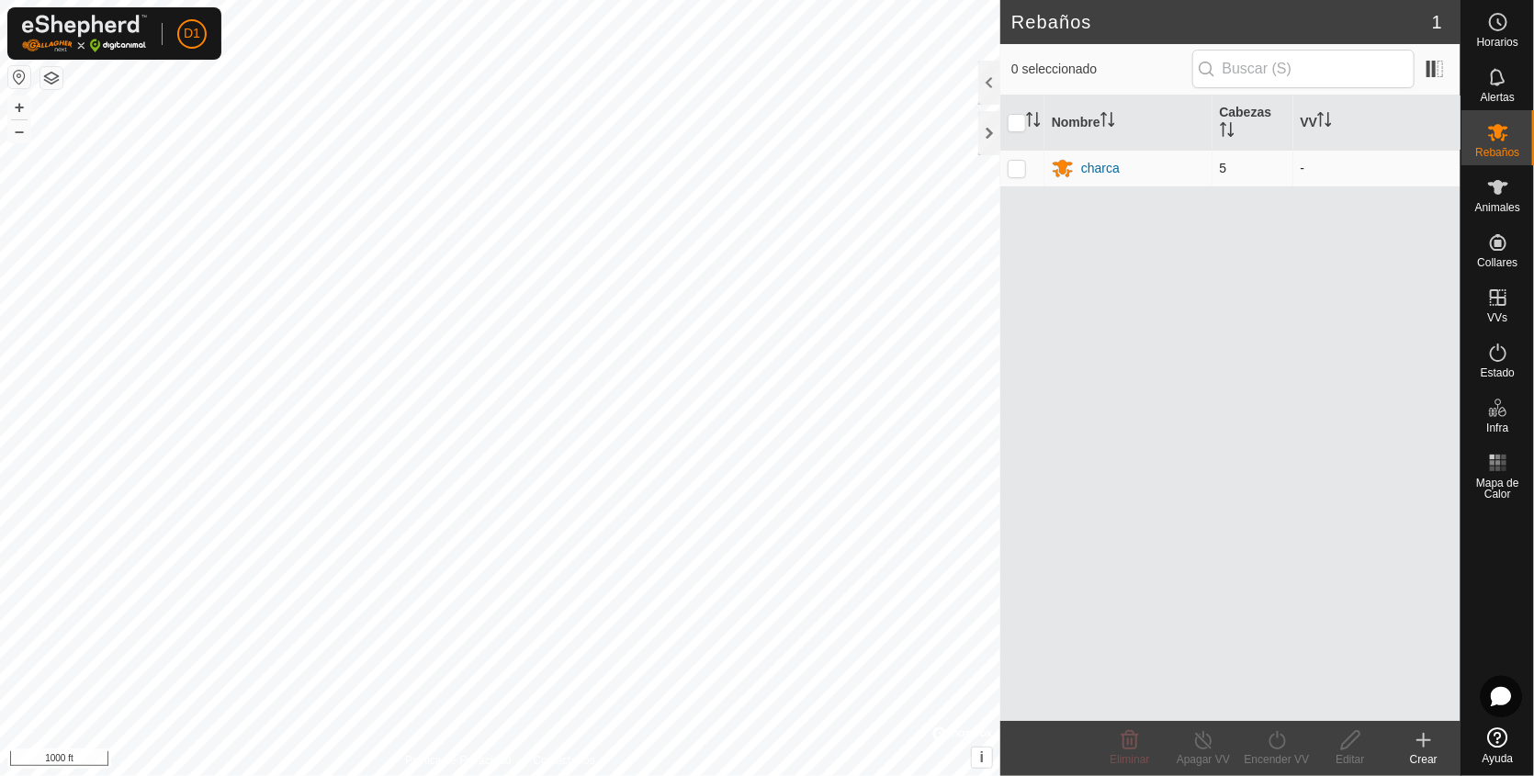
click at [1016, 165] on p-checkbox at bounding box center [1017, 168] width 18 height 15
checkbox input "true"
click at [1016, 165] on p-checkbox at bounding box center [1017, 168] width 18 height 15
checkbox input "false"
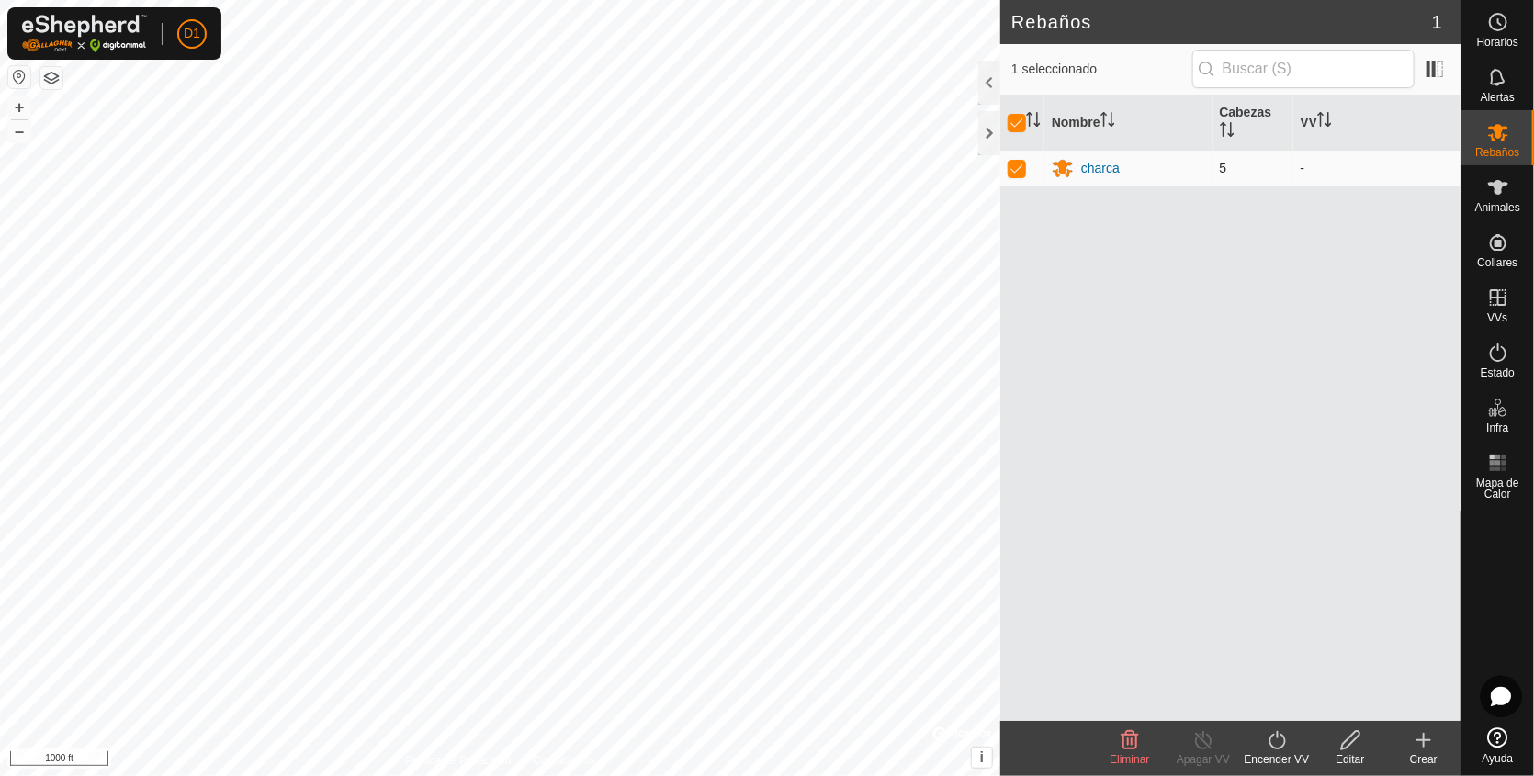
checkbox input "false"
click at [1500, 184] on icon at bounding box center [1499, 187] width 20 height 15
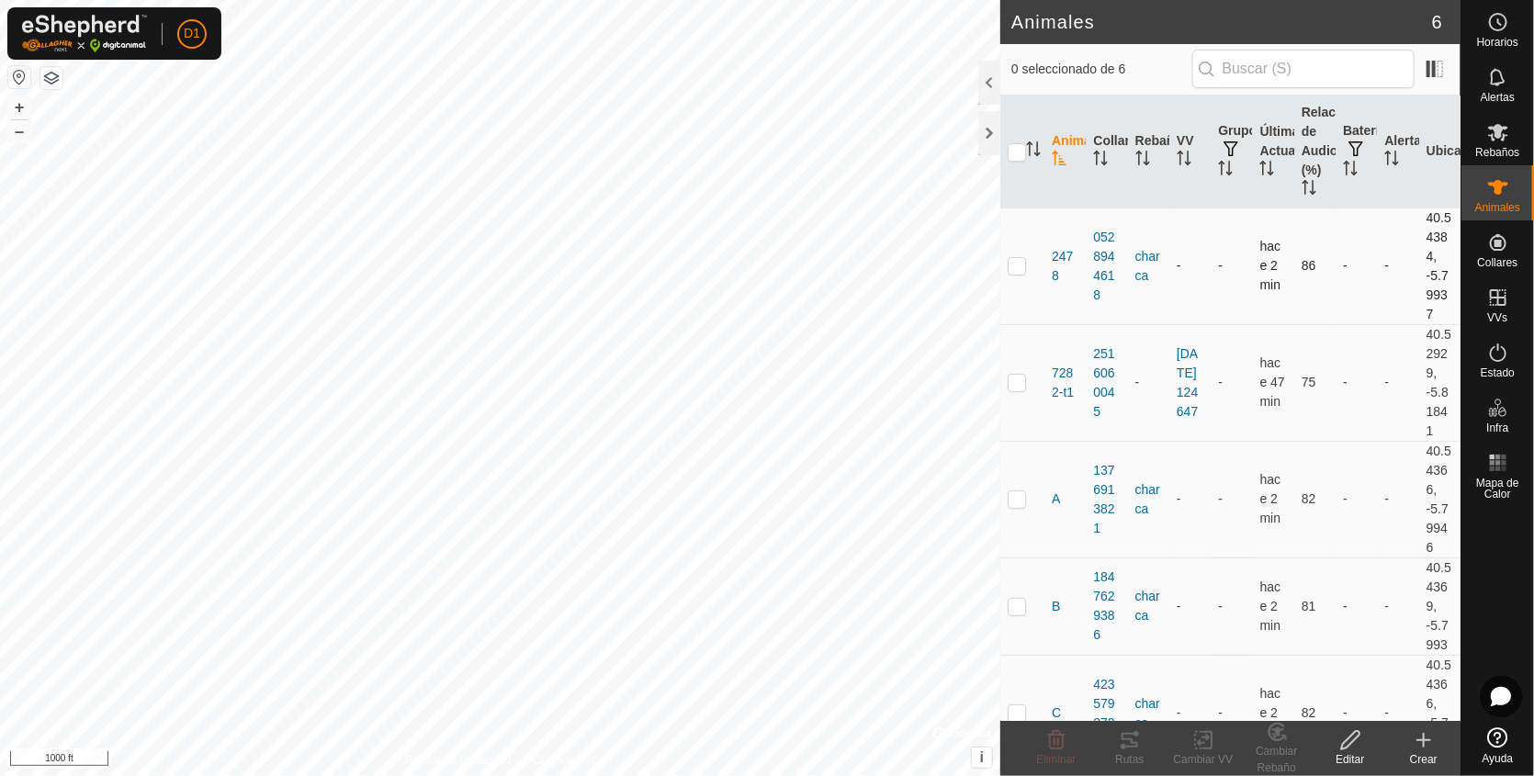
click at [1019, 273] on td at bounding box center [1023, 266] width 44 height 117
click at [1129, 733] on icon at bounding box center [1130, 740] width 17 height 15
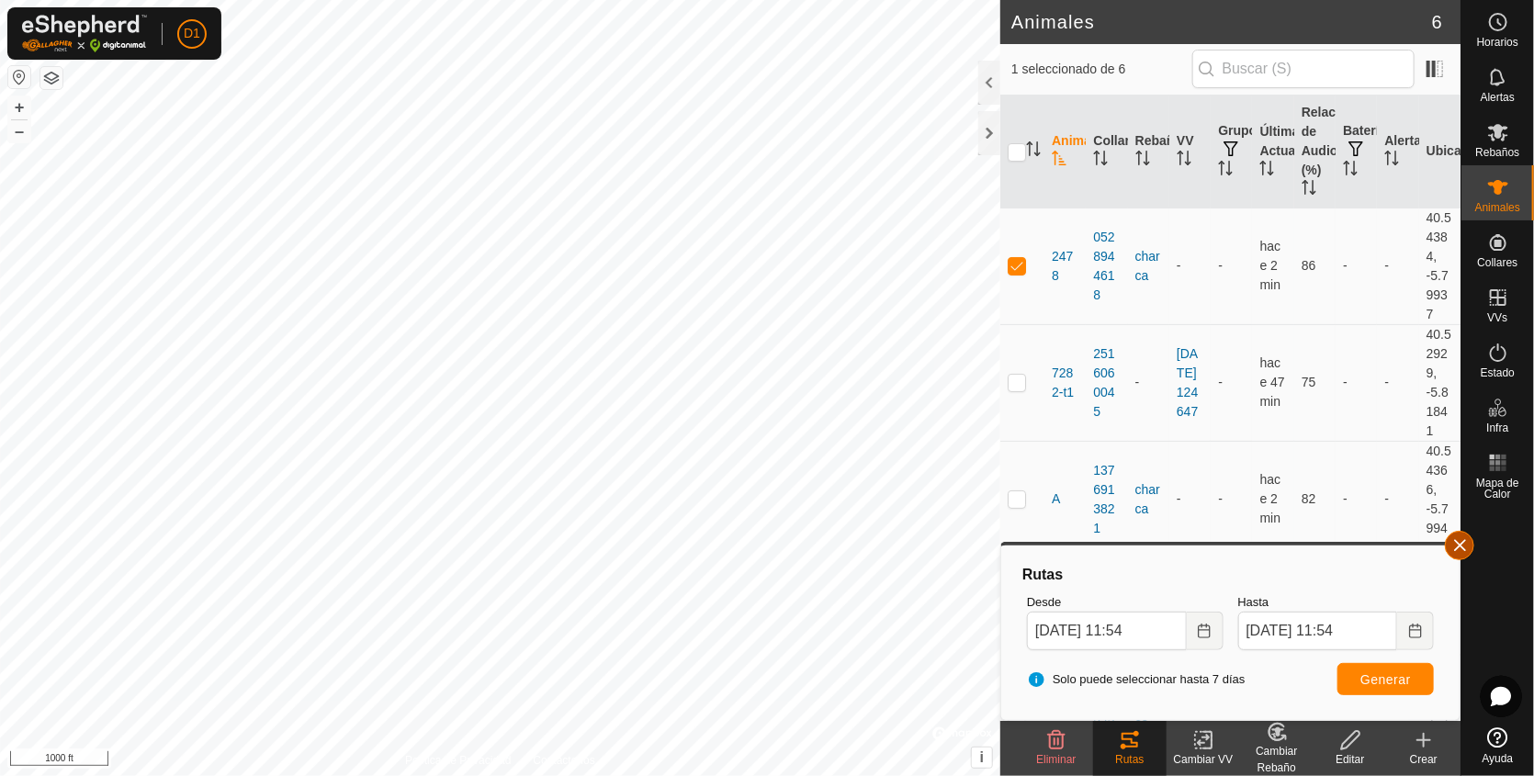
click at [1455, 535] on button "button" at bounding box center [1459, 545] width 29 height 29
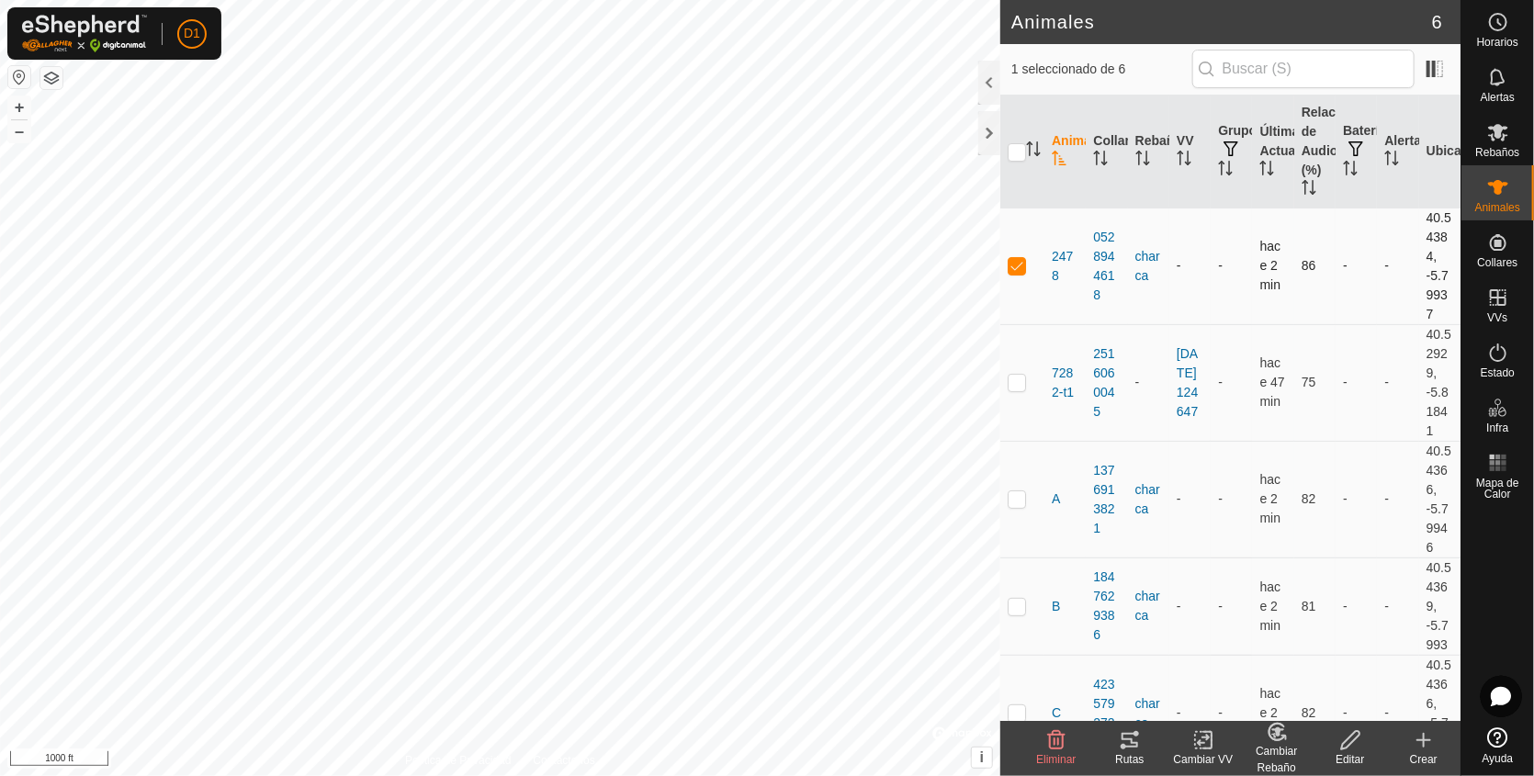
click at [1017, 256] on td at bounding box center [1023, 266] width 44 height 117
checkbox input "false"
click at [992, 73] on div at bounding box center [990, 83] width 22 height 44
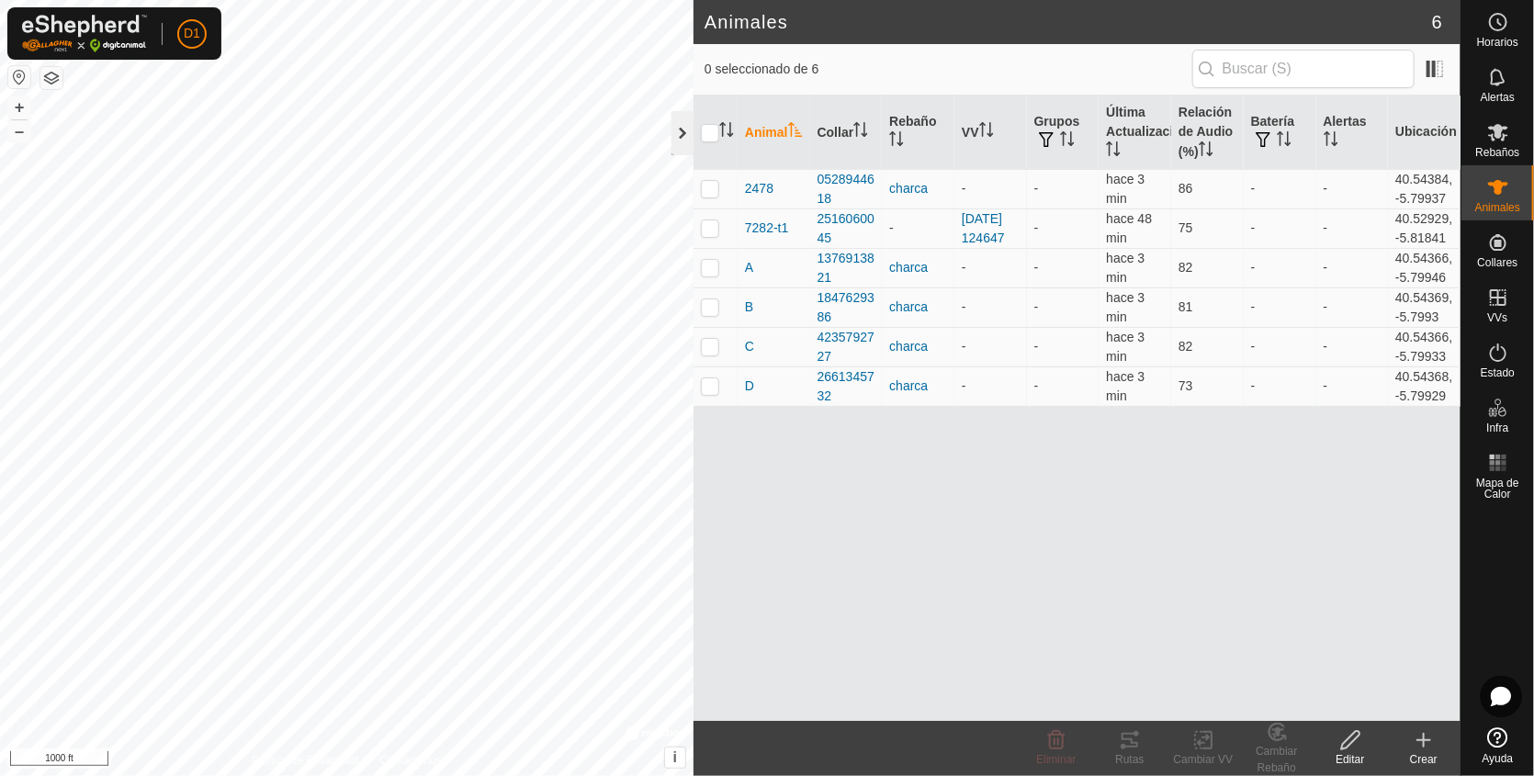
click at [680, 132] on div at bounding box center [683, 133] width 22 height 44
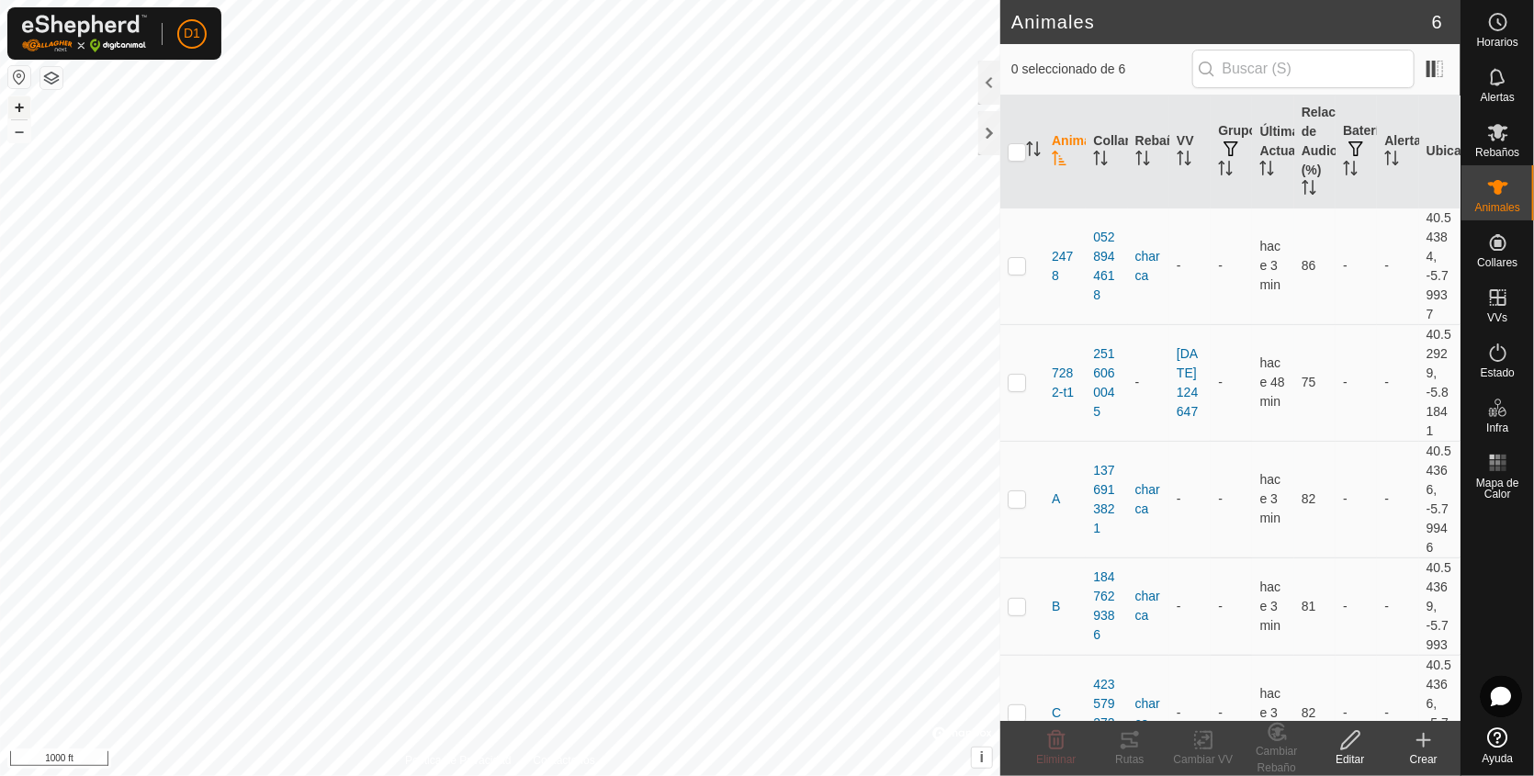
click at [16, 108] on button "+" at bounding box center [19, 107] width 22 height 22
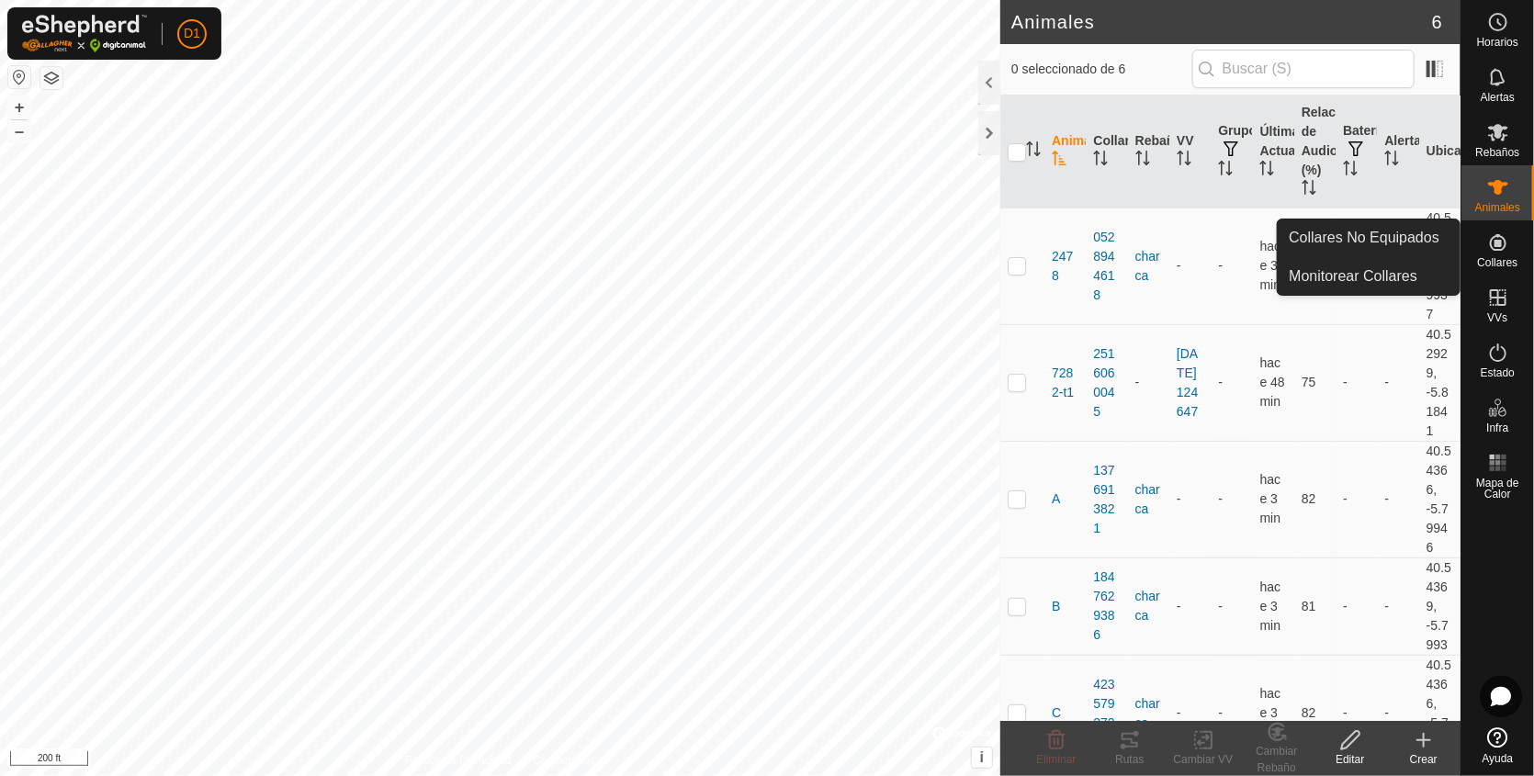
click at [1496, 257] on span "Collares" at bounding box center [1497, 262] width 40 height 11
click at [1361, 244] on link "Collares No Equipados" at bounding box center [1369, 238] width 182 height 37
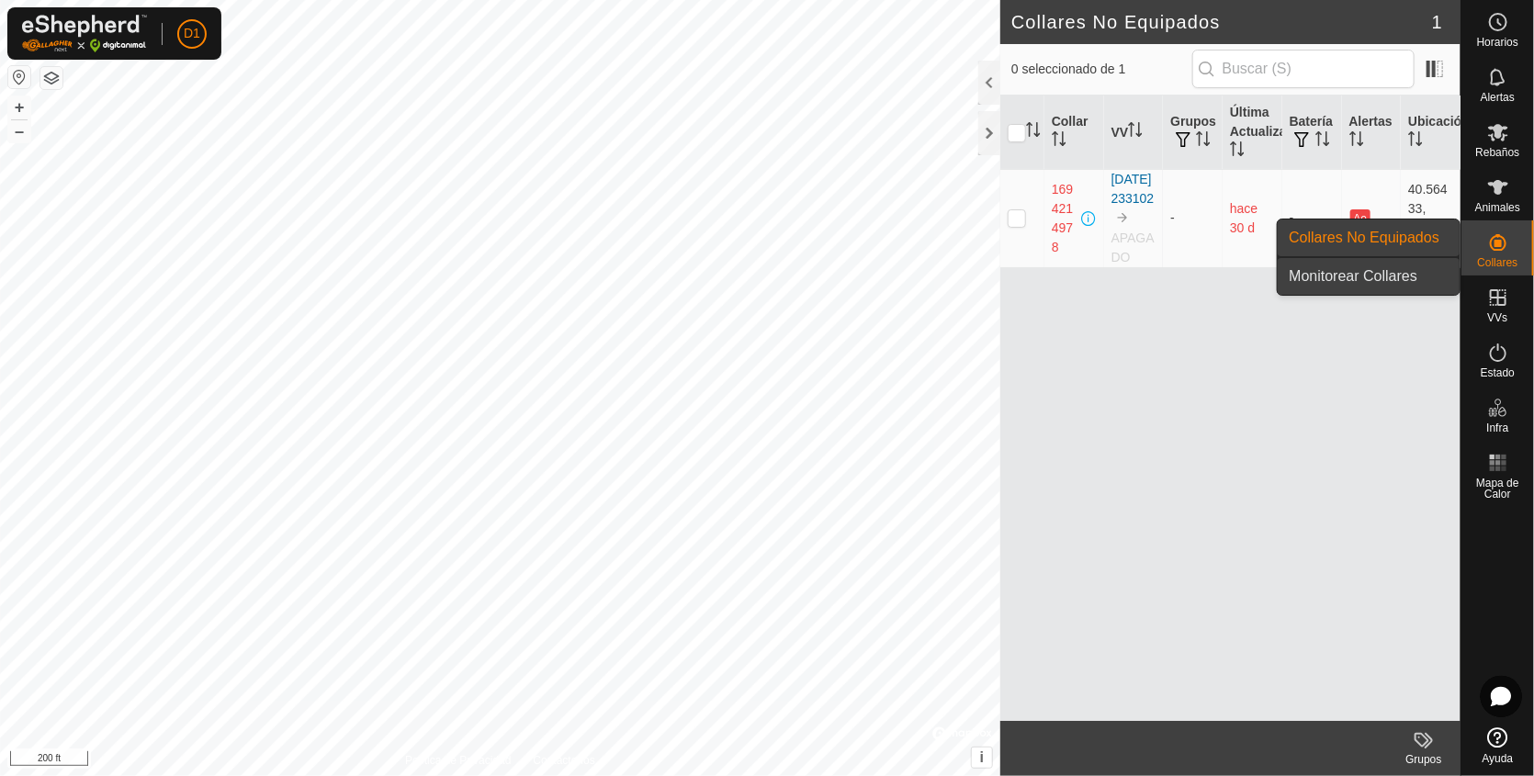
click at [1360, 274] on link "Monitorear Collares" at bounding box center [1369, 276] width 182 height 37
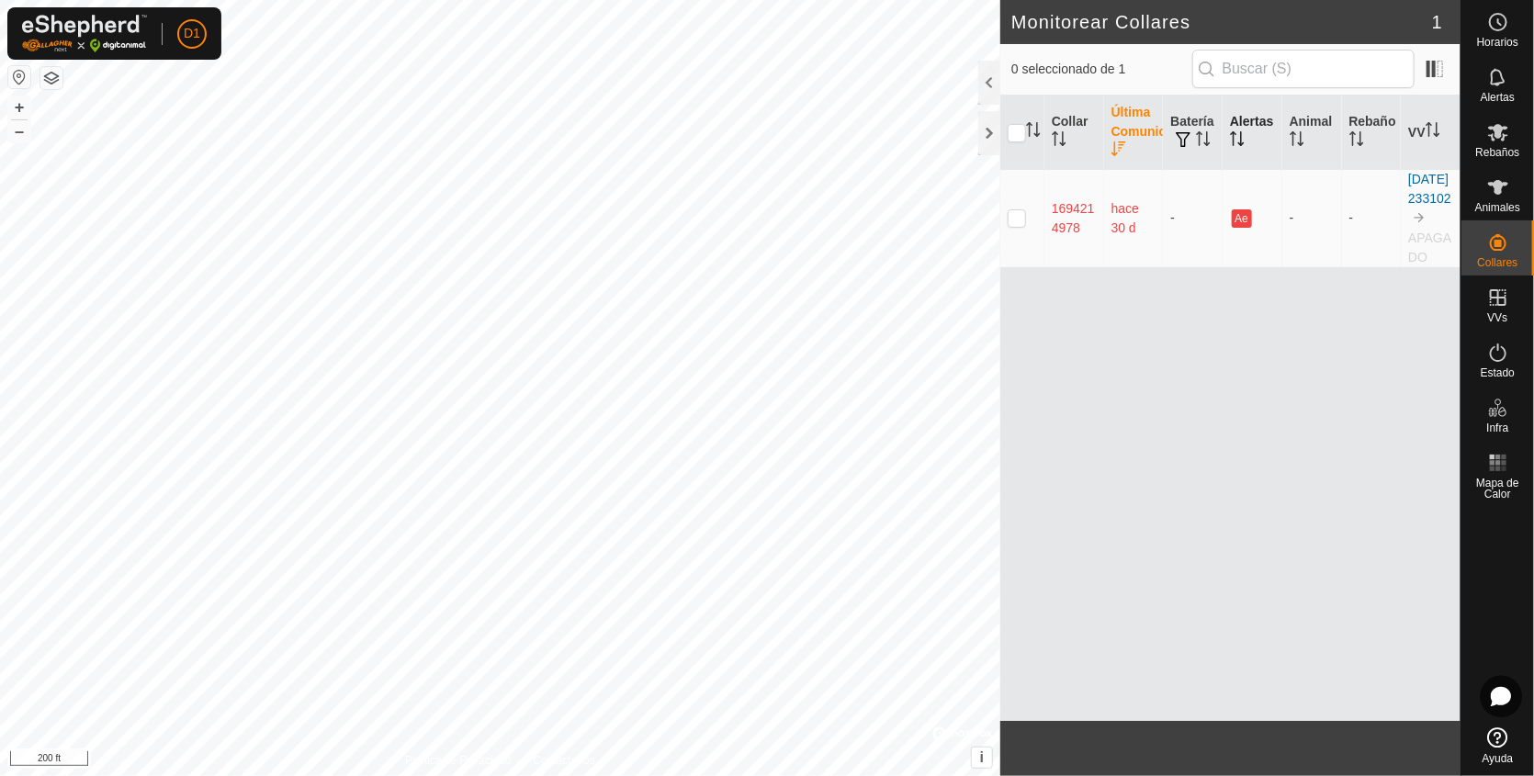
click at [1237, 140] on icon "Activar para ordenar" at bounding box center [1237, 138] width 15 height 15
click at [1067, 139] on th "Collar" at bounding box center [1075, 133] width 60 height 74
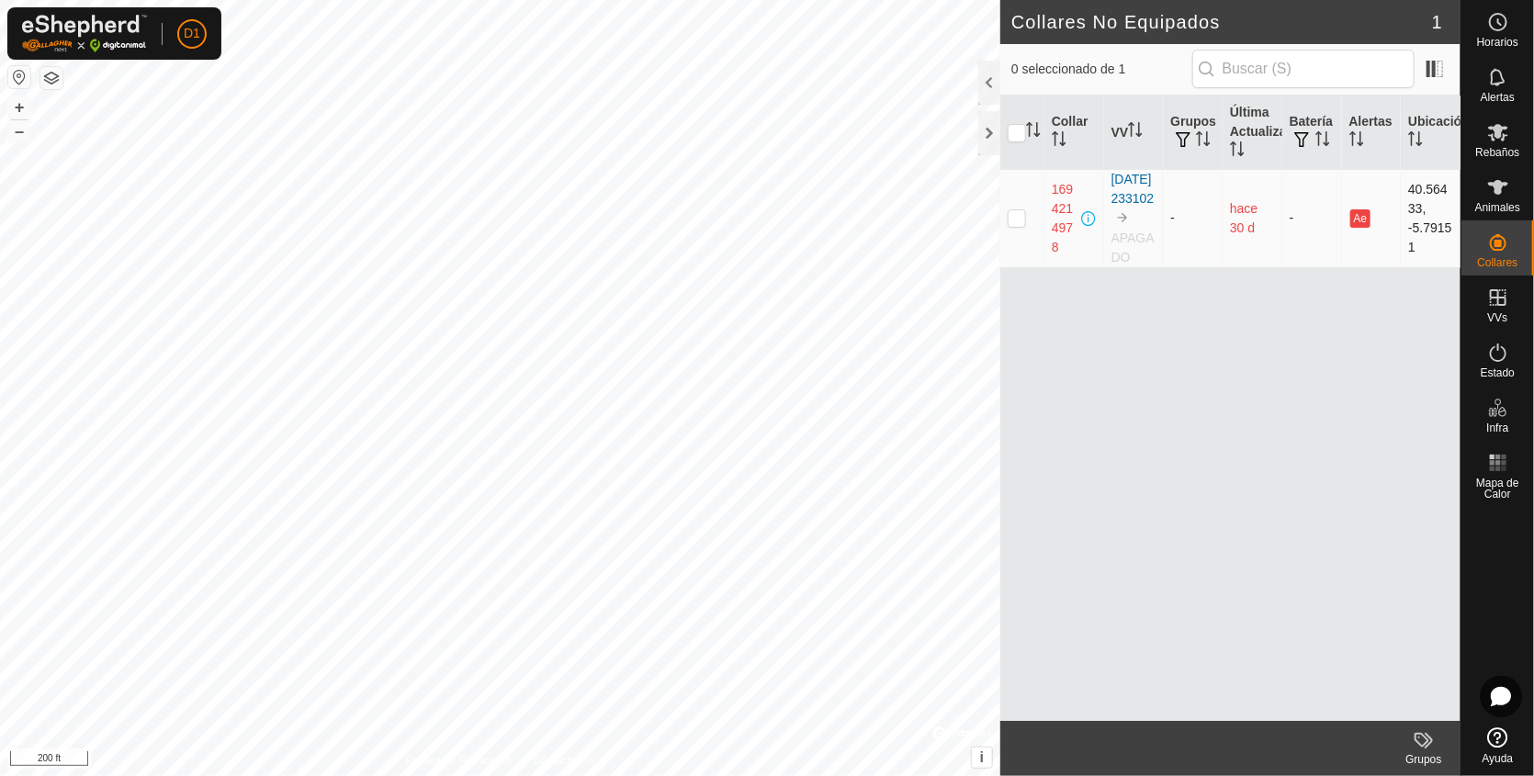
click at [1009, 225] on p-checkbox at bounding box center [1017, 217] width 18 height 15
checkbox input "true"
click at [1021, 225] on p-checkbox at bounding box center [1017, 217] width 18 height 15
checkbox input "false"
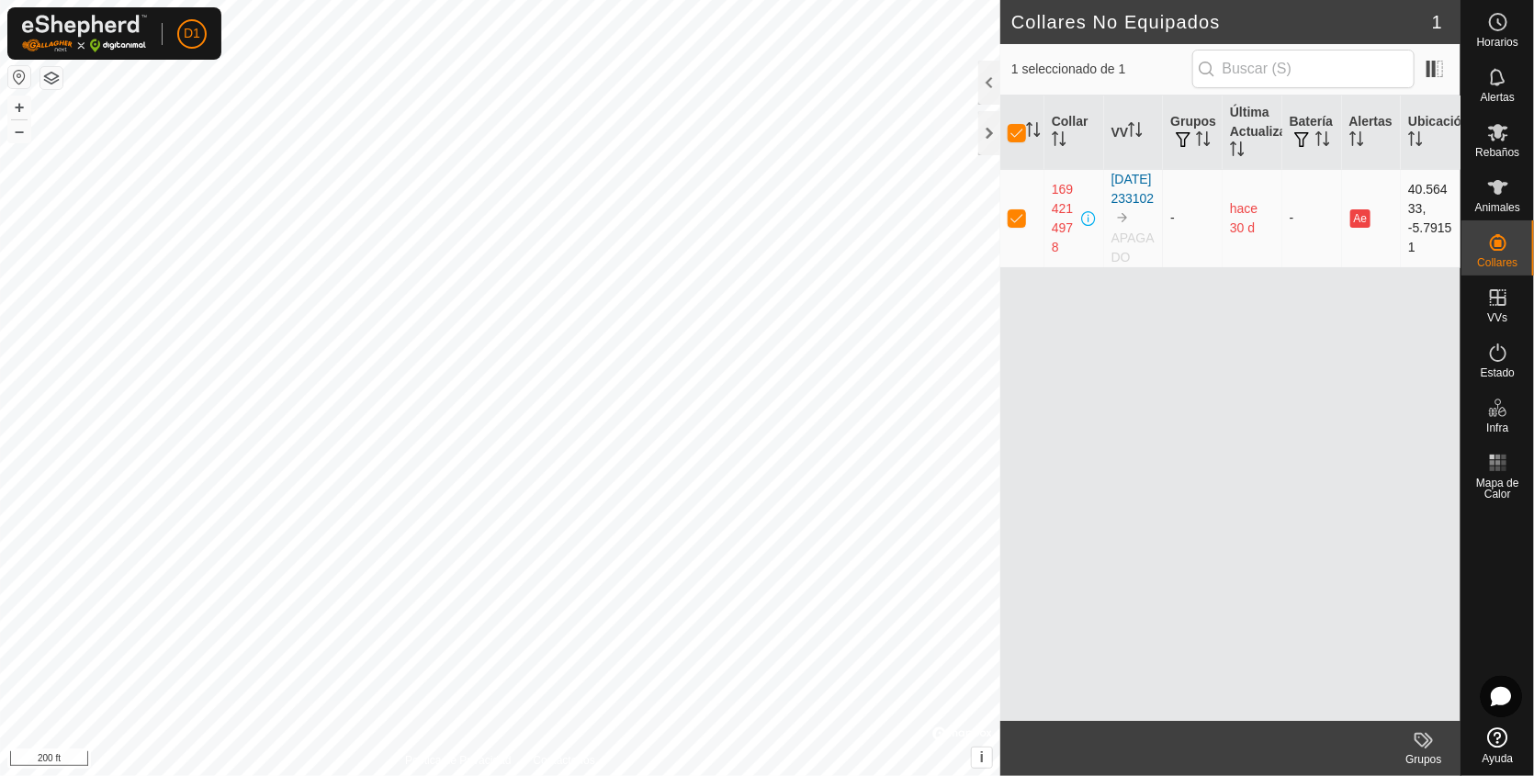
checkbox input "false"
click at [1021, 225] on p-checkbox at bounding box center [1017, 217] width 18 height 15
checkbox input "true"
click at [1021, 225] on p-checkbox at bounding box center [1017, 217] width 18 height 15
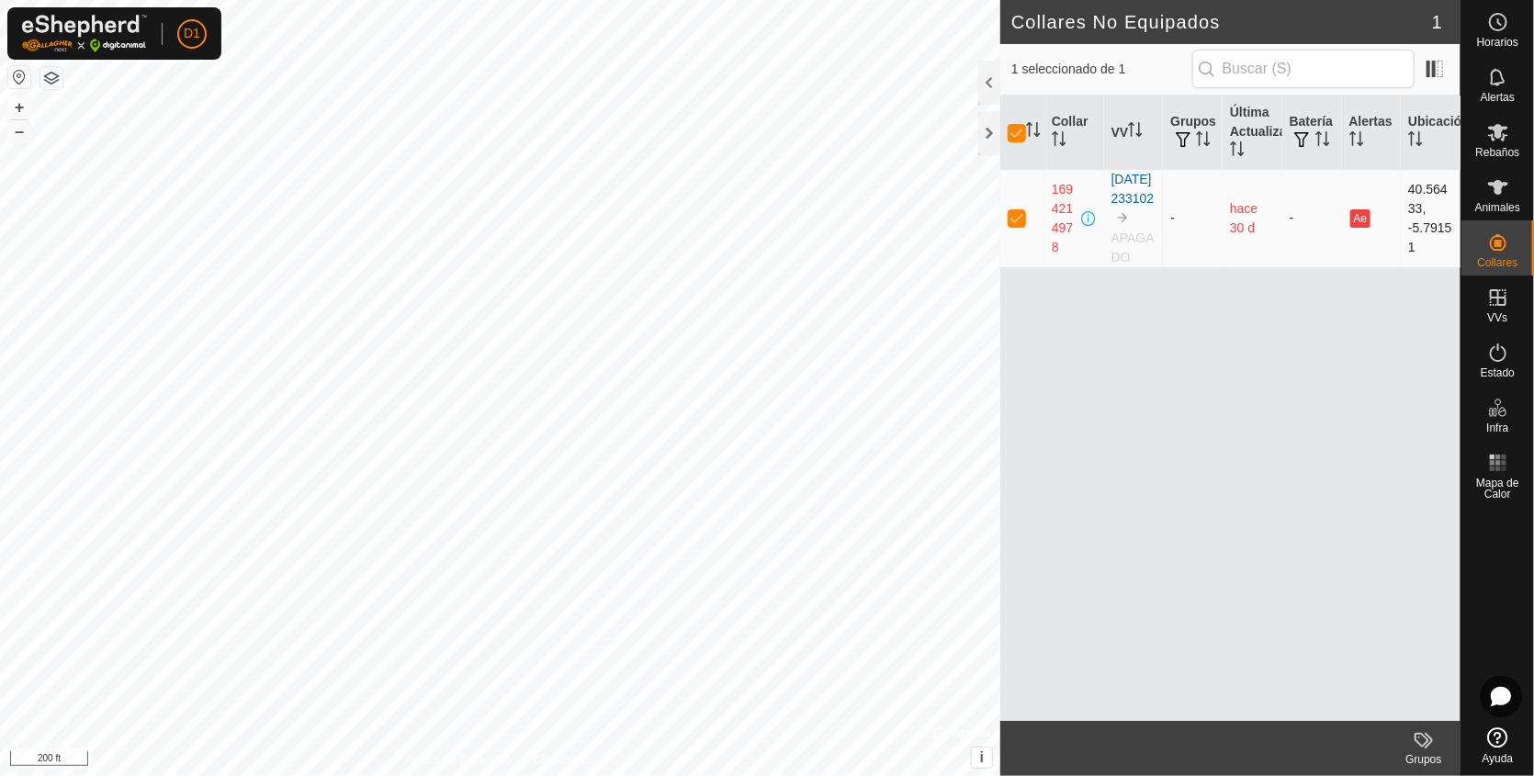
checkbox input "false"
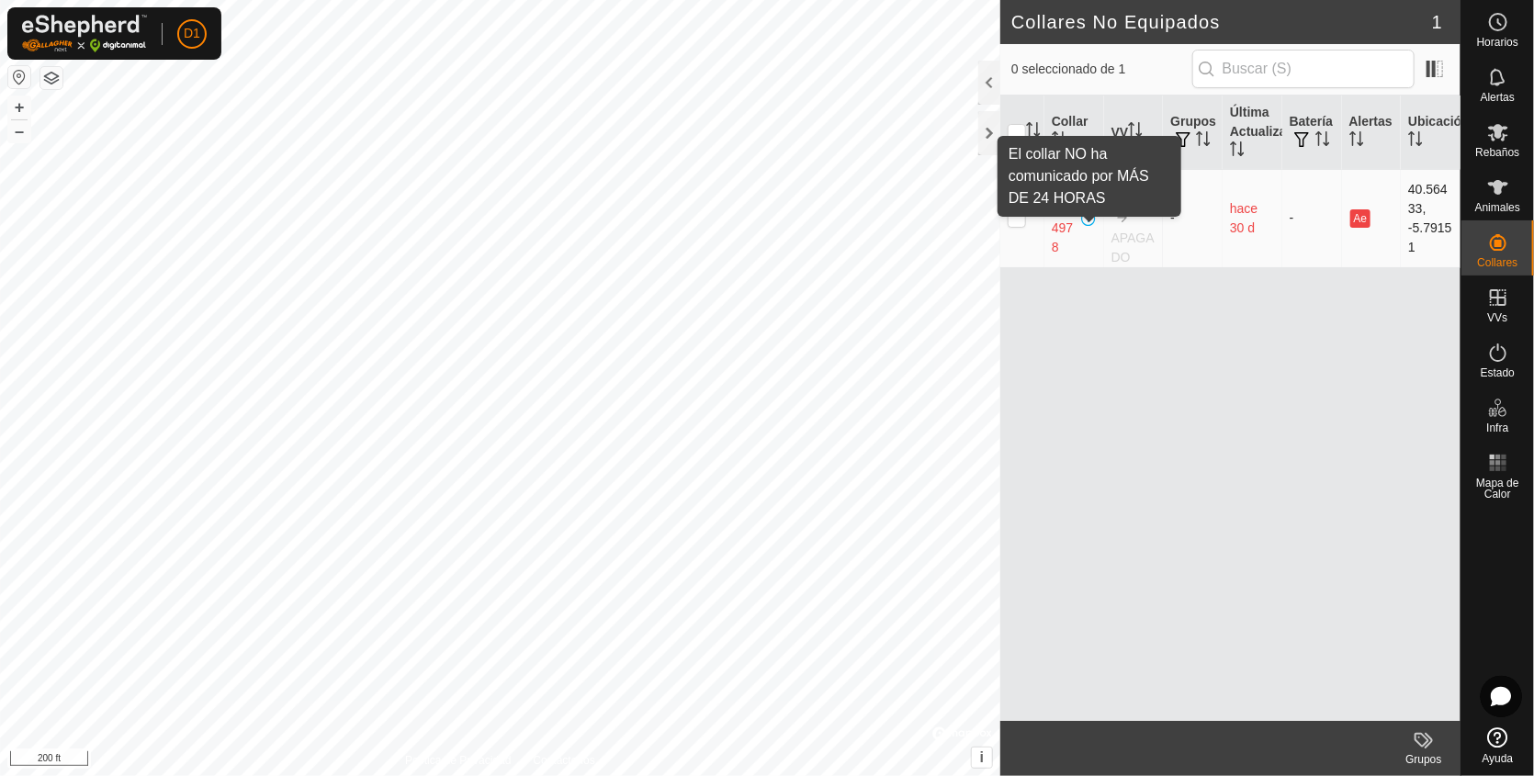
click at [1087, 226] on span at bounding box center [1089, 218] width 15 height 15
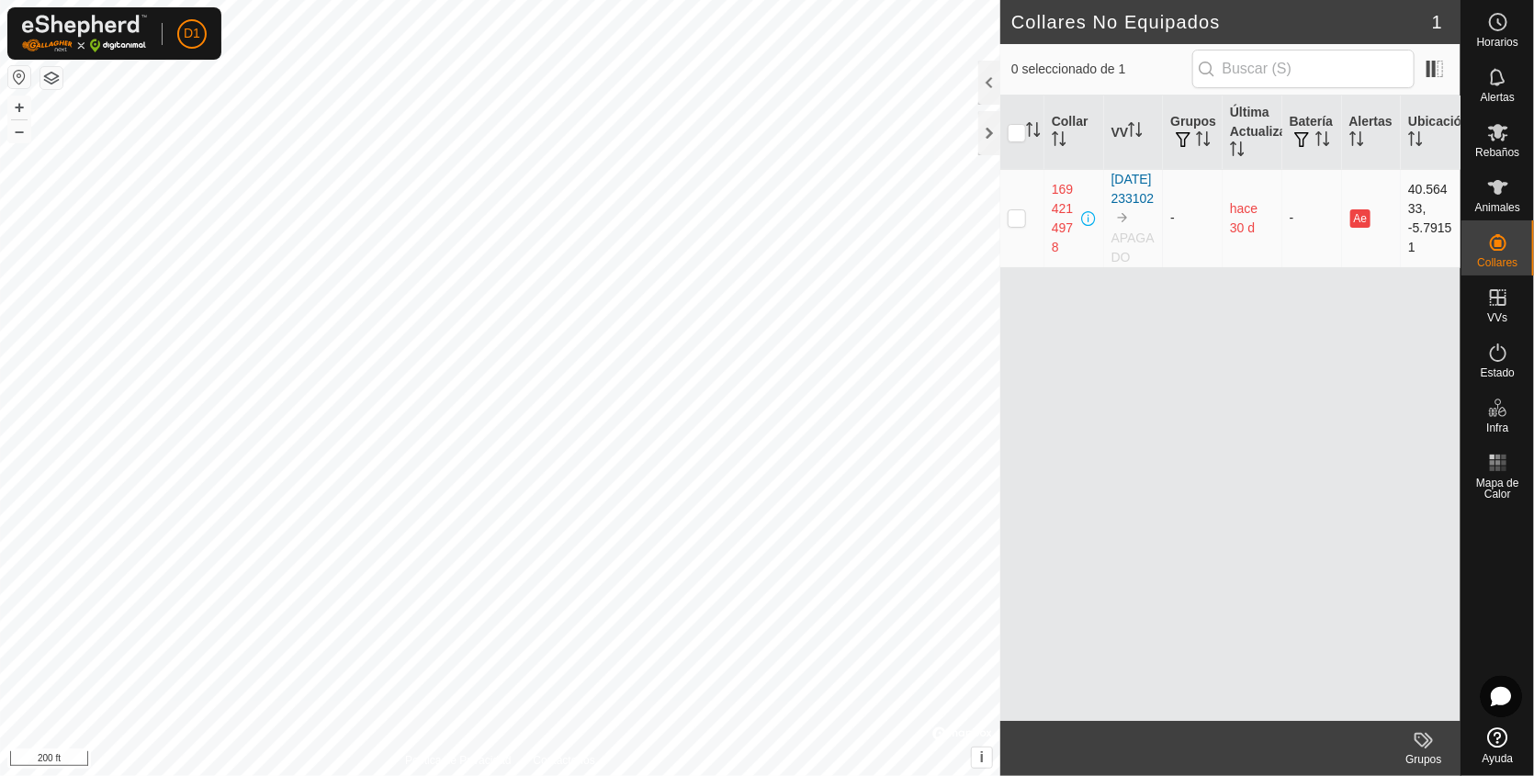
click at [1087, 226] on span at bounding box center [1089, 218] width 15 height 15
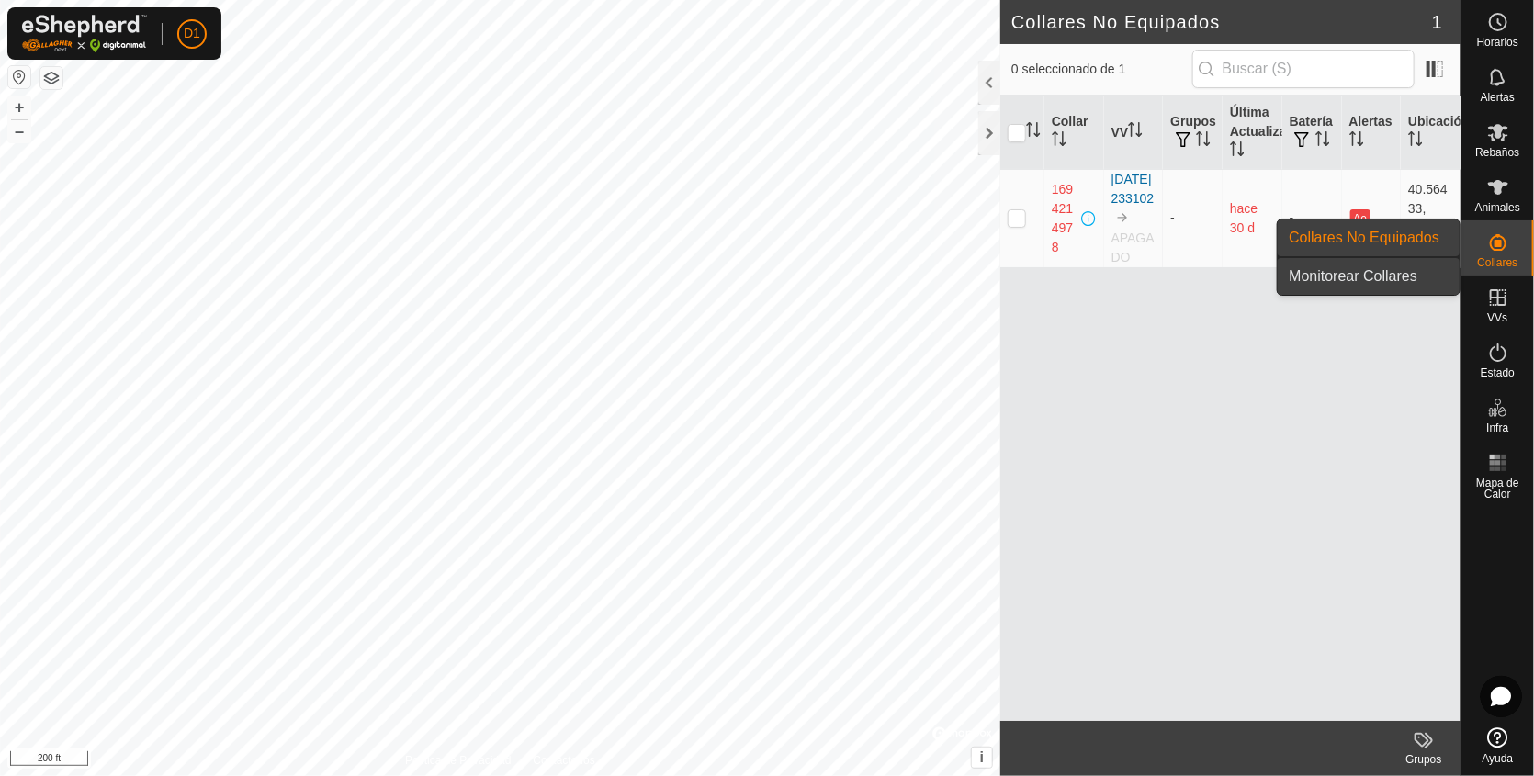
click at [1373, 277] on link "Monitorear Collares" at bounding box center [1369, 276] width 182 height 37
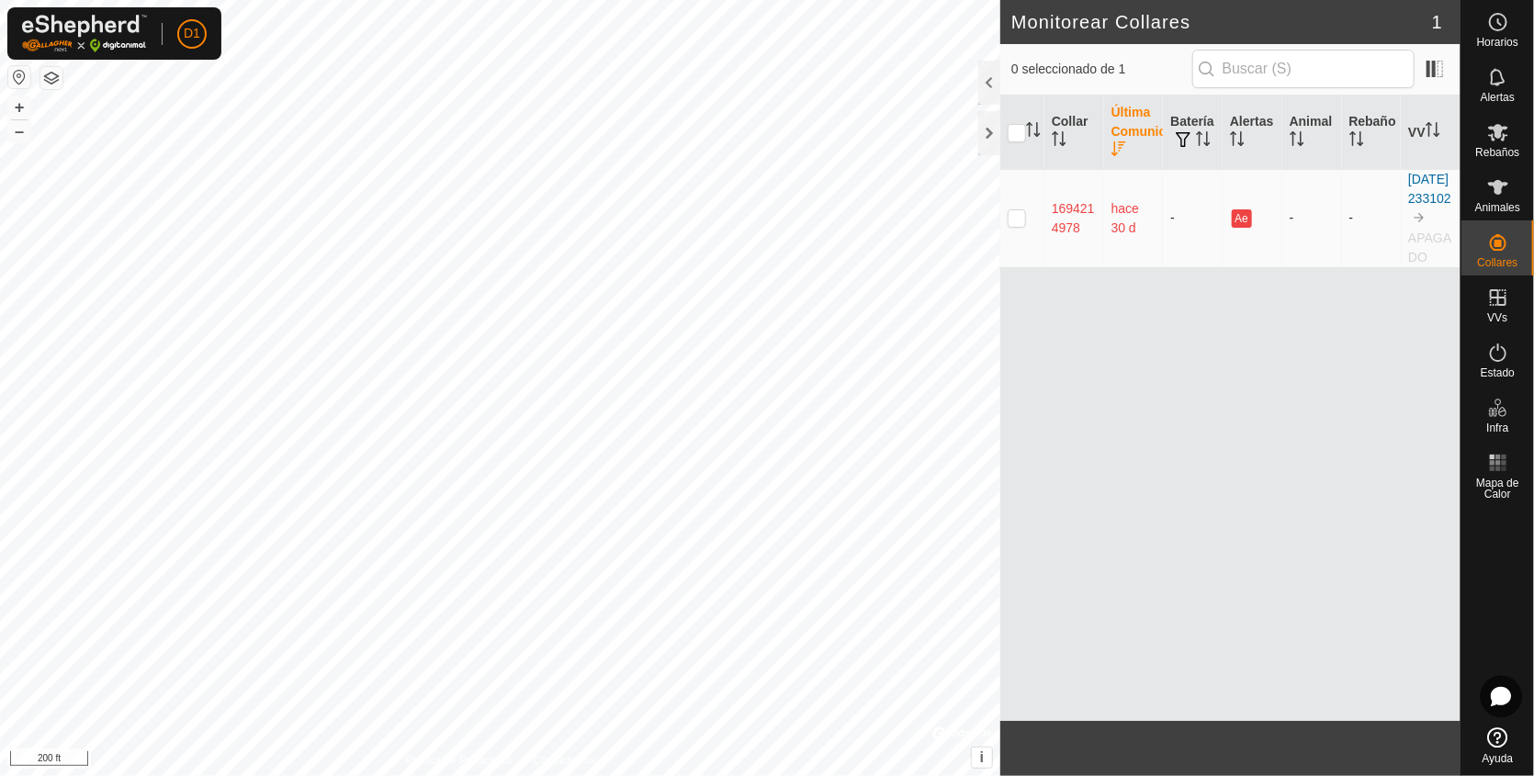
click at [1014, 225] on p-checkbox at bounding box center [1017, 217] width 18 height 15
checkbox input "true"
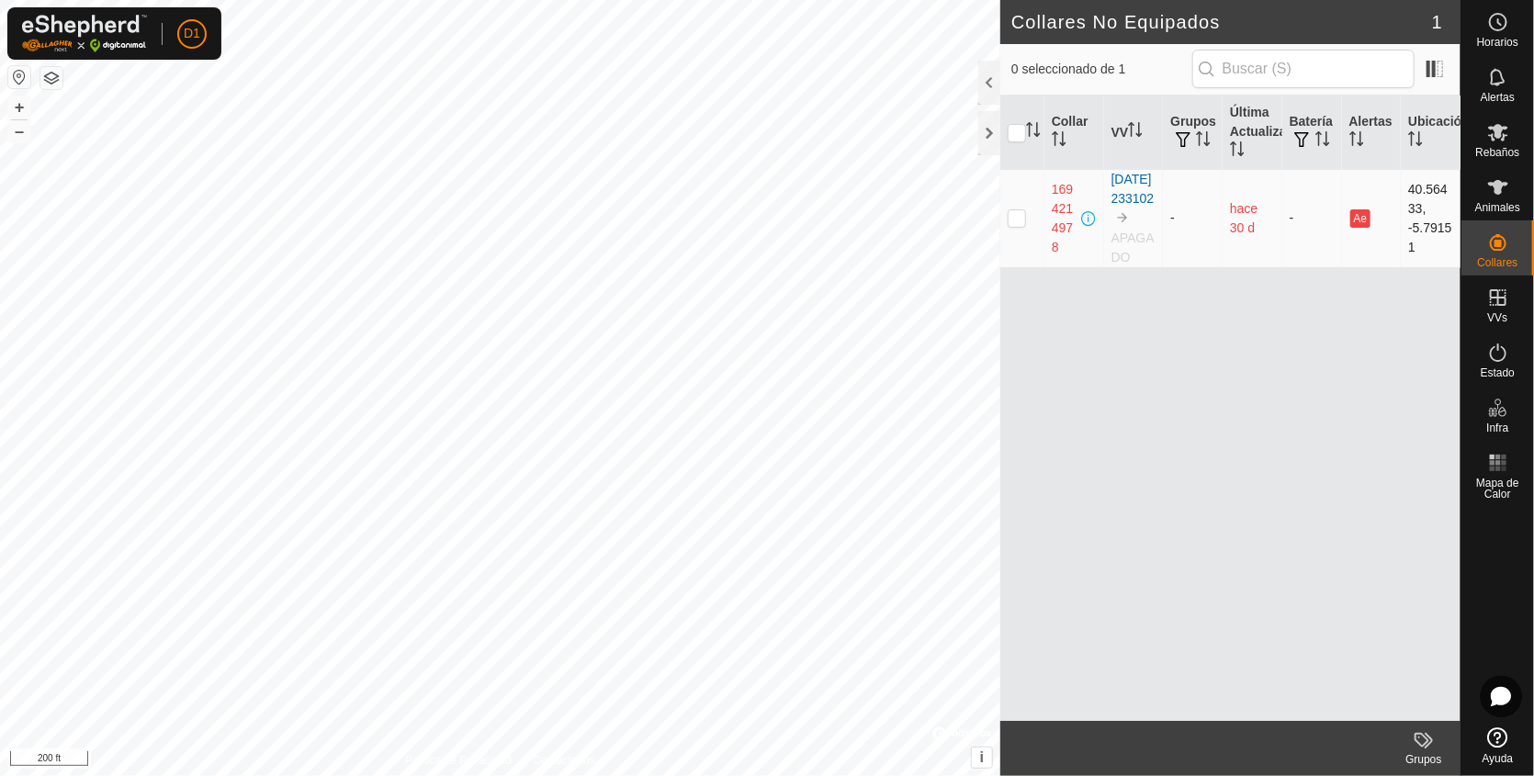
click at [1016, 221] on p-checkbox at bounding box center [1017, 217] width 18 height 15
checkbox input "true"
click at [1308, 300] on div "Collar VV Grupos Última Actualización Batería Alertas Ubicación 1694214978 [DAT…" at bounding box center [1231, 409] width 460 height 626
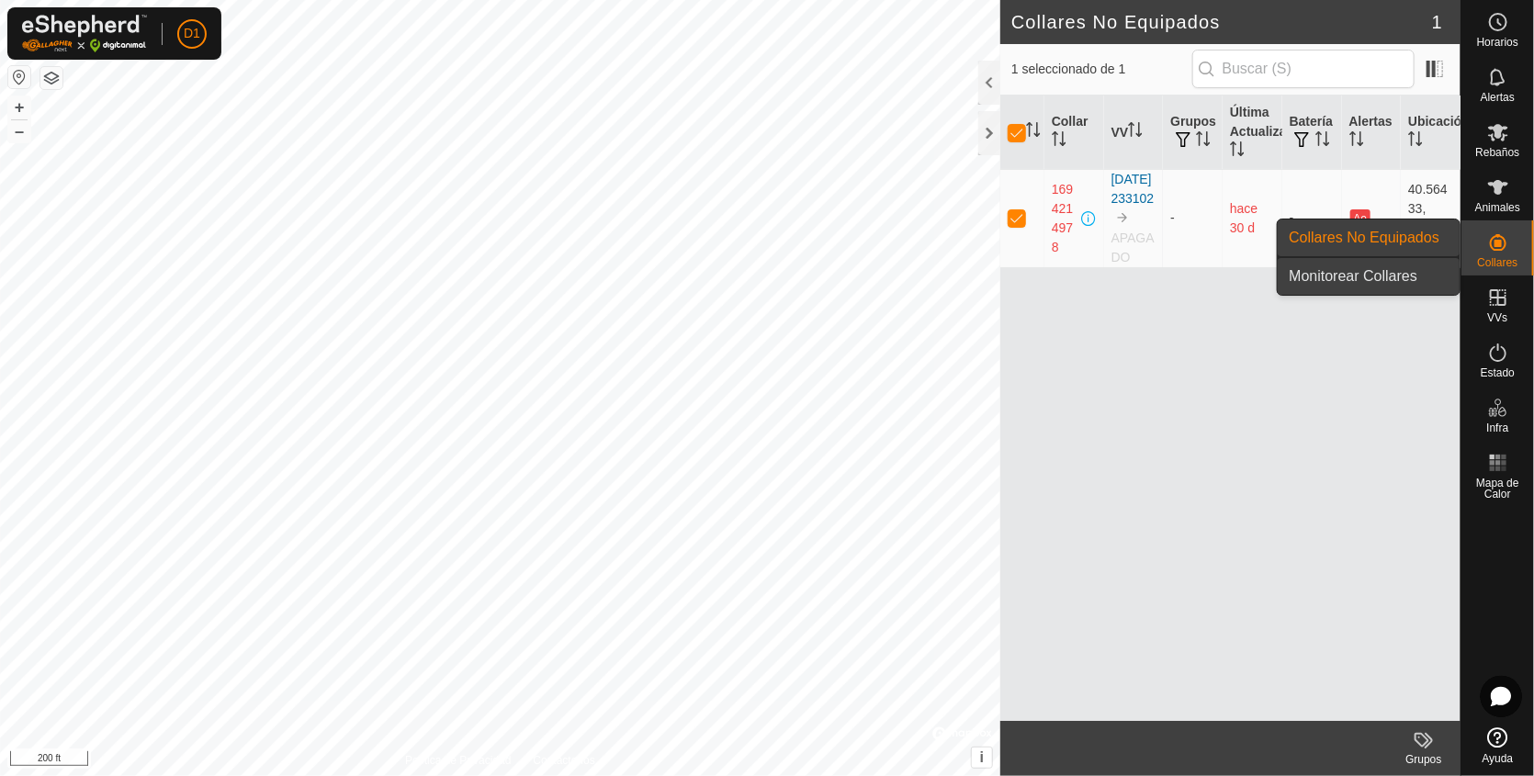
click at [1384, 267] on link "Monitorear Collares" at bounding box center [1369, 276] width 182 height 37
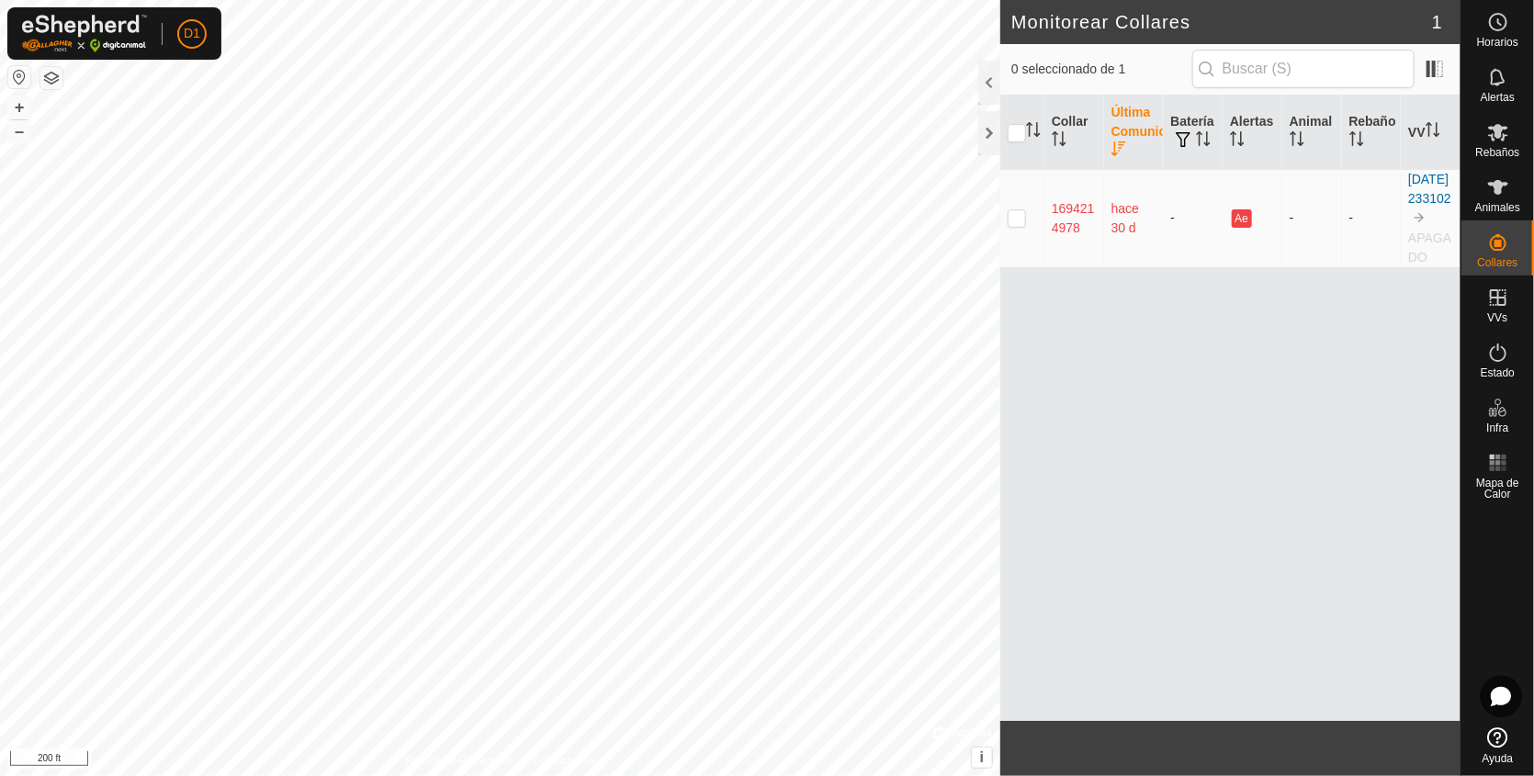
click at [1016, 225] on p-checkbox at bounding box center [1017, 217] width 18 height 15
checkbox input "true"
click at [987, 76] on div at bounding box center [990, 83] width 22 height 44
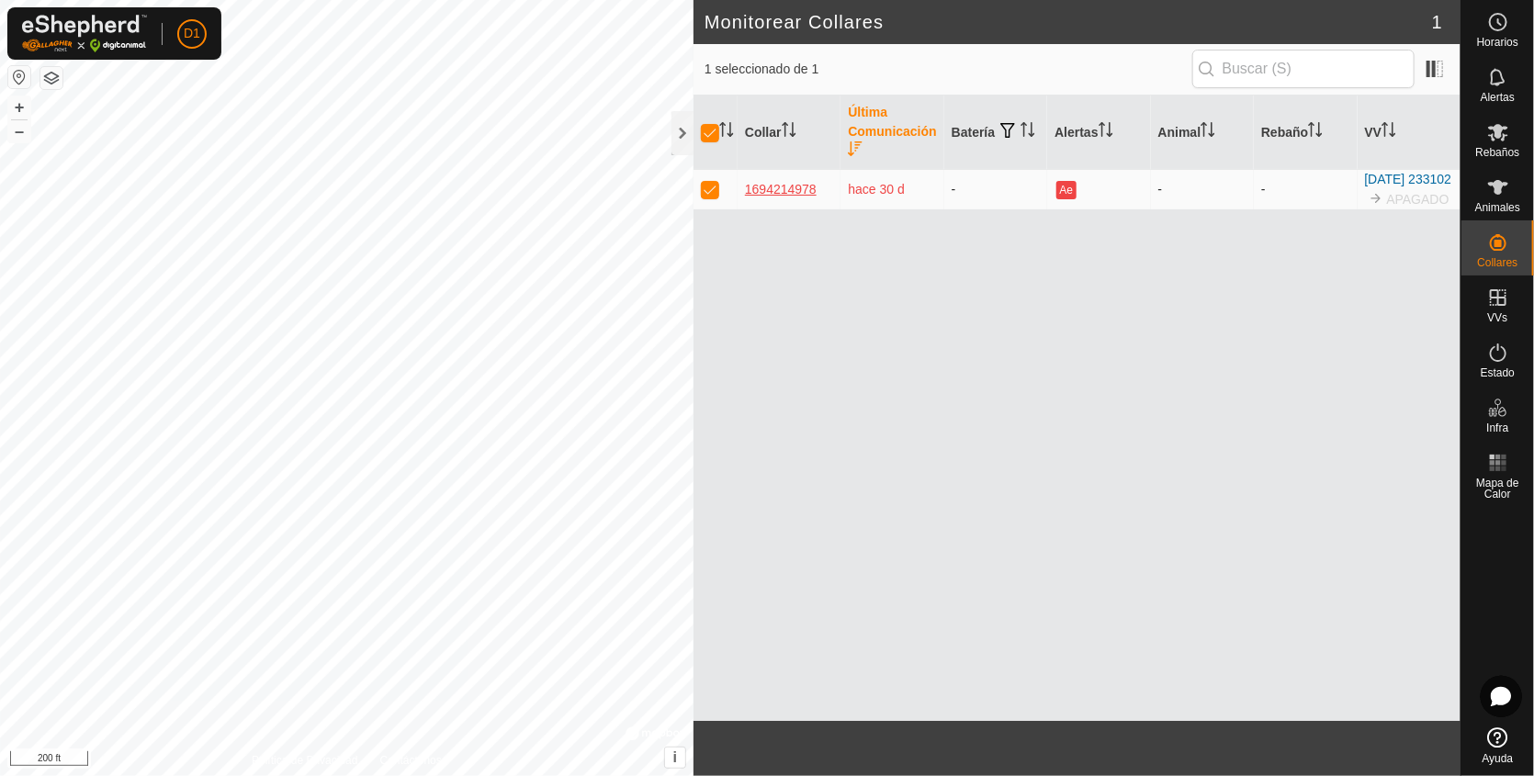
click at [790, 198] on div "1694214978" at bounding box center [789, 189] width 88 height 19
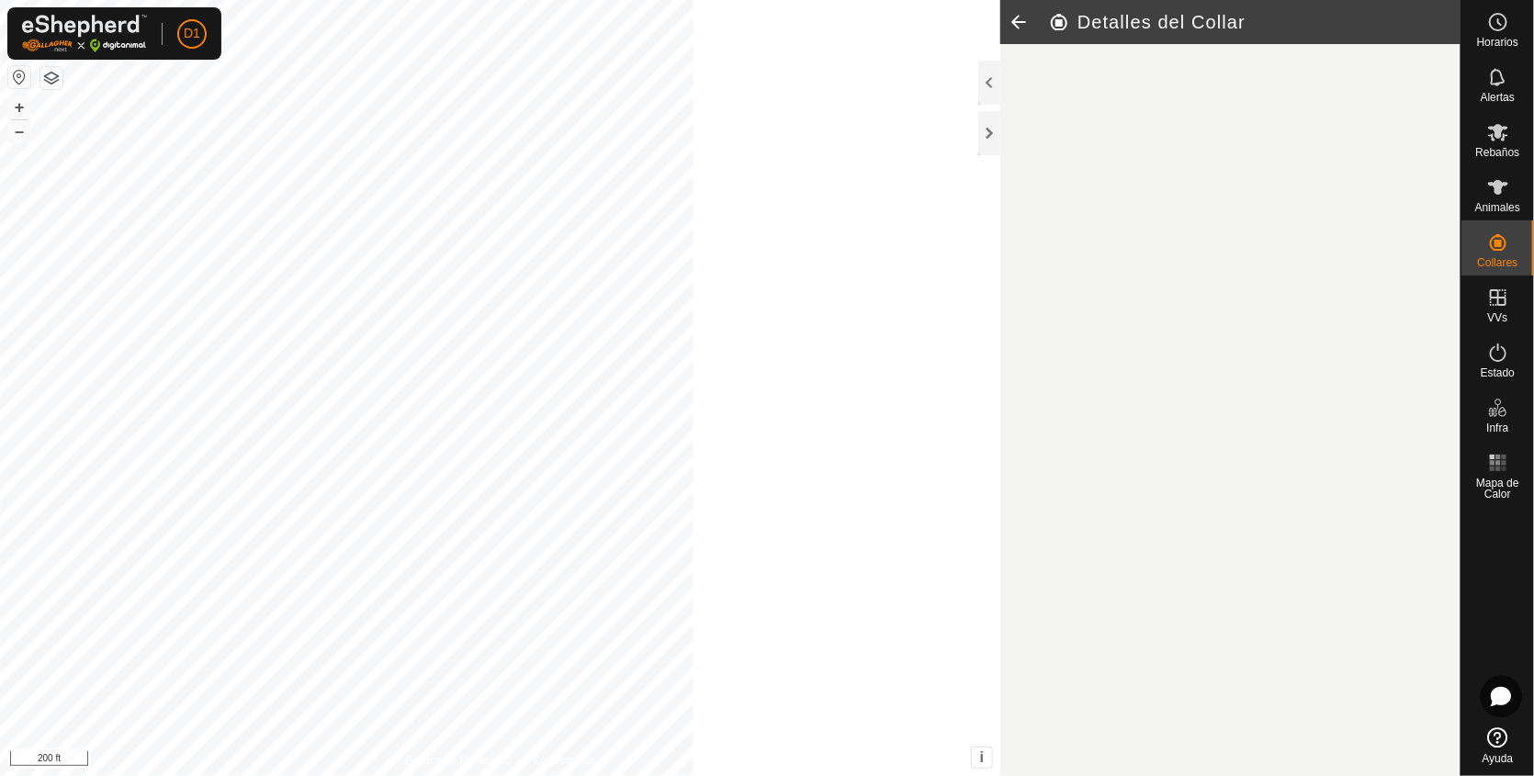
click at [790, 198] on div "Detalles del Collar Política de Privacidad Contáctenos 1694214978 [DATE] 233102…" at bounding box center [730, 388] width 1461 height 776
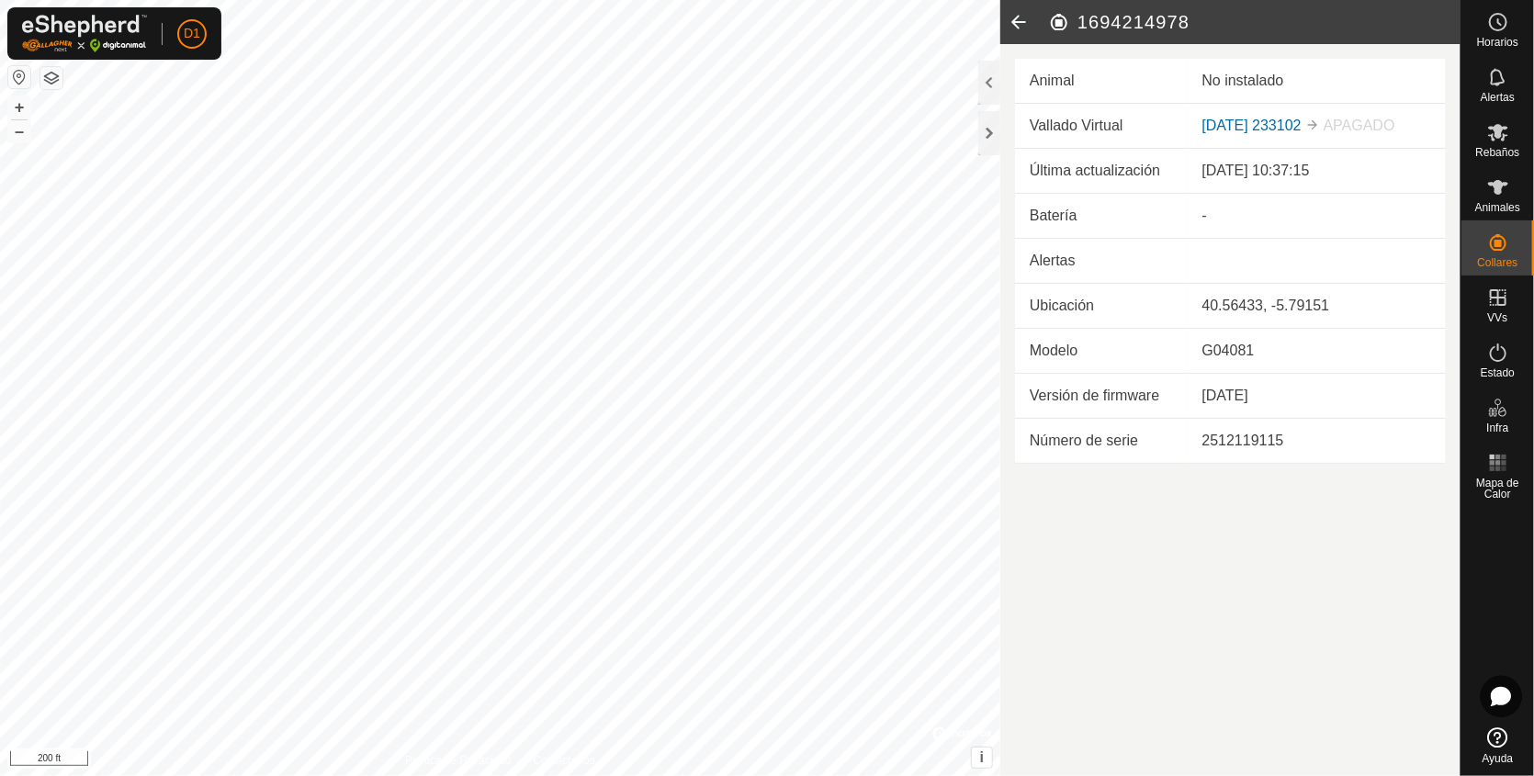
click at [1132, 513] on article "1694214978 Animal No instalado Vallado Virtual [DATE] 233102 APAGADO Última act…" at bounding box center [1231, 388] width 460 height 776
click at [1079, 79] on td "Animal" at bounding box center [1101, 81] width 173 height 45
click at [1059, 23] on h2 "1694214978" at bounding box center [1254, 22] width 413 height 22
click at [1016, 27] on icon at bounding box center [1019, 22] width 37 height 44
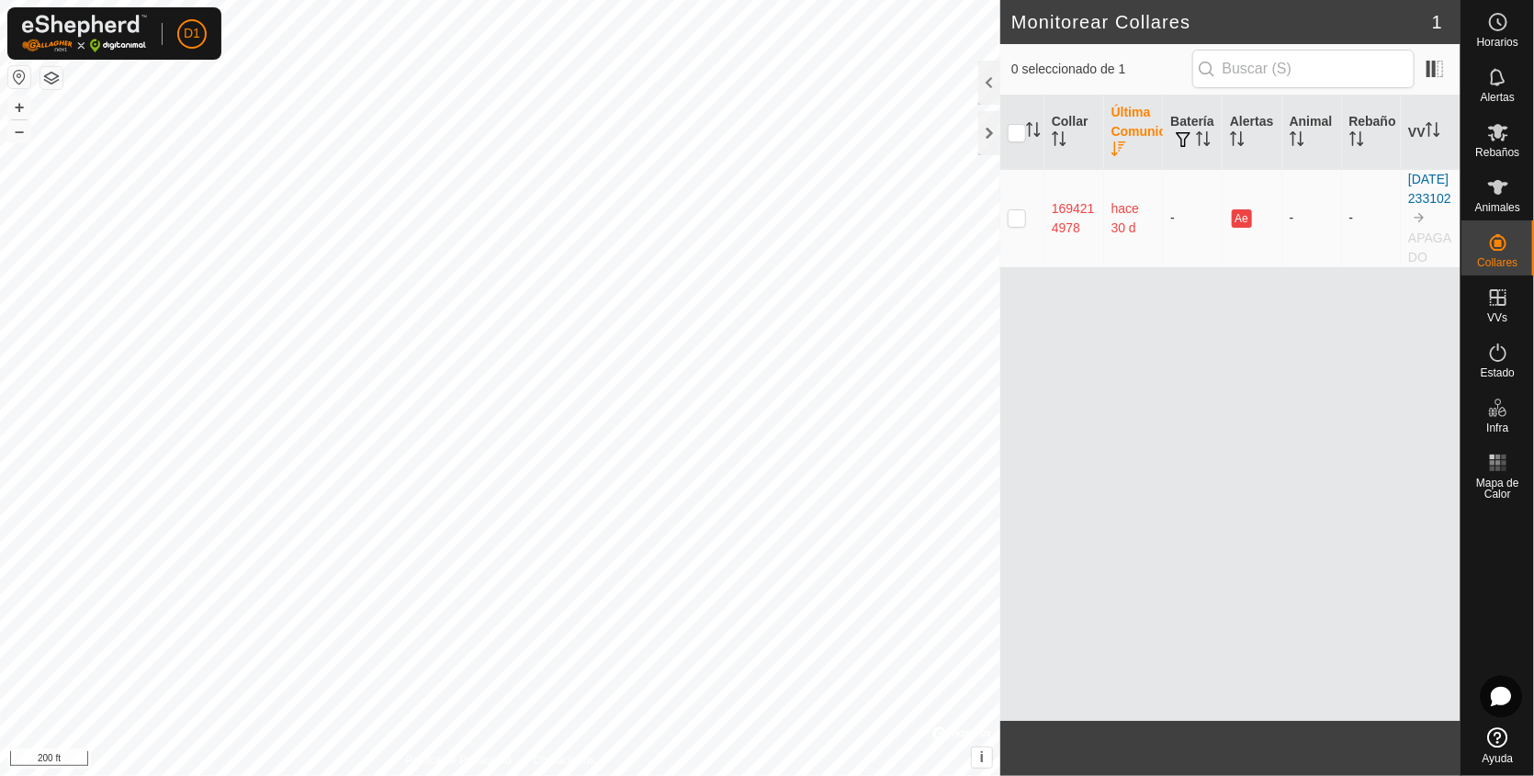
click at [1017, 225] on p-checkbox at bounding box center [1017, 217] width 18 height 15
checkbox input "true"
click at [1078, 225] on div "1694214978" at bounding box center [1074, 218] width 45 height 39
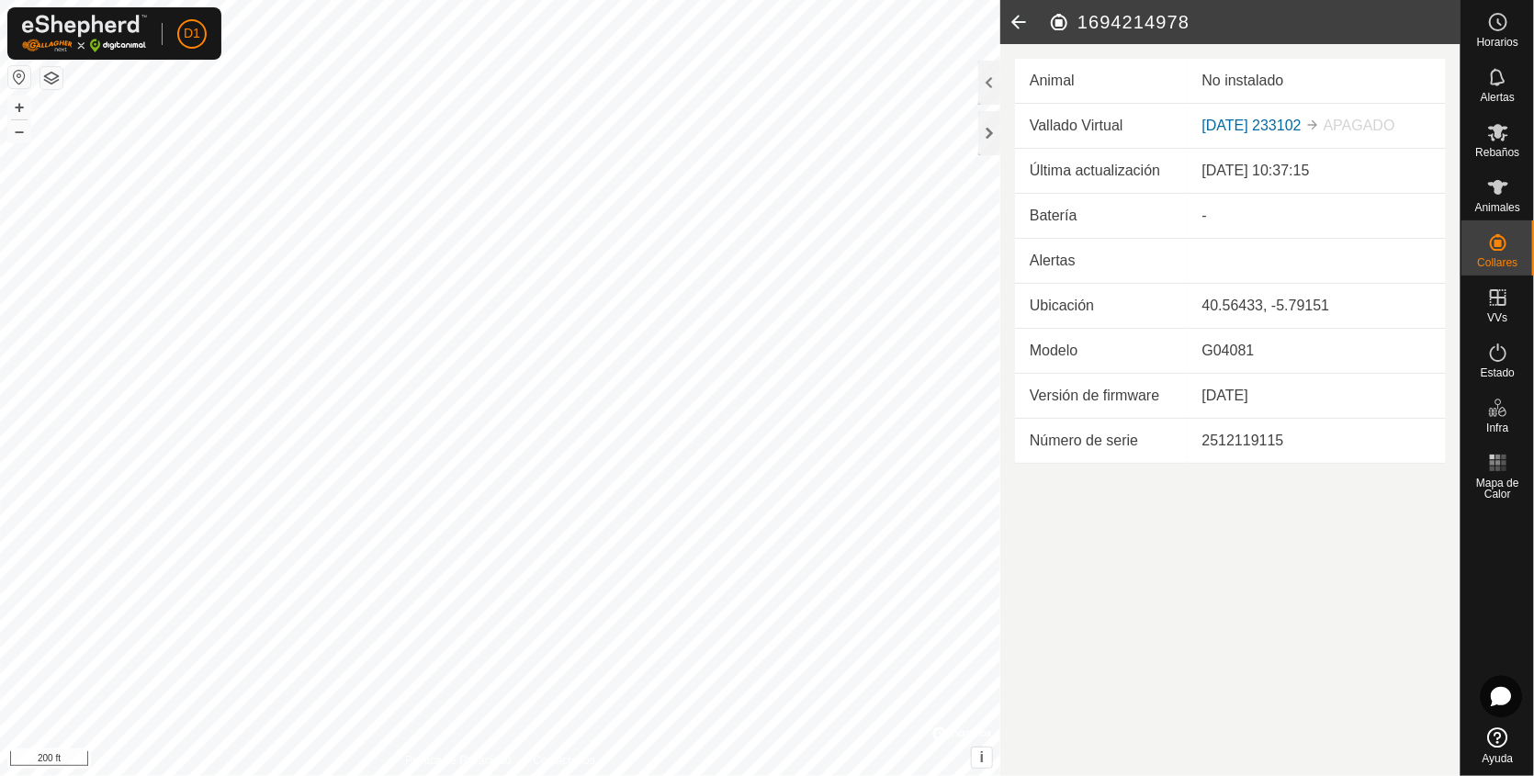
click at [1016, 25] on icon at bounding box center [1019, 22] width 37 height 44
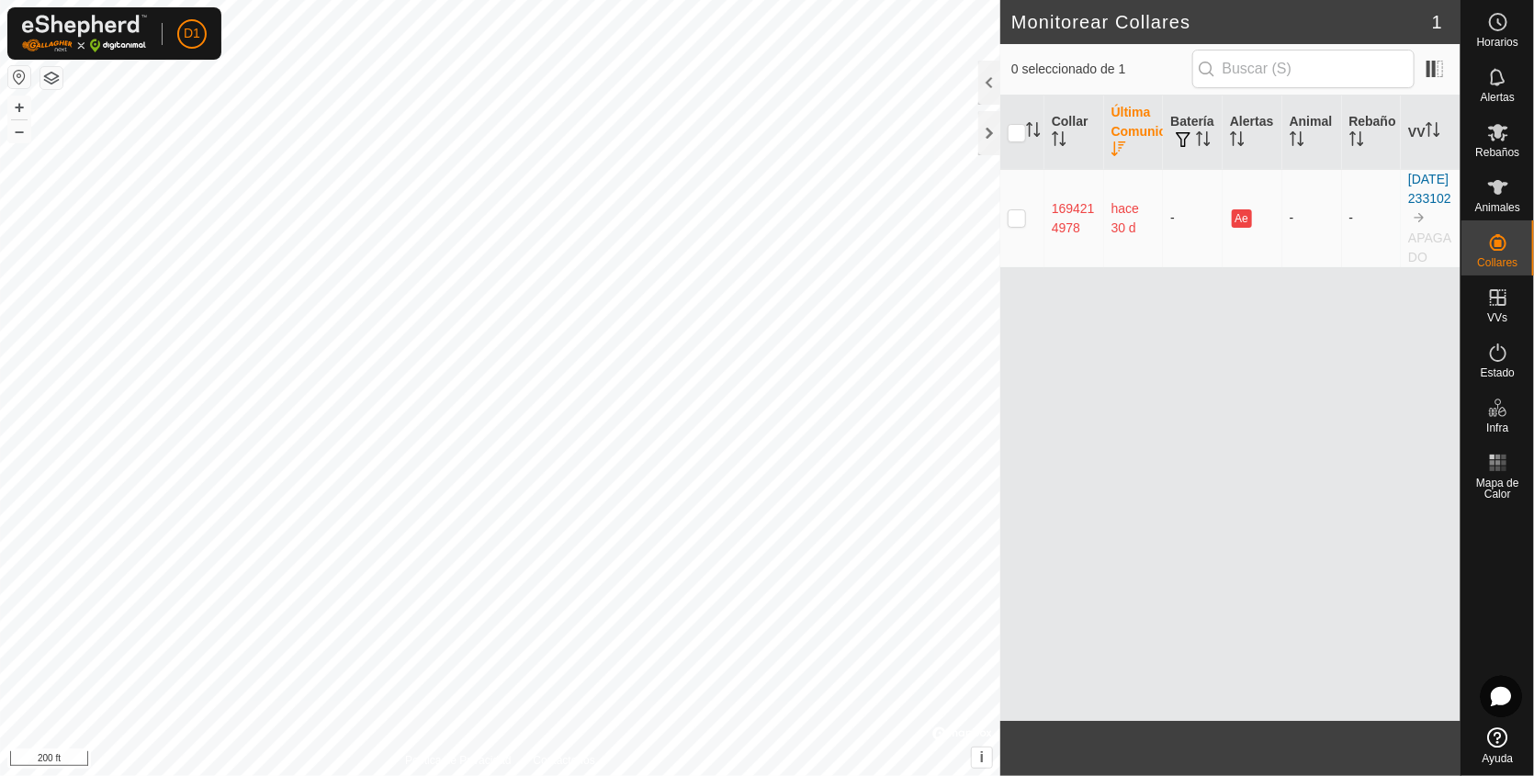
click at [1012, 225] on p-checkbox at bounding box center [1017, 217] width 18 height 15
checkbox input "true"
click at [1297, 145] on icon "Activar para ordenar" at bounding box center [1297, 138] width 15 height 15
click at [1297, 145] on icon "Activar para ordenar" at bounding box center [1297, 138] width 14 height 15
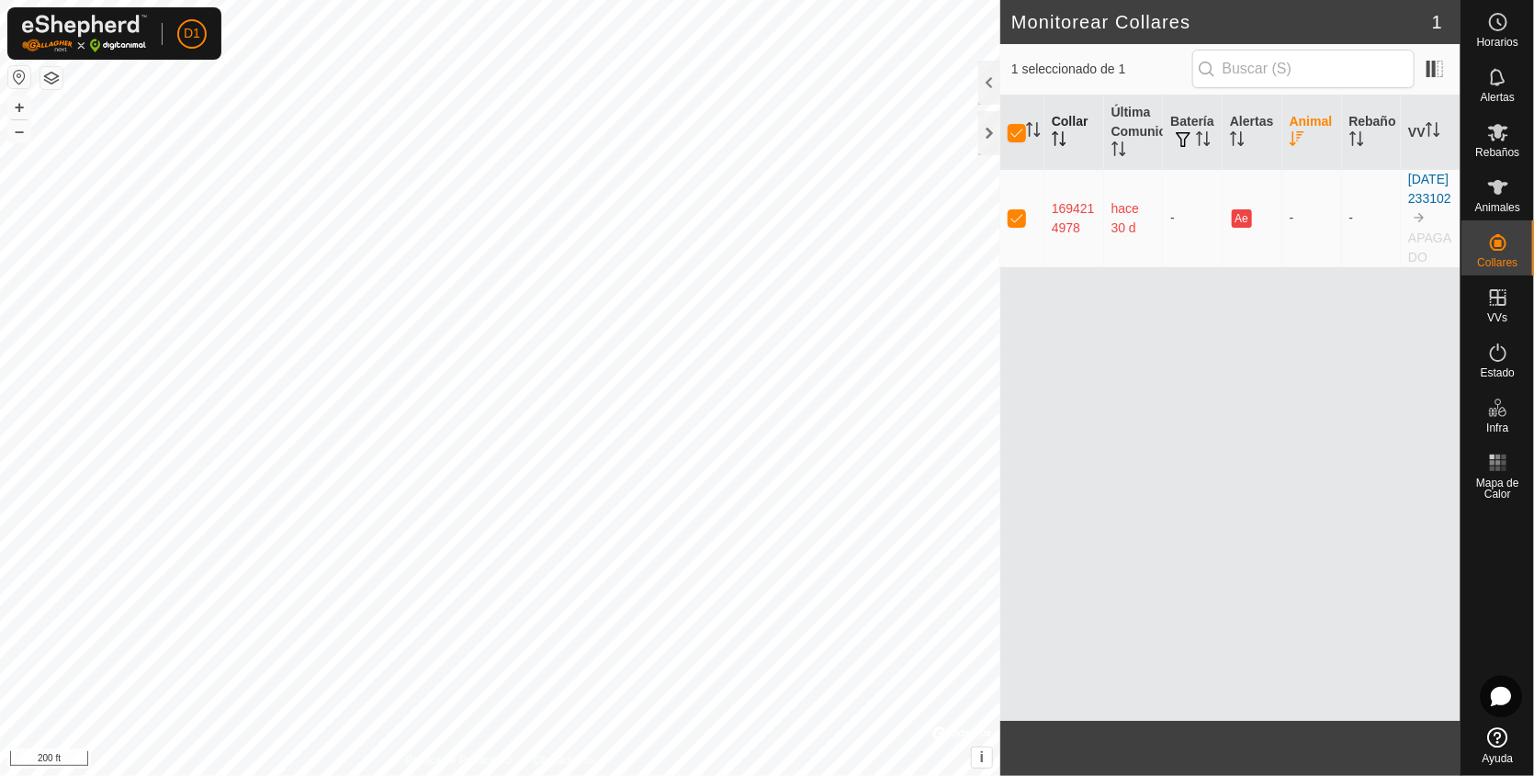
click at [1070, 134] on th "Collar" at bounding box center [1075, 133] width 60 height 74
click at [986, 87] on div at bounding box center [990, 83] width 22 height 44
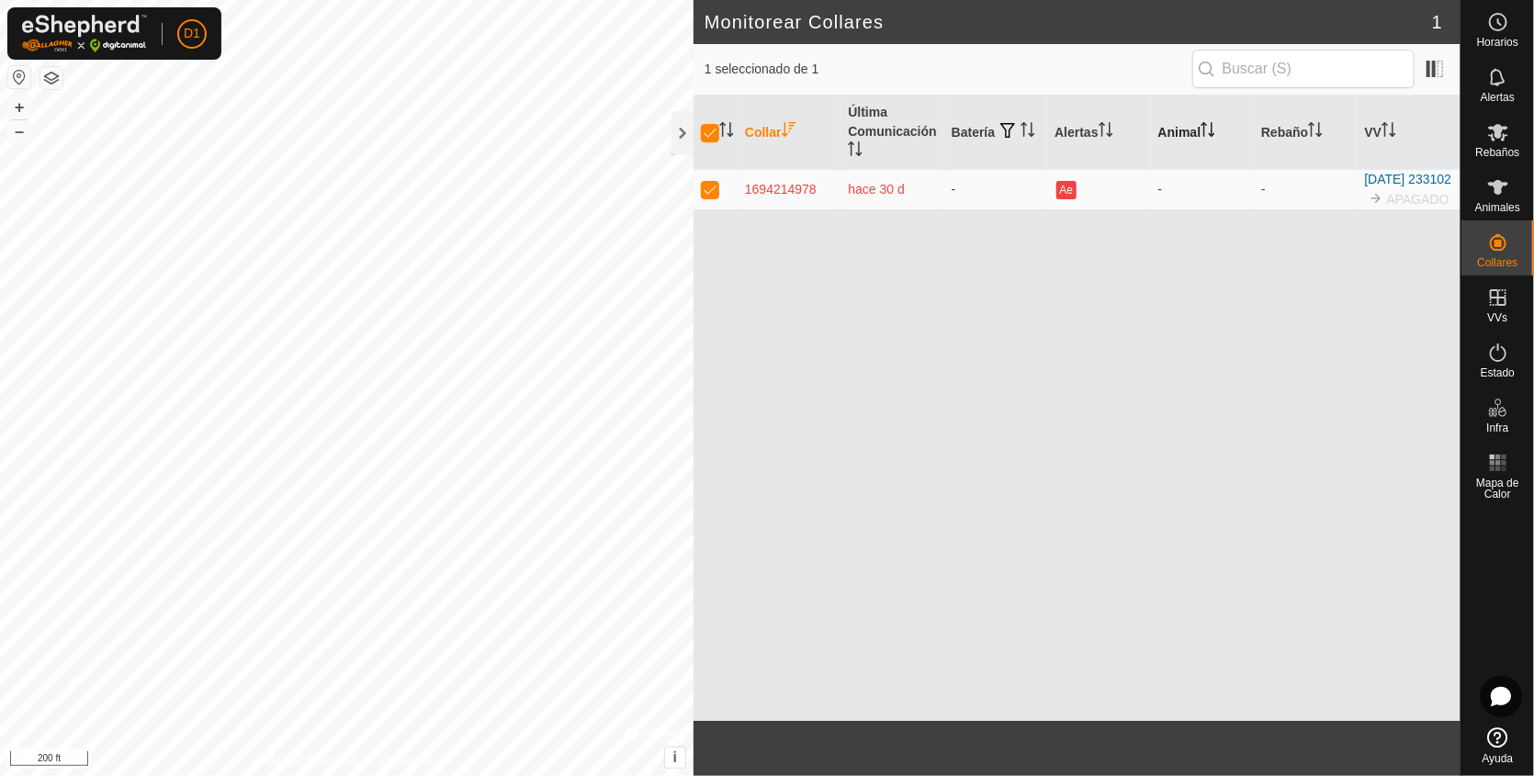
click at [982, 363] on div "Collar Última Comunicación Batería Alertas Animal Rebaño VV 1694214978 hace 30 …" at bounding box center [1077, 409] width 767 height 626
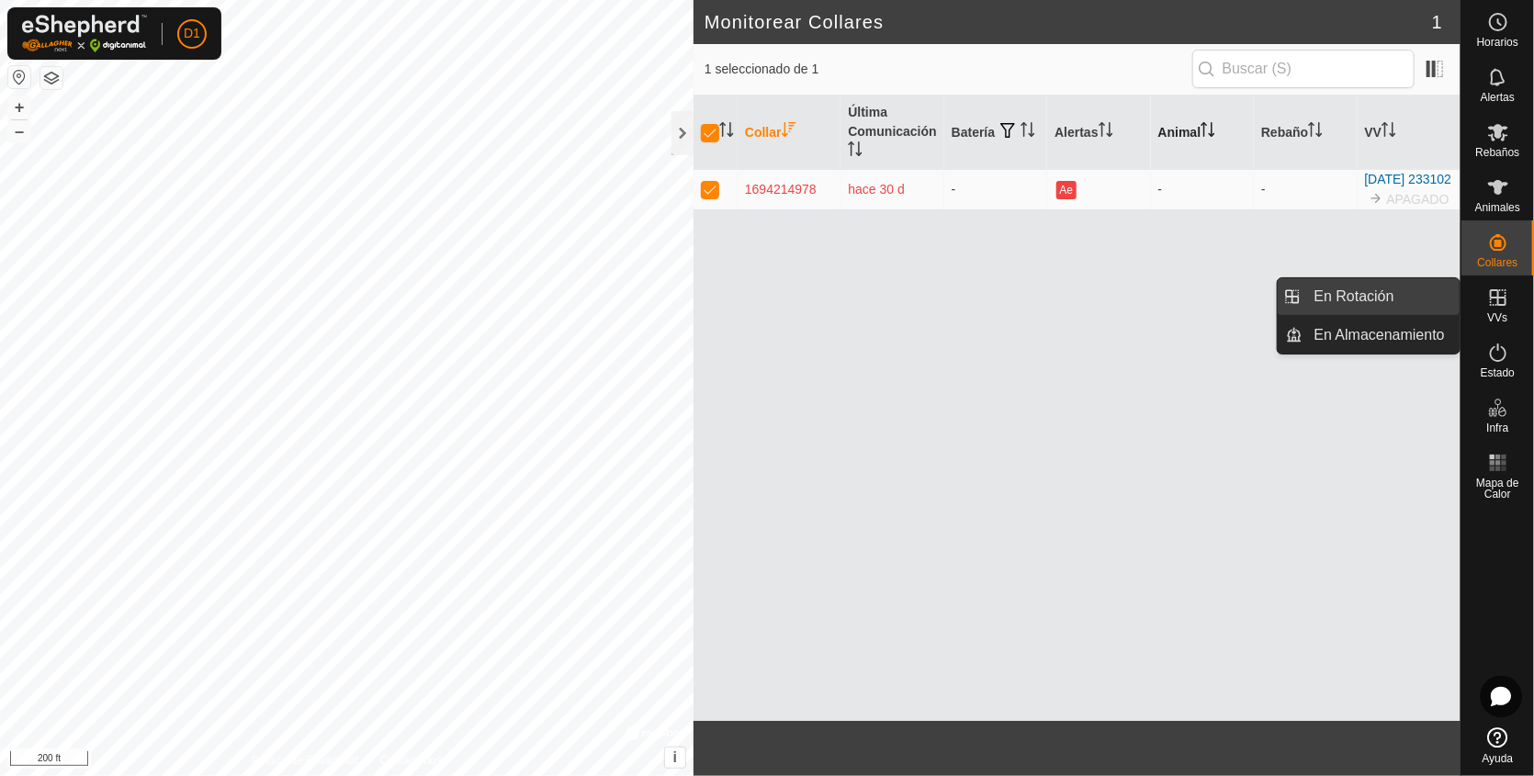
click at [1377, 297] on link "En Rotación" at bounding box center [1382, 296] width 157 height 37
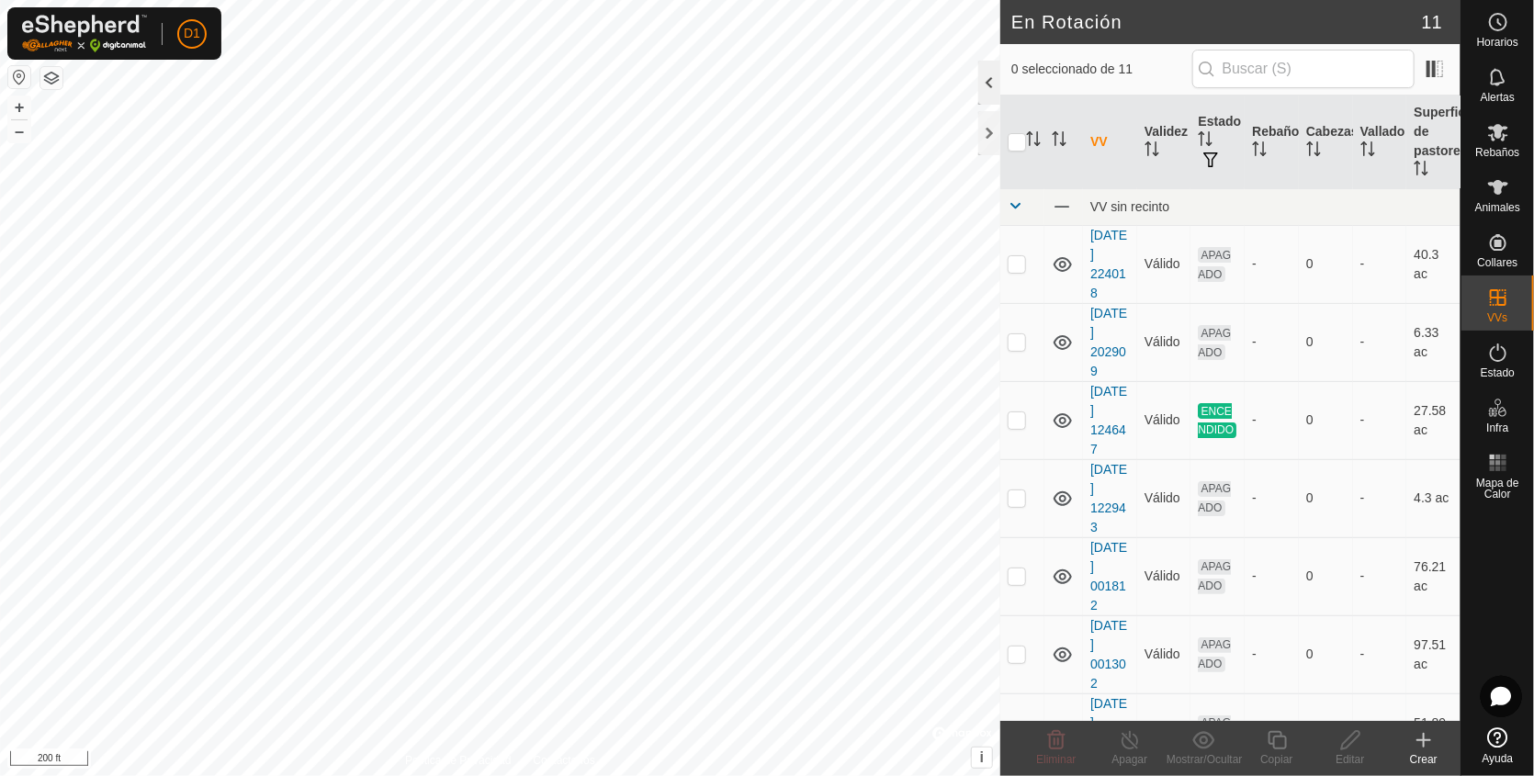
click at [987, 82] on div at bounding box center [990, 83] width 22 height 44
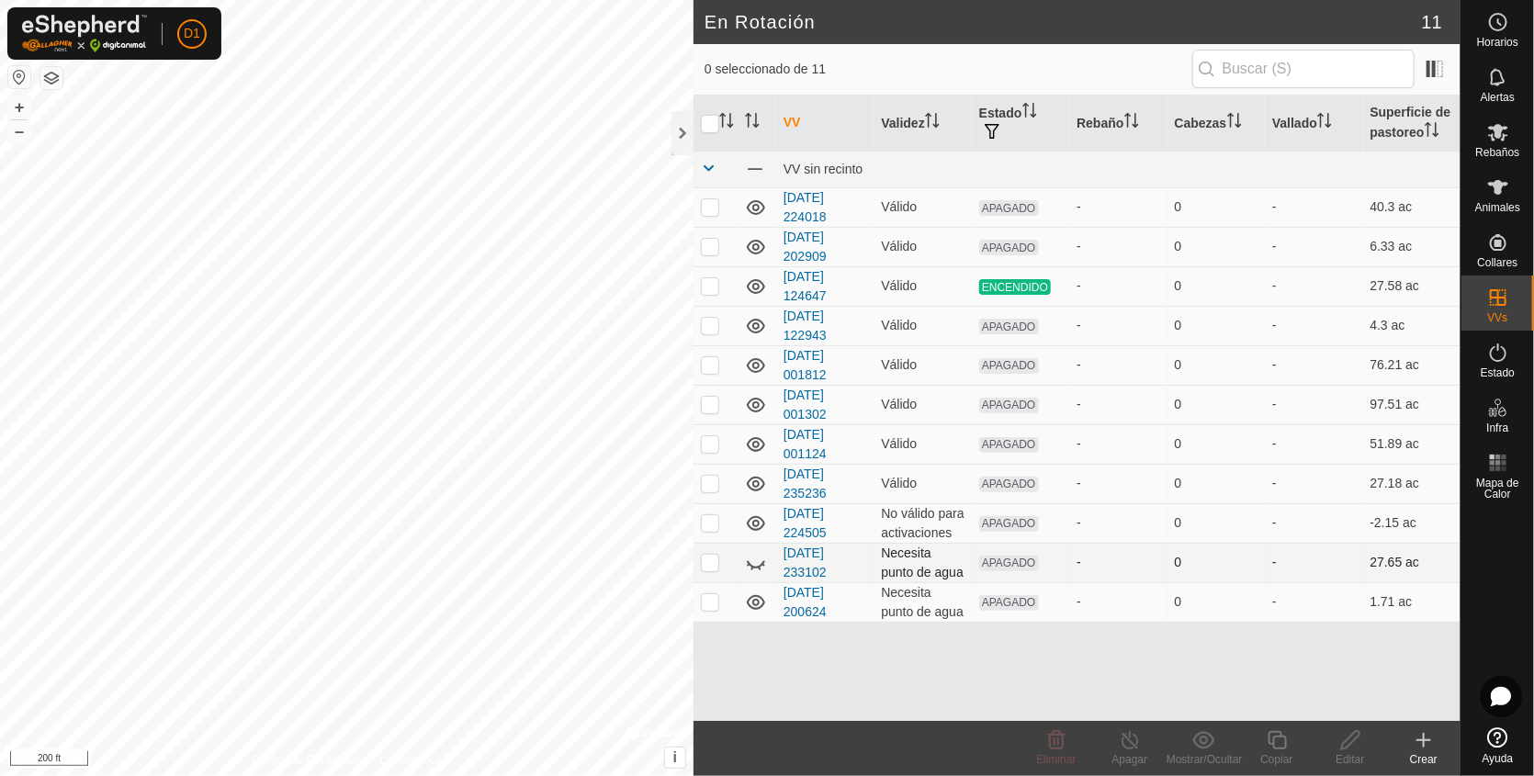
click at [758, 570] on icon at bounding box center [756, 563] width 22 height 22
click at [703, 567] on p-checkbox at bounding box center [710, 562] width 18 height 15
checkbox input "true"
click at [1352, 747] on icon at bounding box center [1351, 741] width 23 height 22
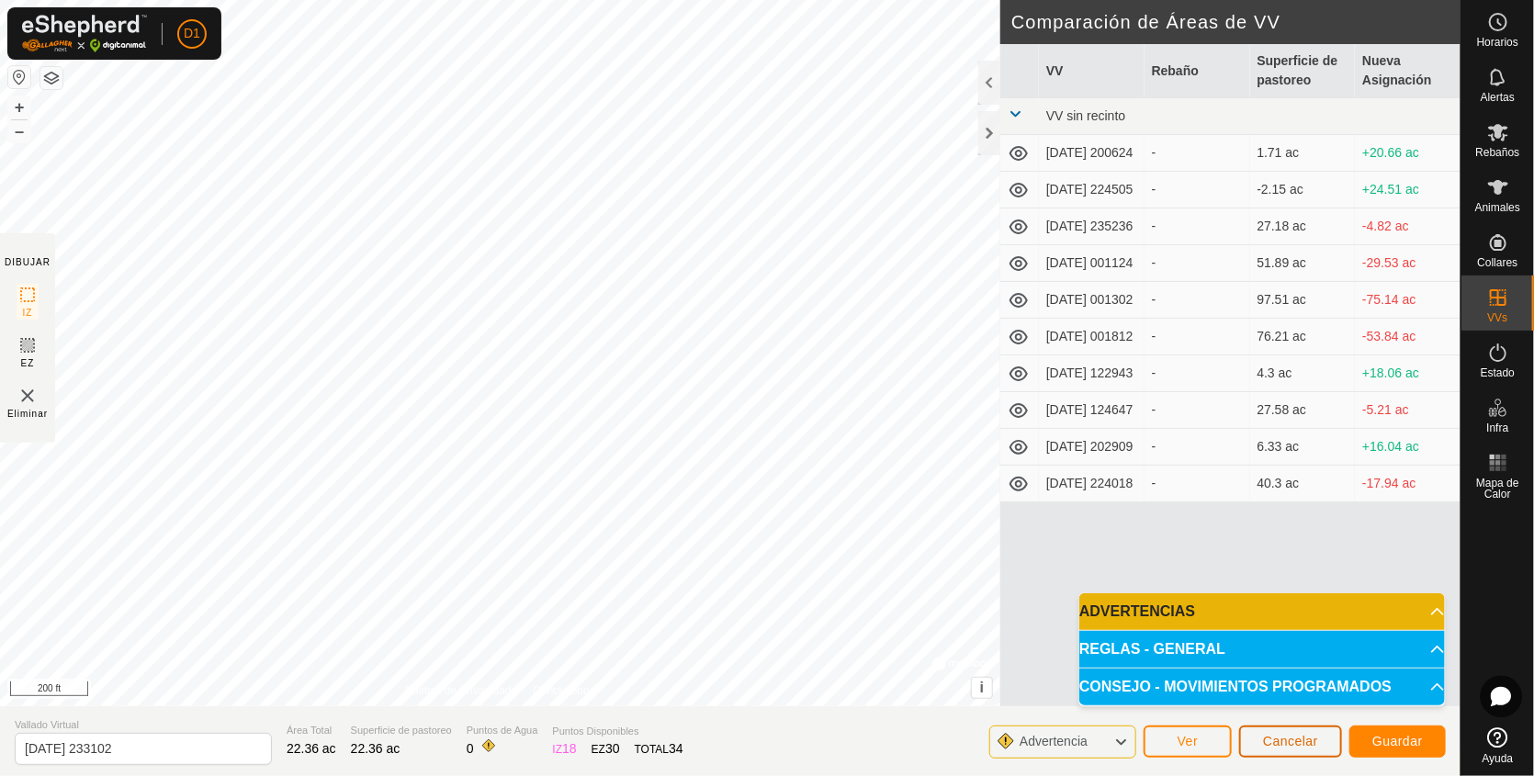
click at [1306, 738] on span "Cancelar" at bounding box center [1290, 741] width 55 height 15
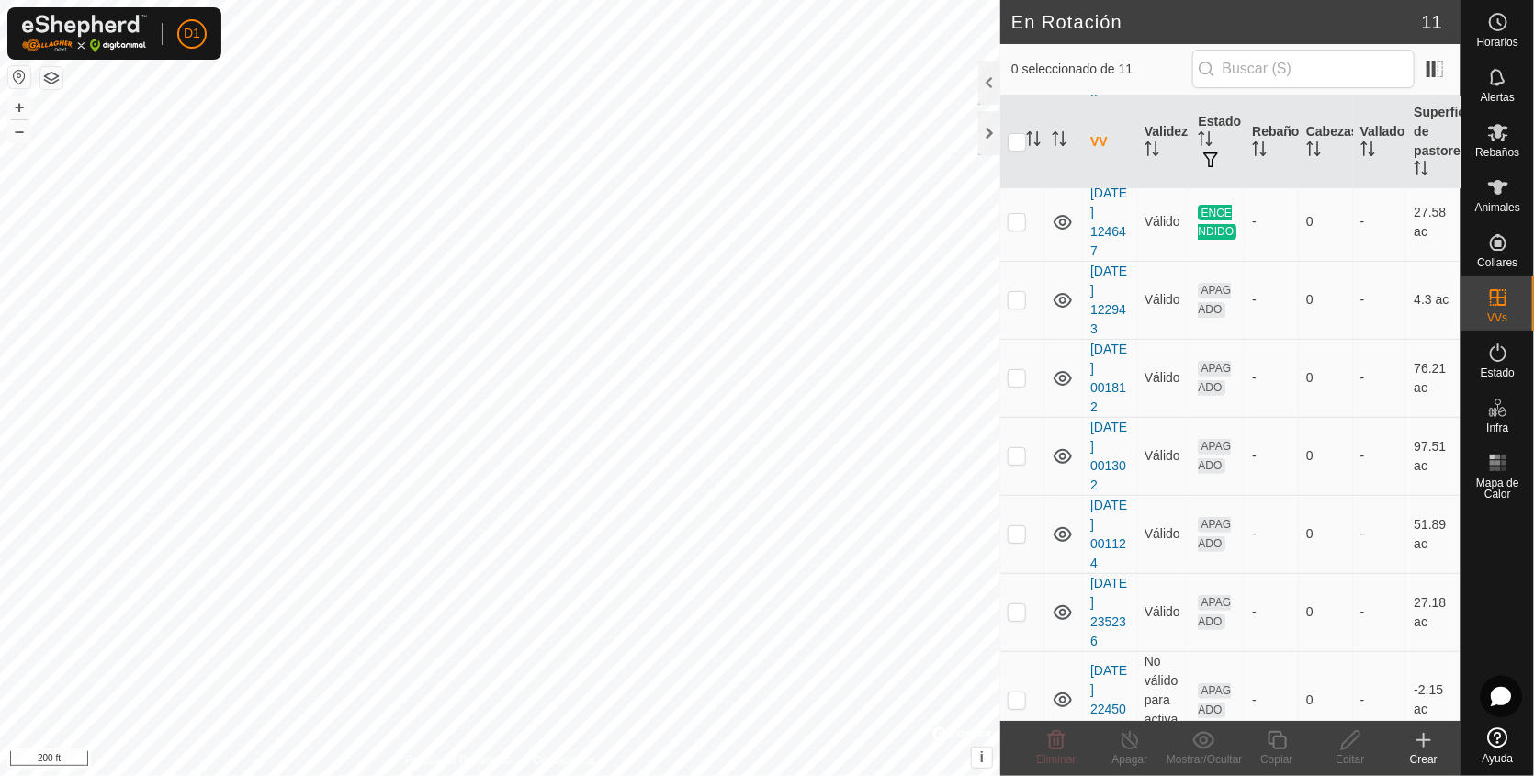
scroll to position [230, 0]
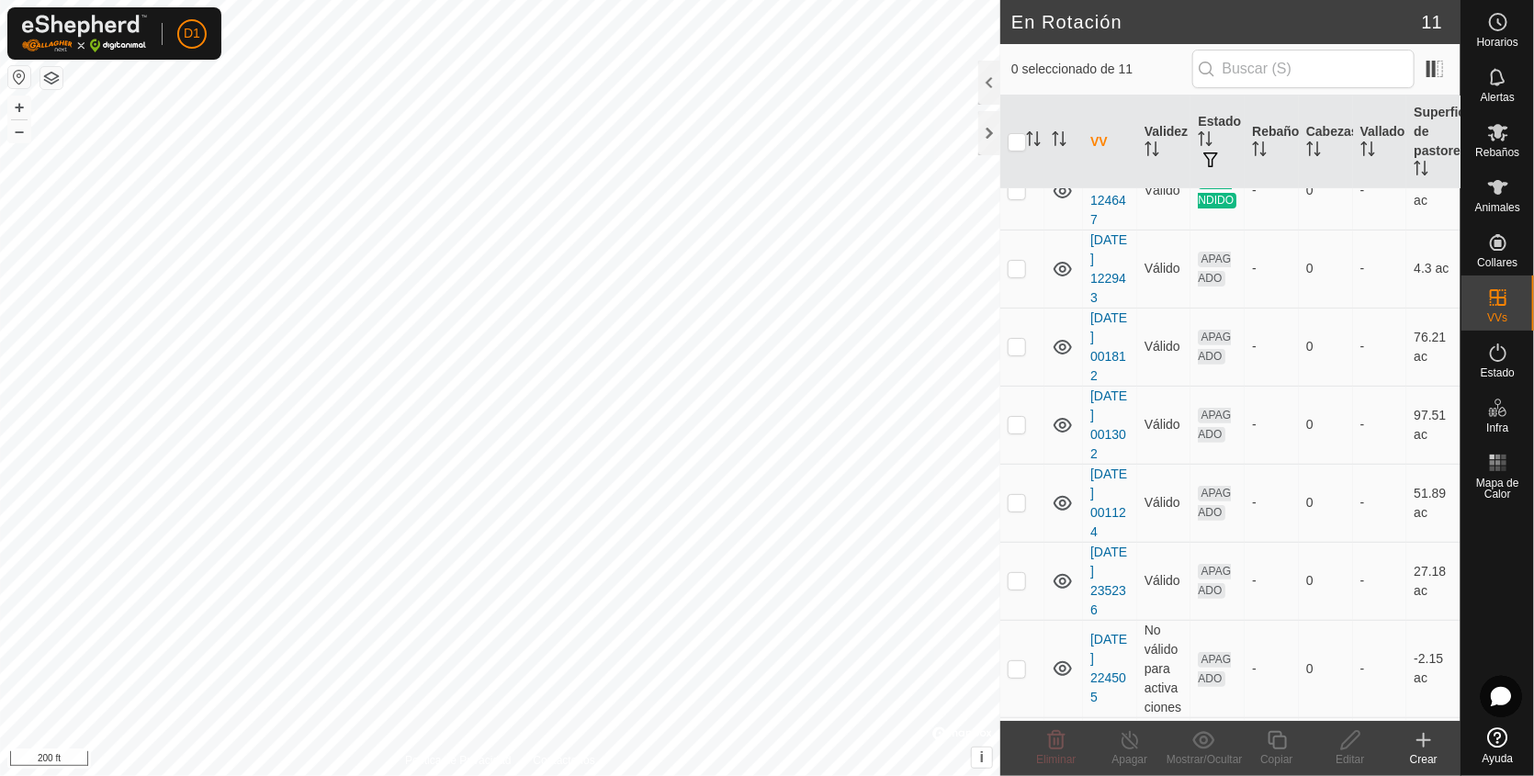
checkbox input "true"
click at [1204, 743] on icon at bounding box center [1204, 739] width 22 height 17
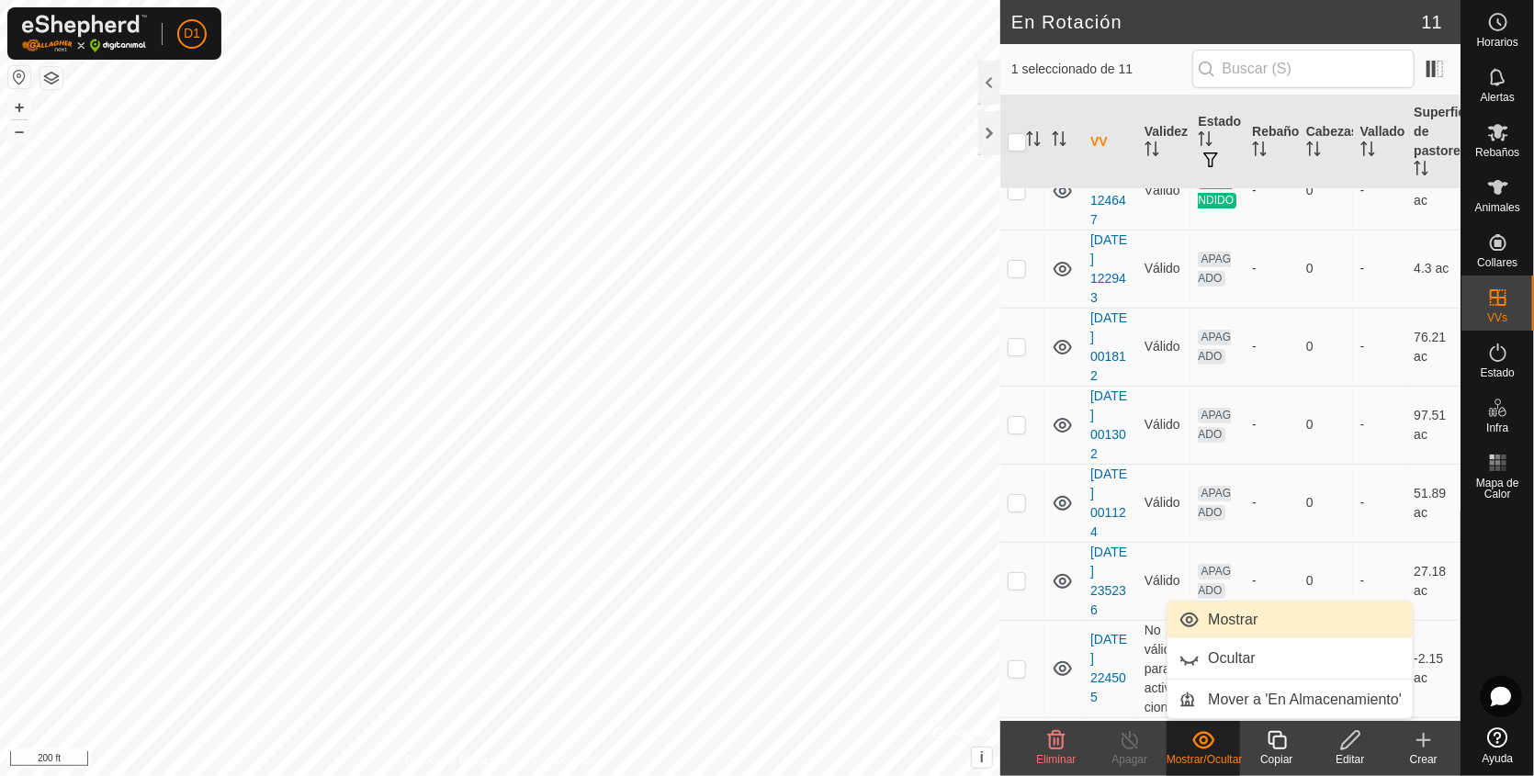
click at [1188, 619] on link "Mostrar" at bounding box center [1290, 620] width 245 height 37
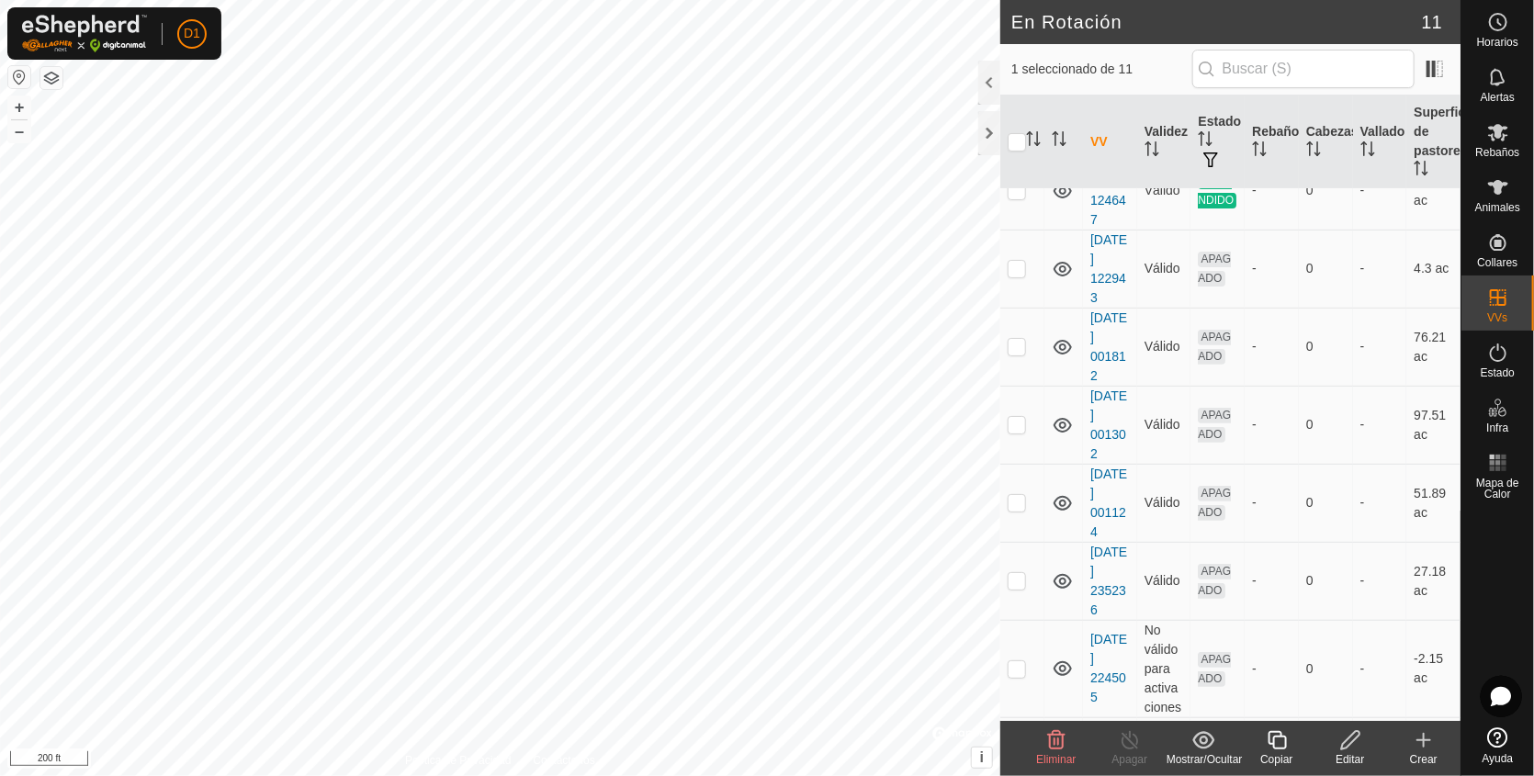
click at [1349, 742] on icon at bounding box center [1351, 741] width 23 height 22
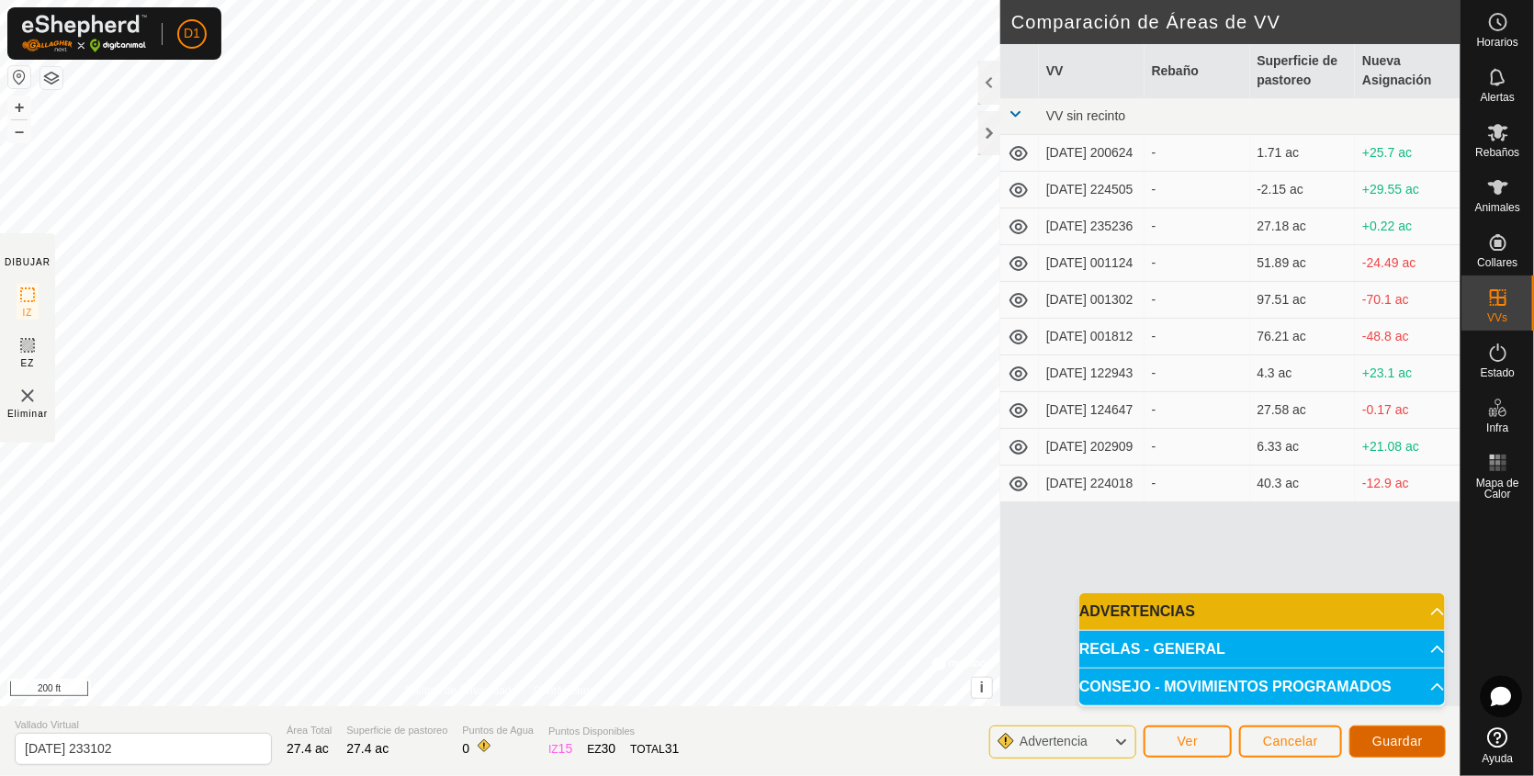
click at [1402, 734] on span "Guardar" at bounding box center [1398, 741] width 51 height 15
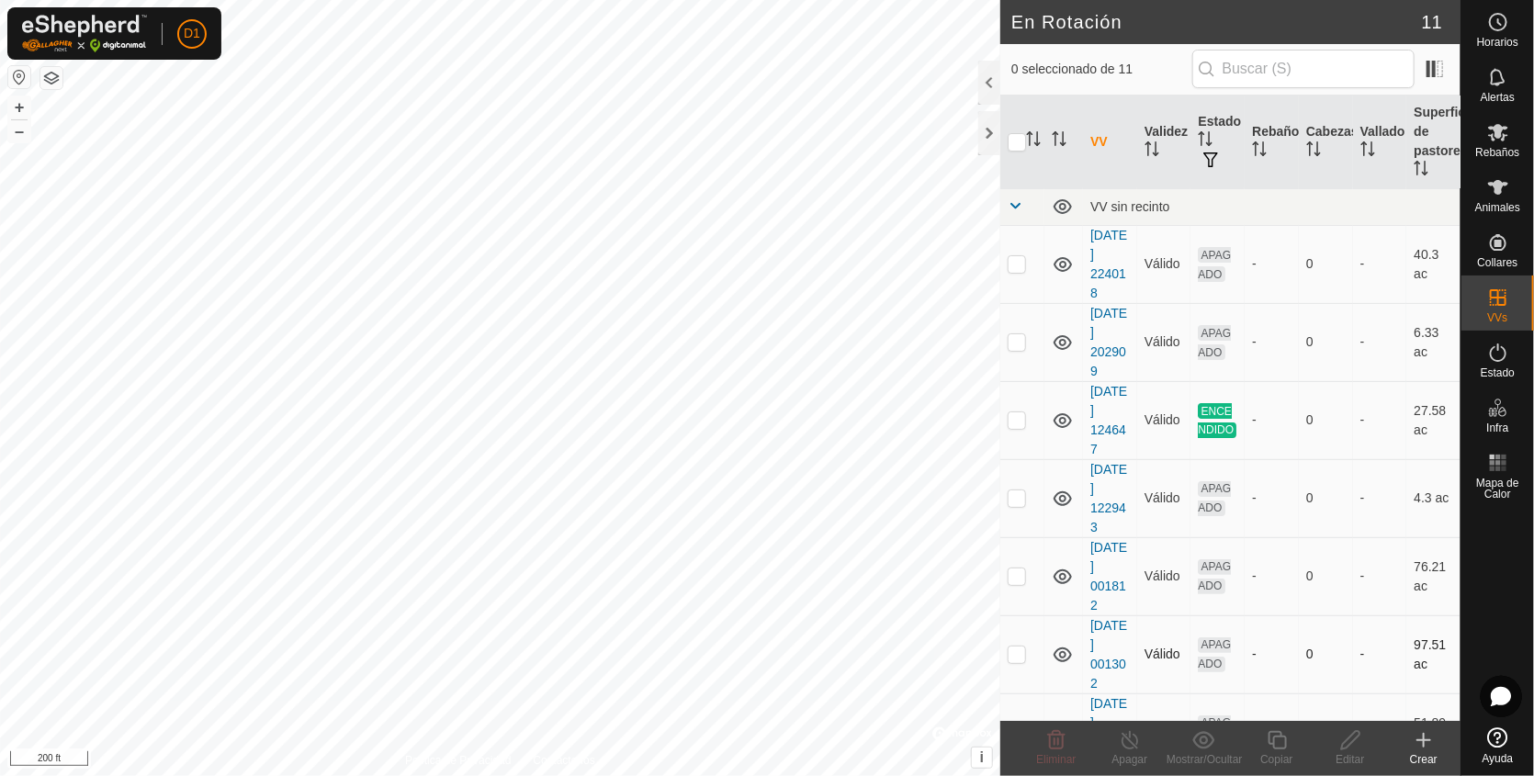
checkbox input "true"
click at [1352, 750] on icon at bounding box center [1351, 741] width 23 height 22
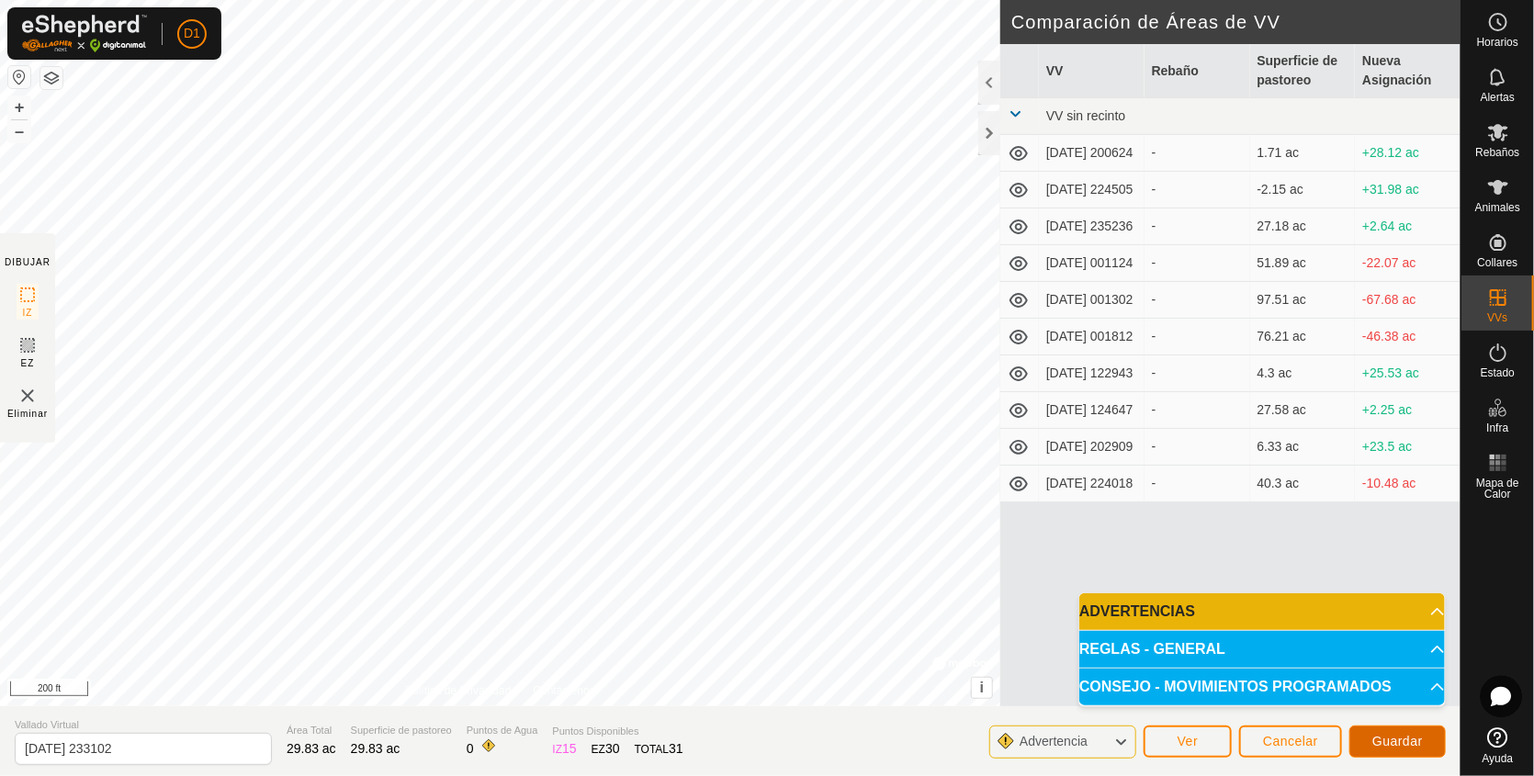
click at [1410, 742] on span "Guardar" at bounding box center [1398, 741] width 51 height 15
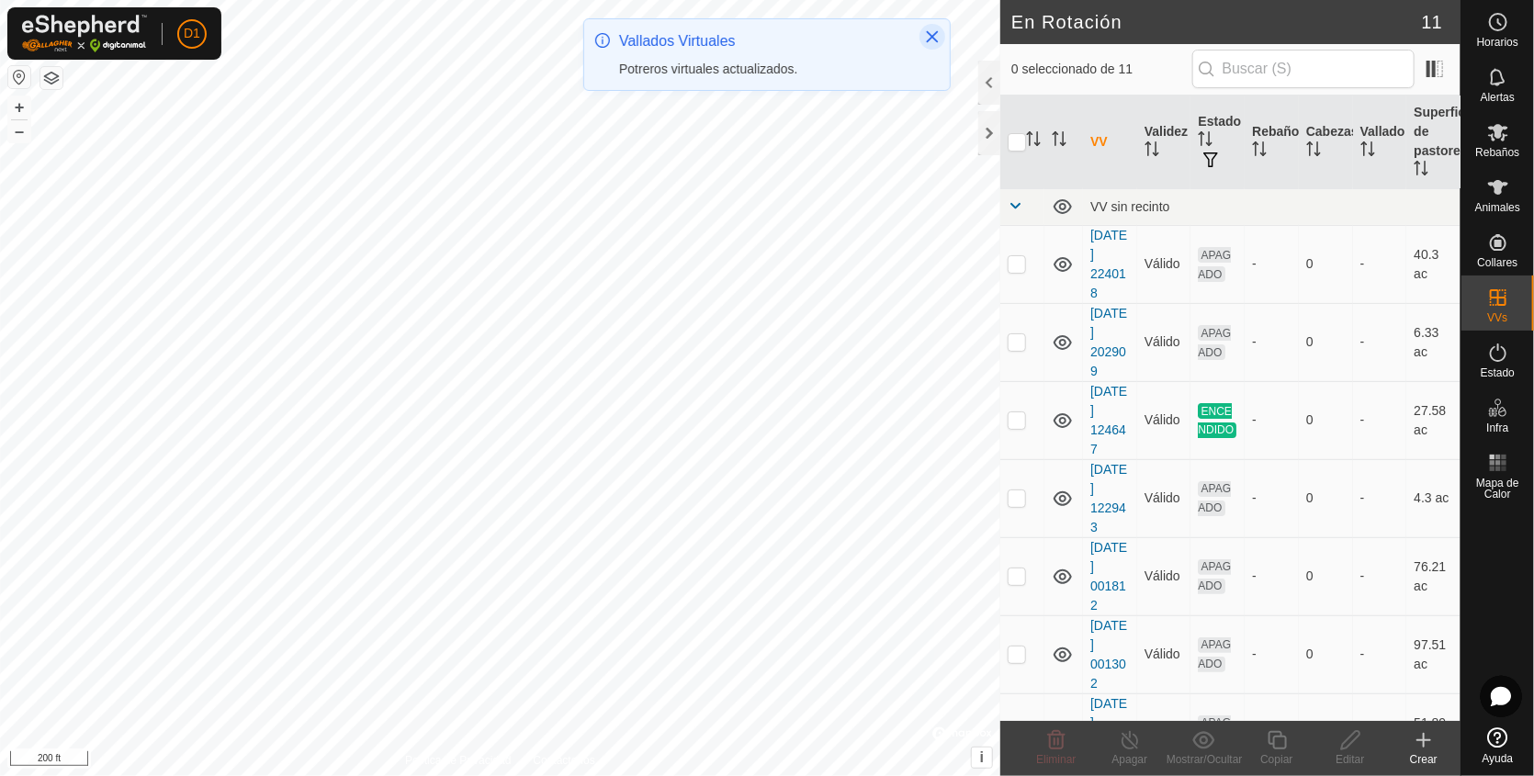
click at [936, 34] on icon "Close" at bounding box center [932, 36] width 15 height 15
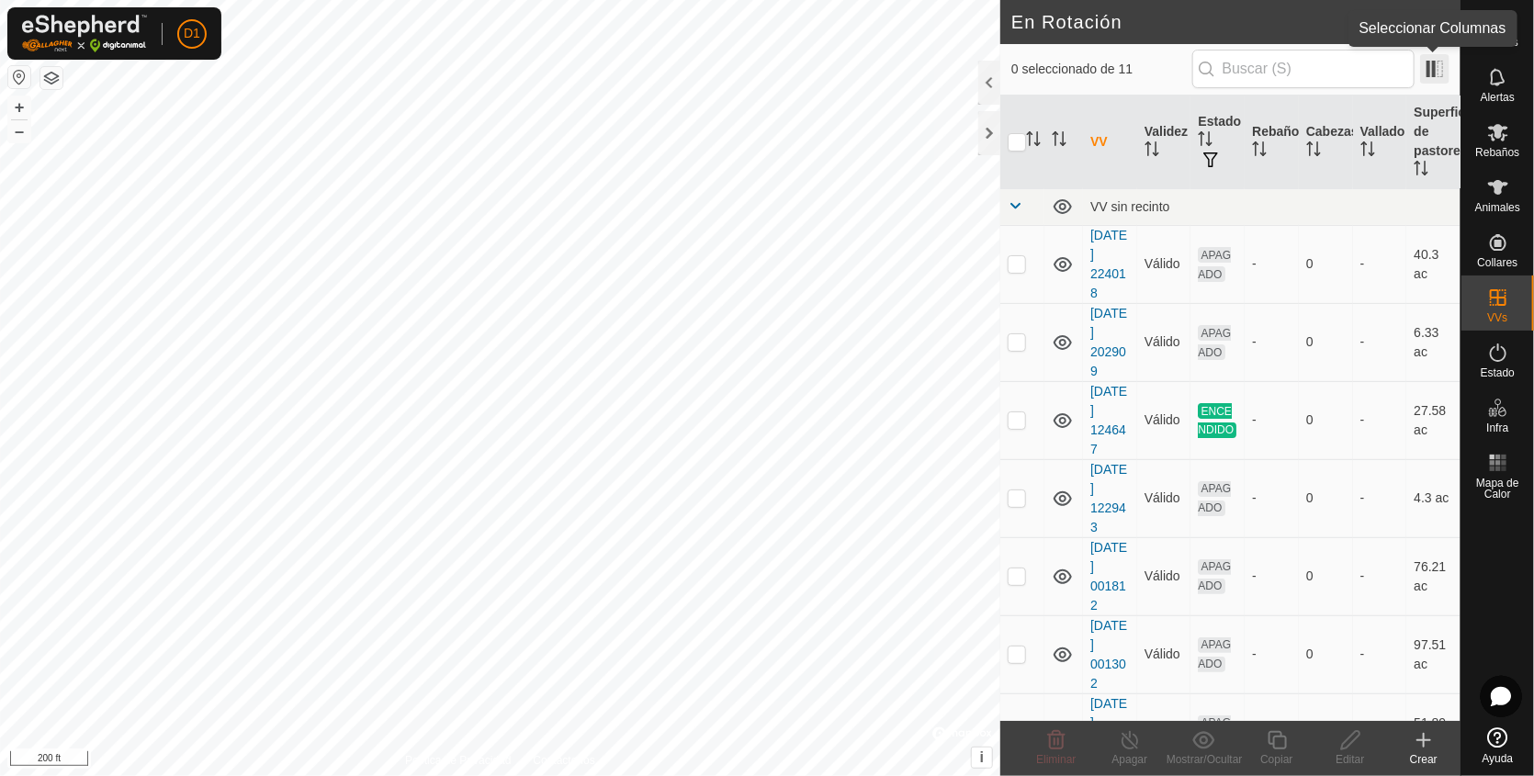
click at [1438, 67] on span at bounding box center [1435, 68] width 29 height 29
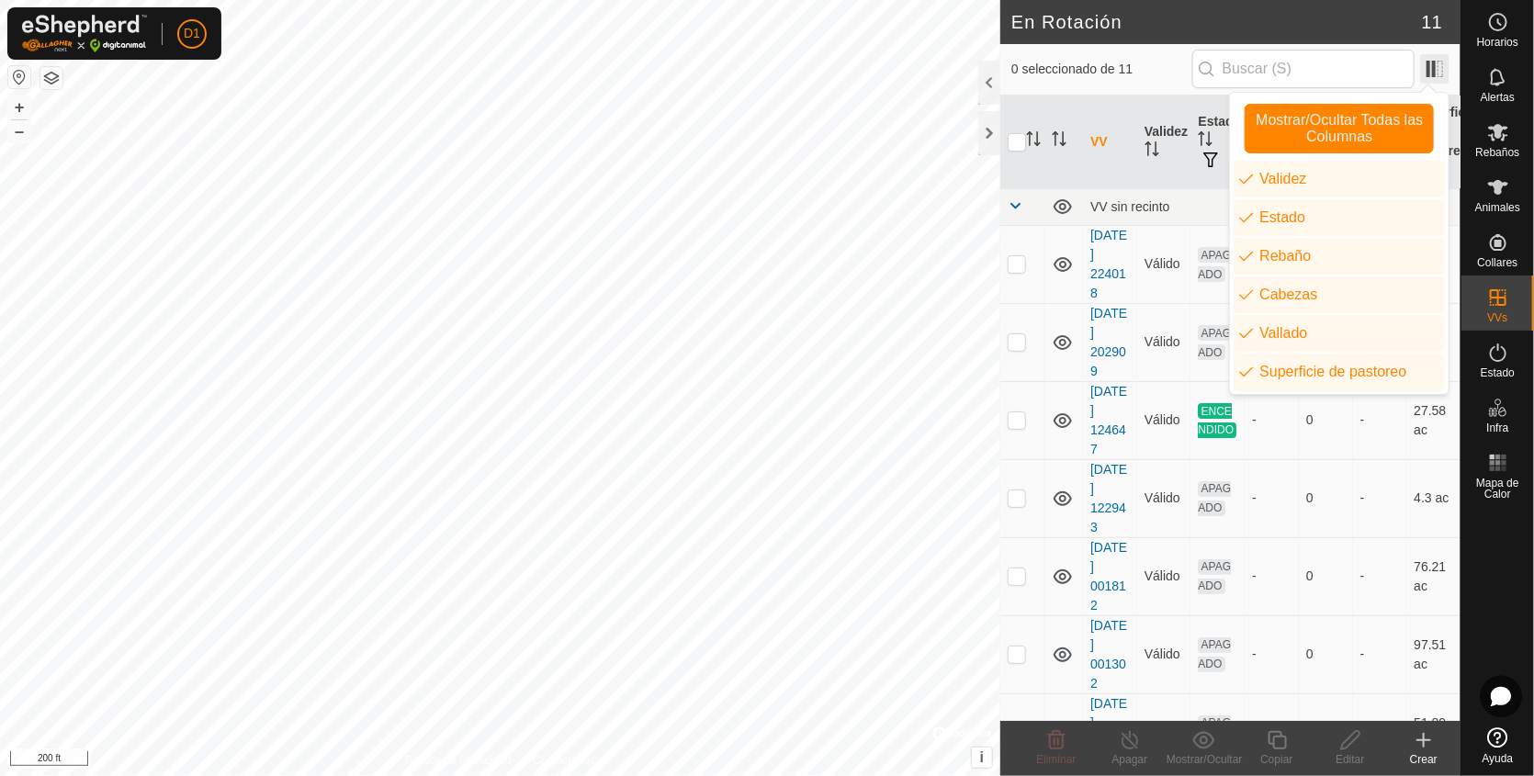
click at [1429, 72] on span at bounding box center [1435, 68] width 29 height 29
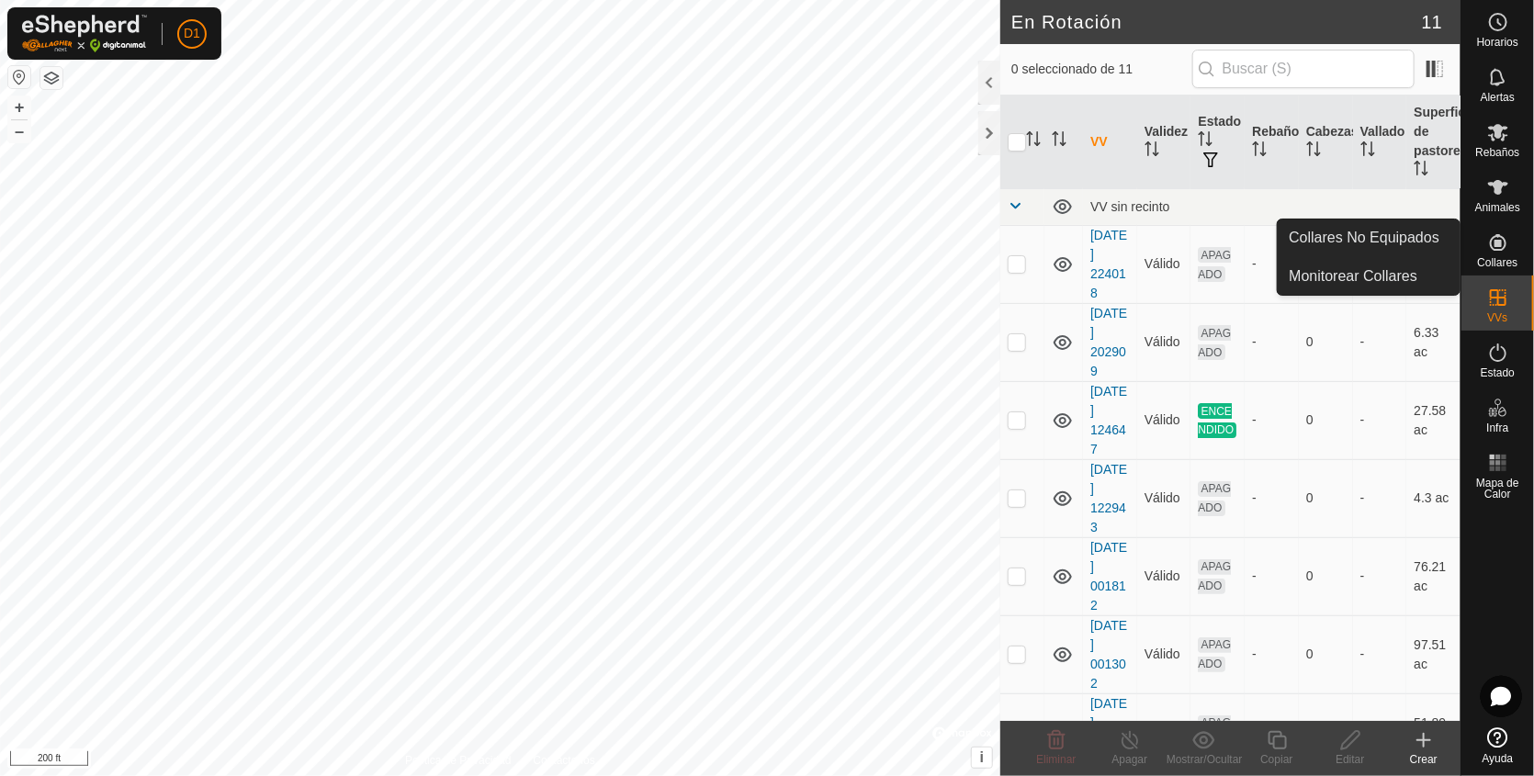
click at [1496, 243] on icon at bounding box center [1498, 242] width 17 height 17
click at [1391, 238] on link "Collares No Equipados" at bounding box center [1369, 238] width 182 height 37
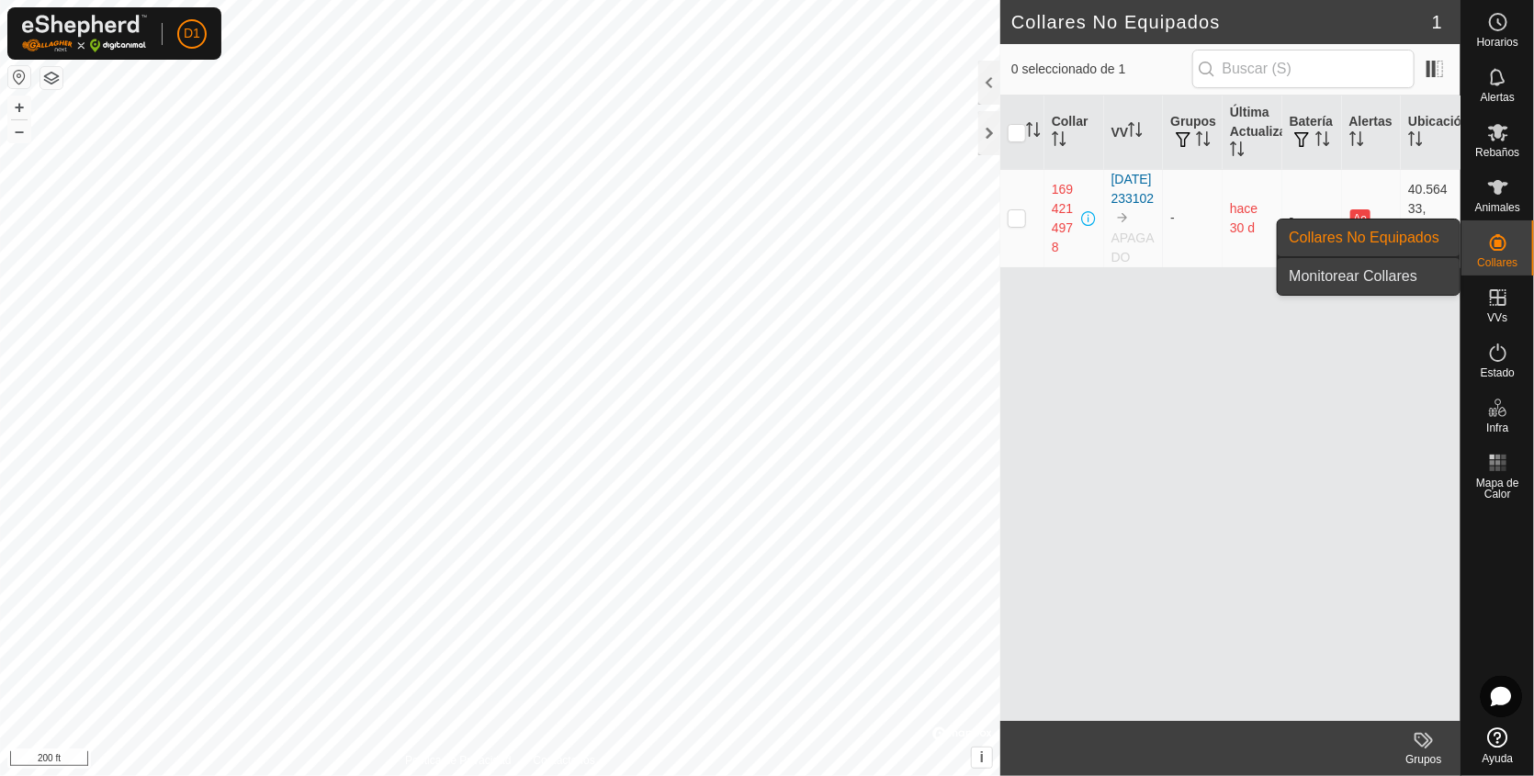
click at [1372, 267] on link "Monitorear Collares" at bounding box center [1369, 276] width 182 height 37
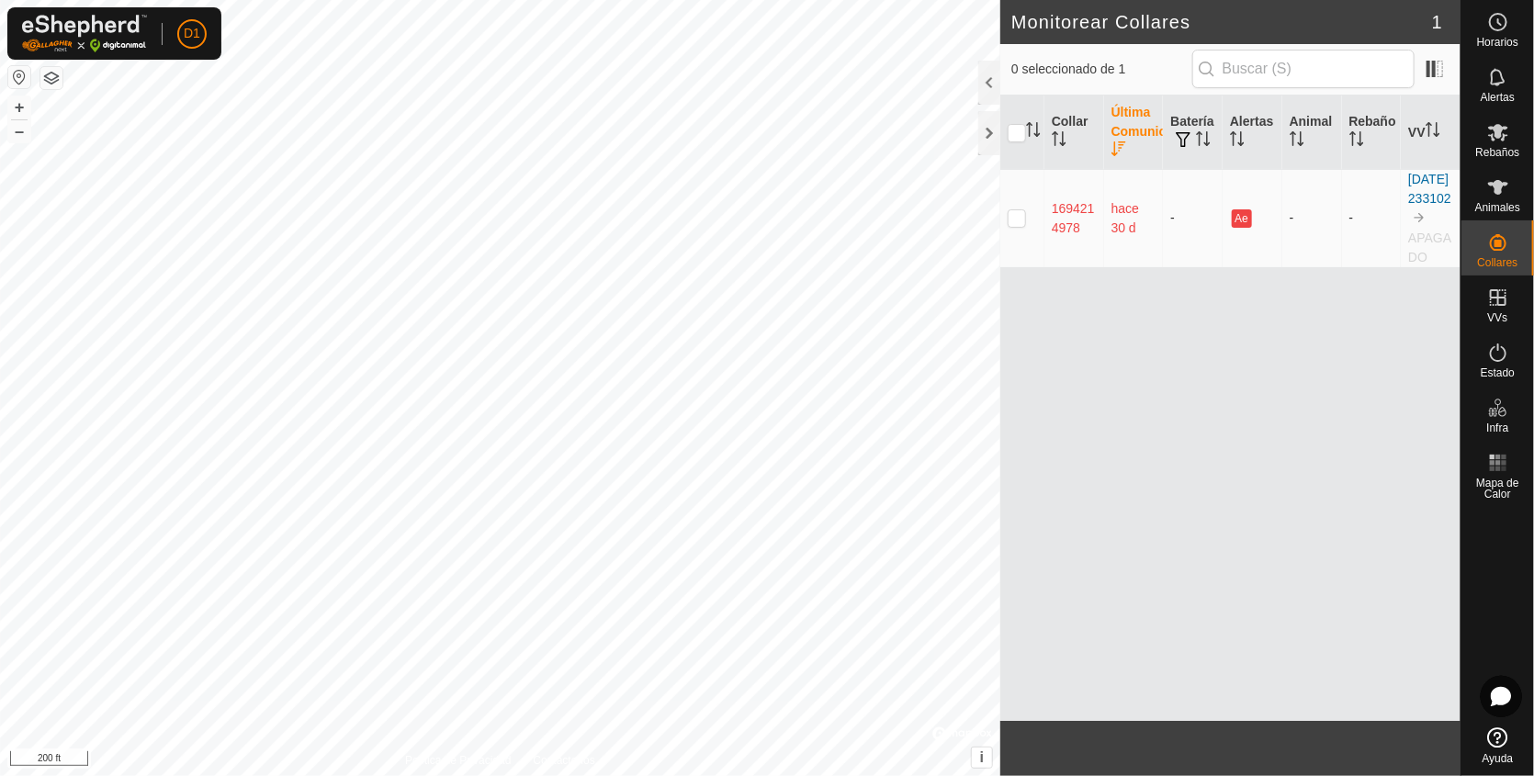
click at [1023, 225] on p-checkbox at bounding box center [1017, 217] width 18 height 15
checkbox input "true"
click at [1063, 135] on icon "Activar para ordenar" at bounding box center [1063, 138] width 2 height 15
click at [1063, 135] on icon "Activar para ordenar" at bounding box center [1059, 138] width 15 height 15
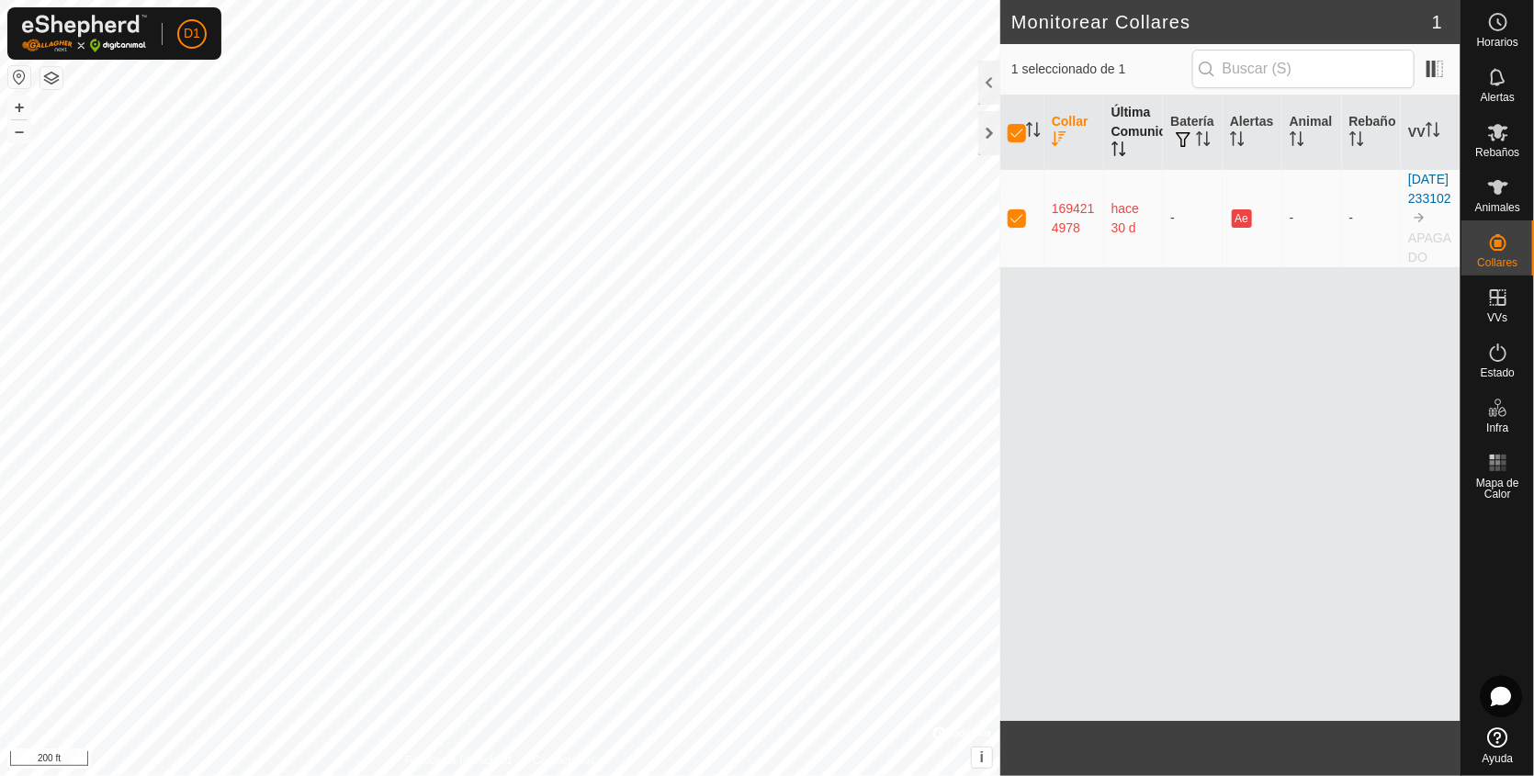
click at [1124, 123] on th "Última Comunicación" at bounding box center [1134, 133] width 60 height 74
click at [1500, 697] on icon at bounding box center [1501, 696] width 20 height 19
click at [1437, 695] on div "Collar Última Comunicación Batería Alertas Animal Rebaño VV 1694214978 hace 30 …" at bounding box center [1231, 409] width 460 height 626
click at [0, 0] on icon at bounding box center [0, 0] width 0 height 0
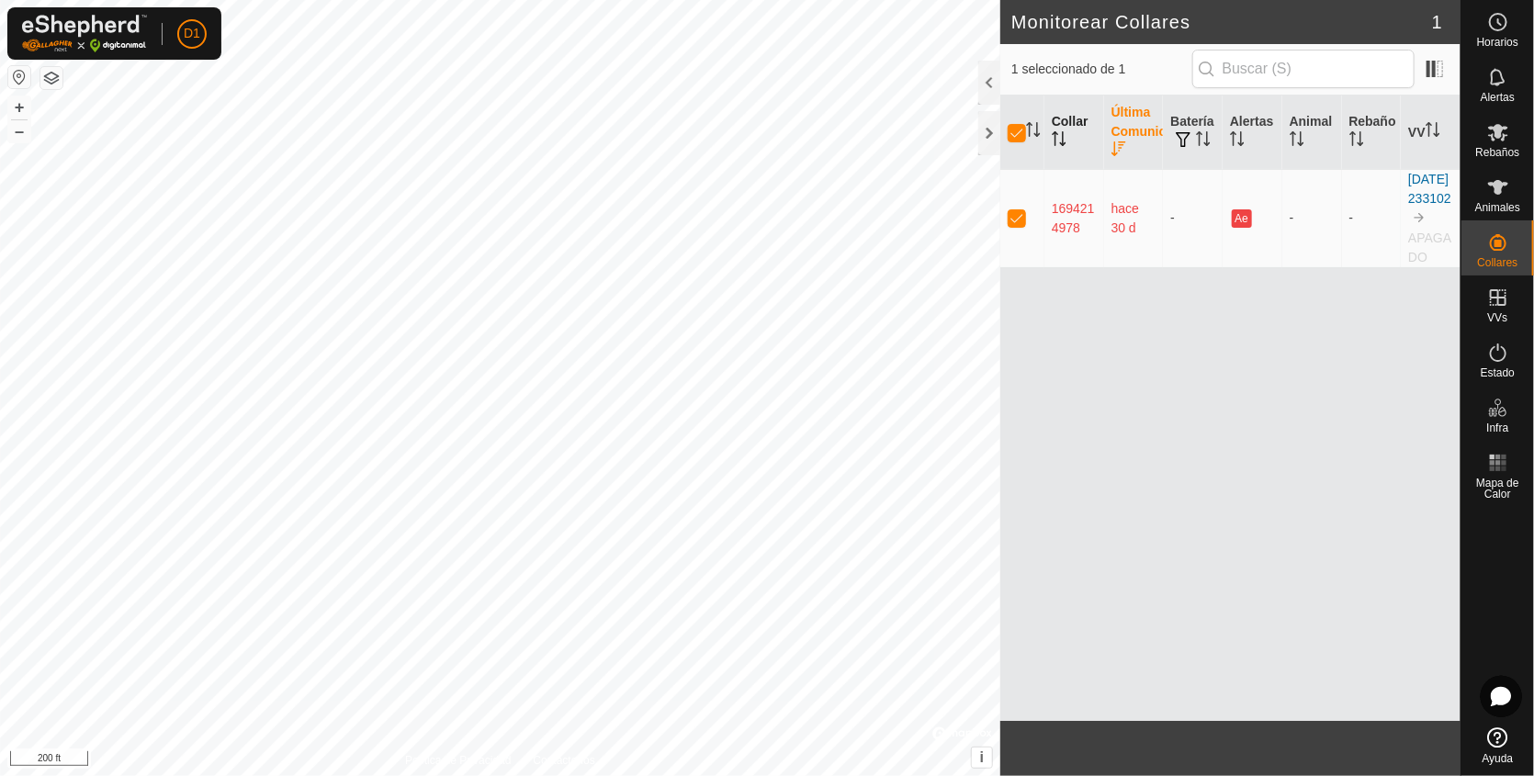
click at [1497, 746] on icon at bounding box center [1499, 738] width 20 height 20
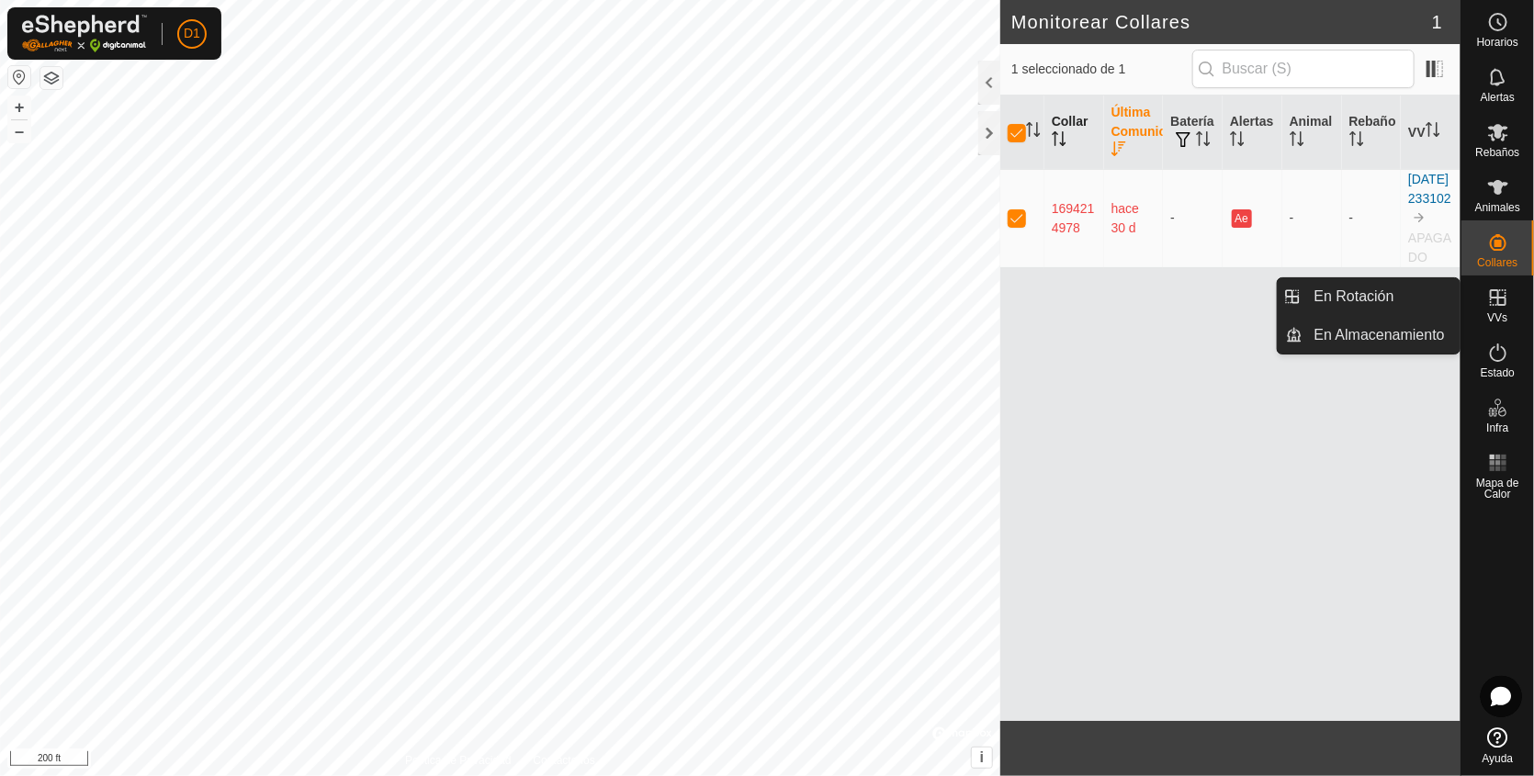
click at [1494, 312] on span "VVs" at bounding box center [1498, 317] width 20 height 11
click at [1323, 302] on link "En Rotación" at bounding box center [1382, 296] width 157 height 37
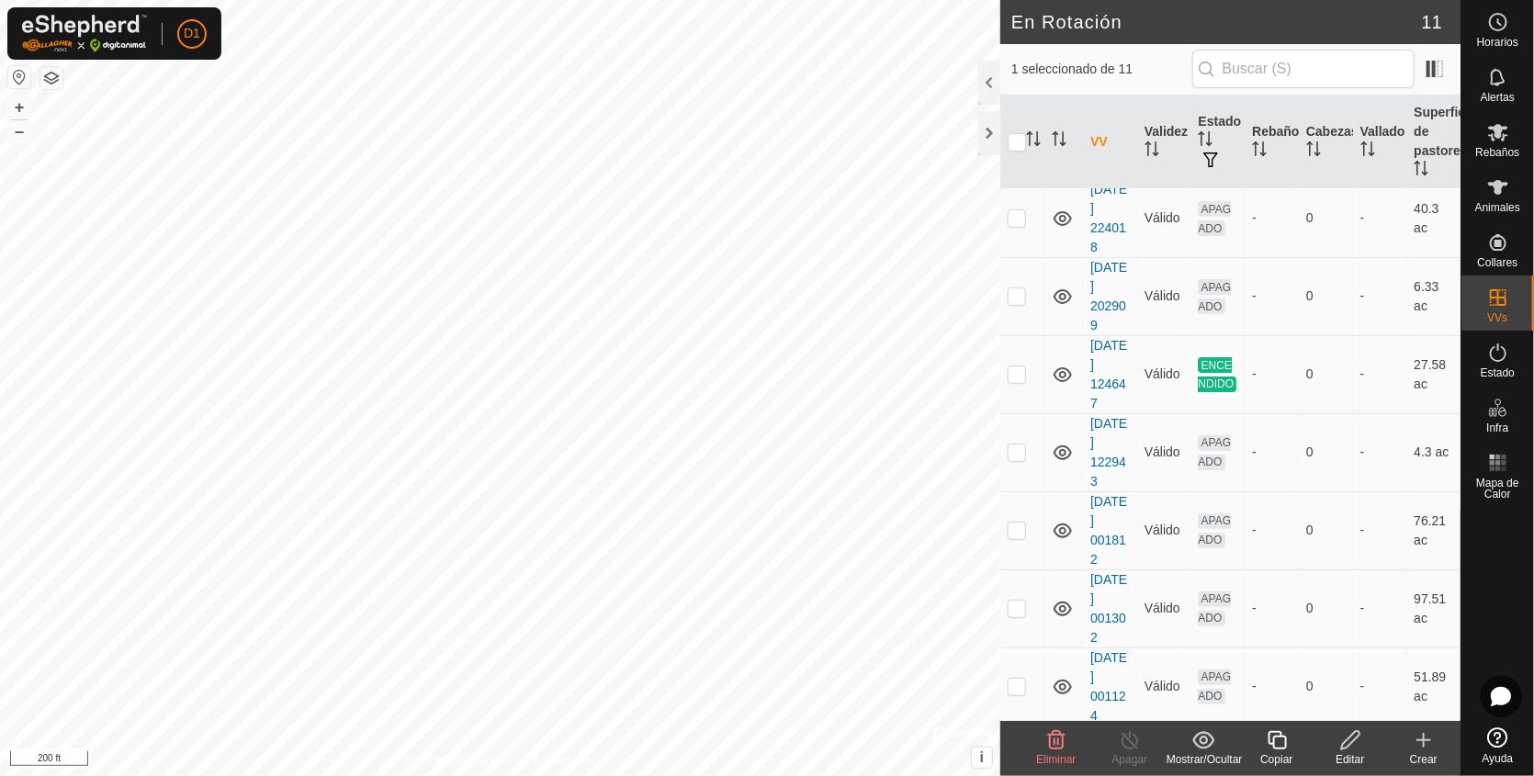
scroll to position [153, 0]
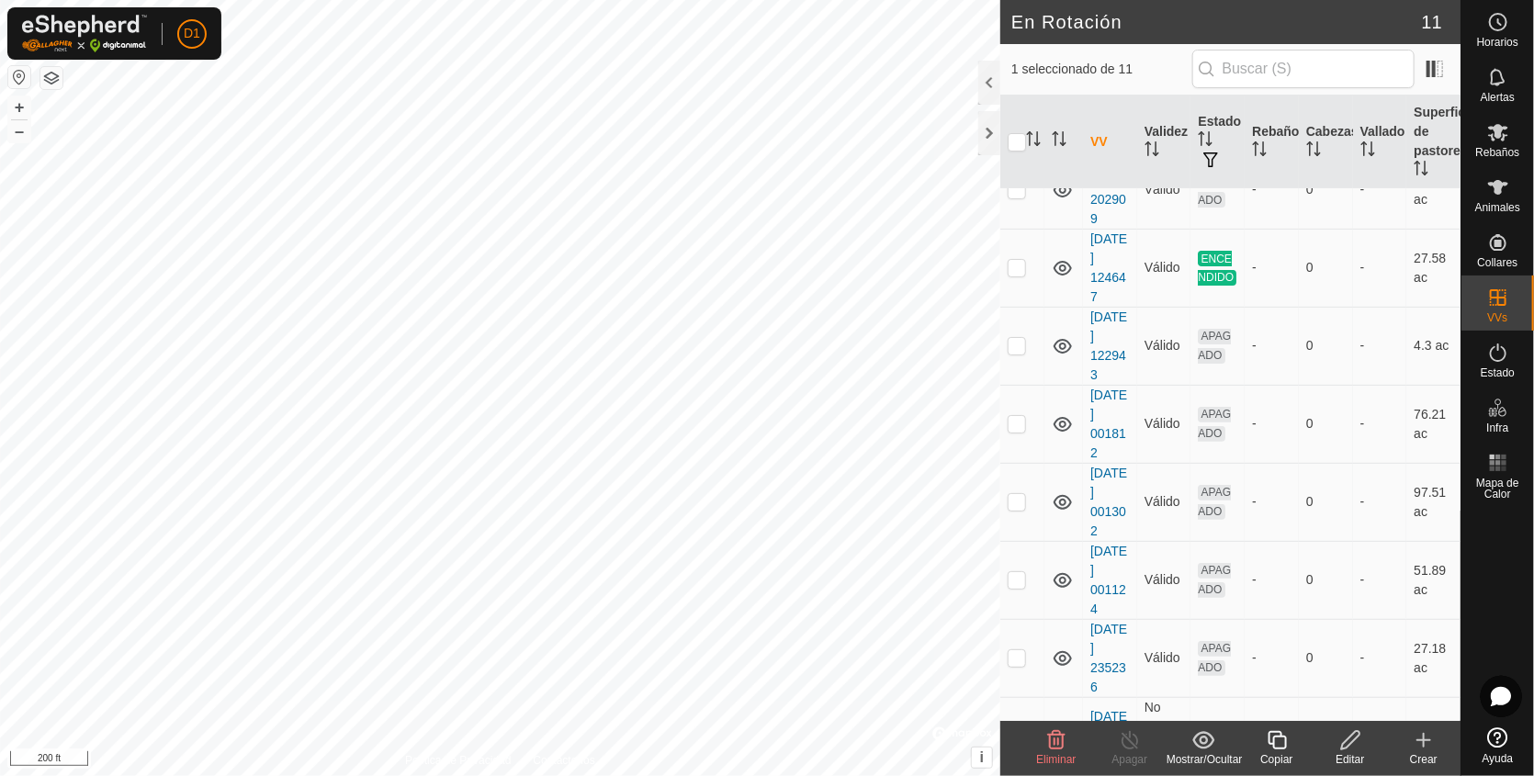
click at [1047, 753] on span "Eliminar" at bounding box center [1056, 759] width 40 height 13
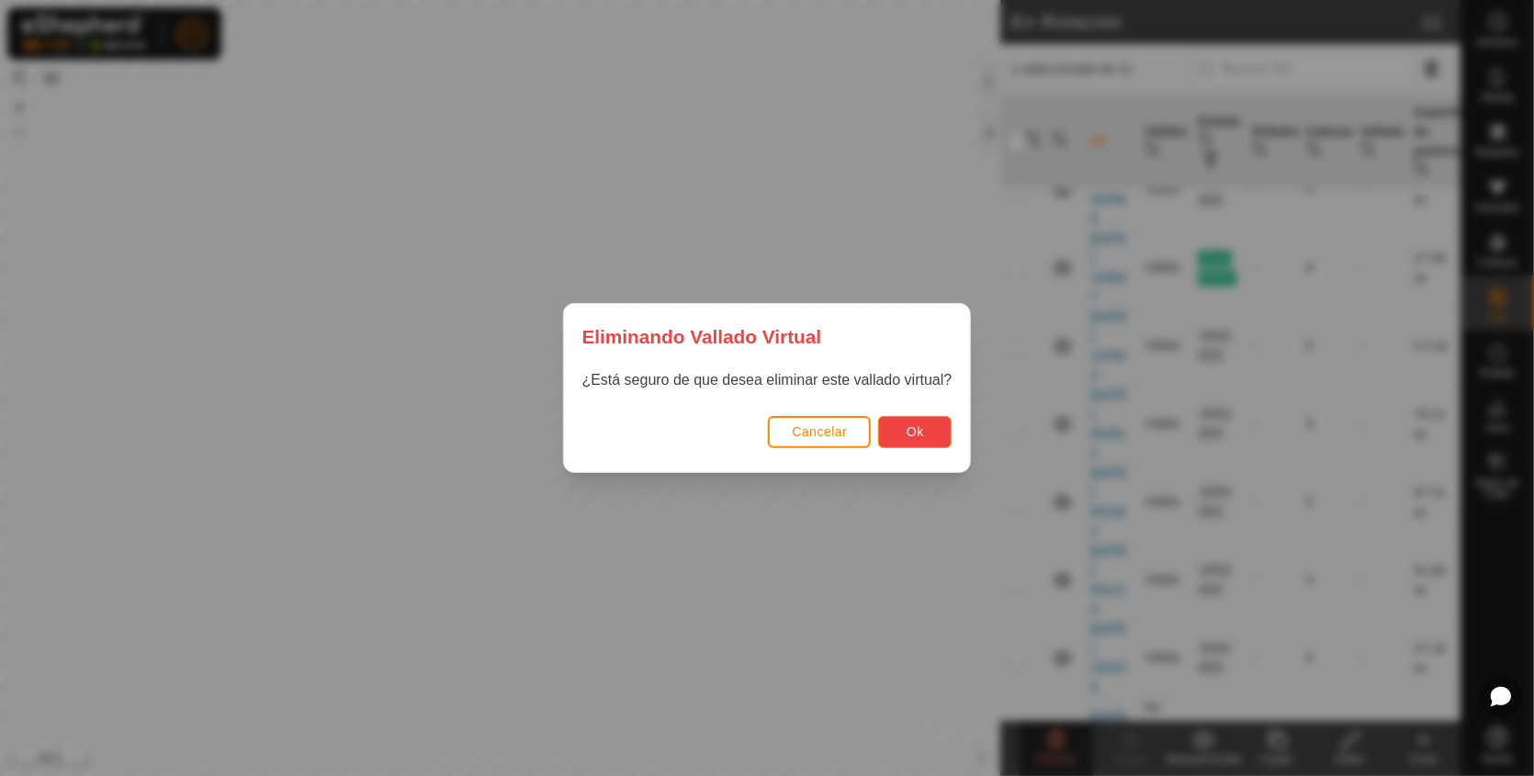
click at [915, 429] on span "Ok" at bounding box center [915, 432] width 17 height 15
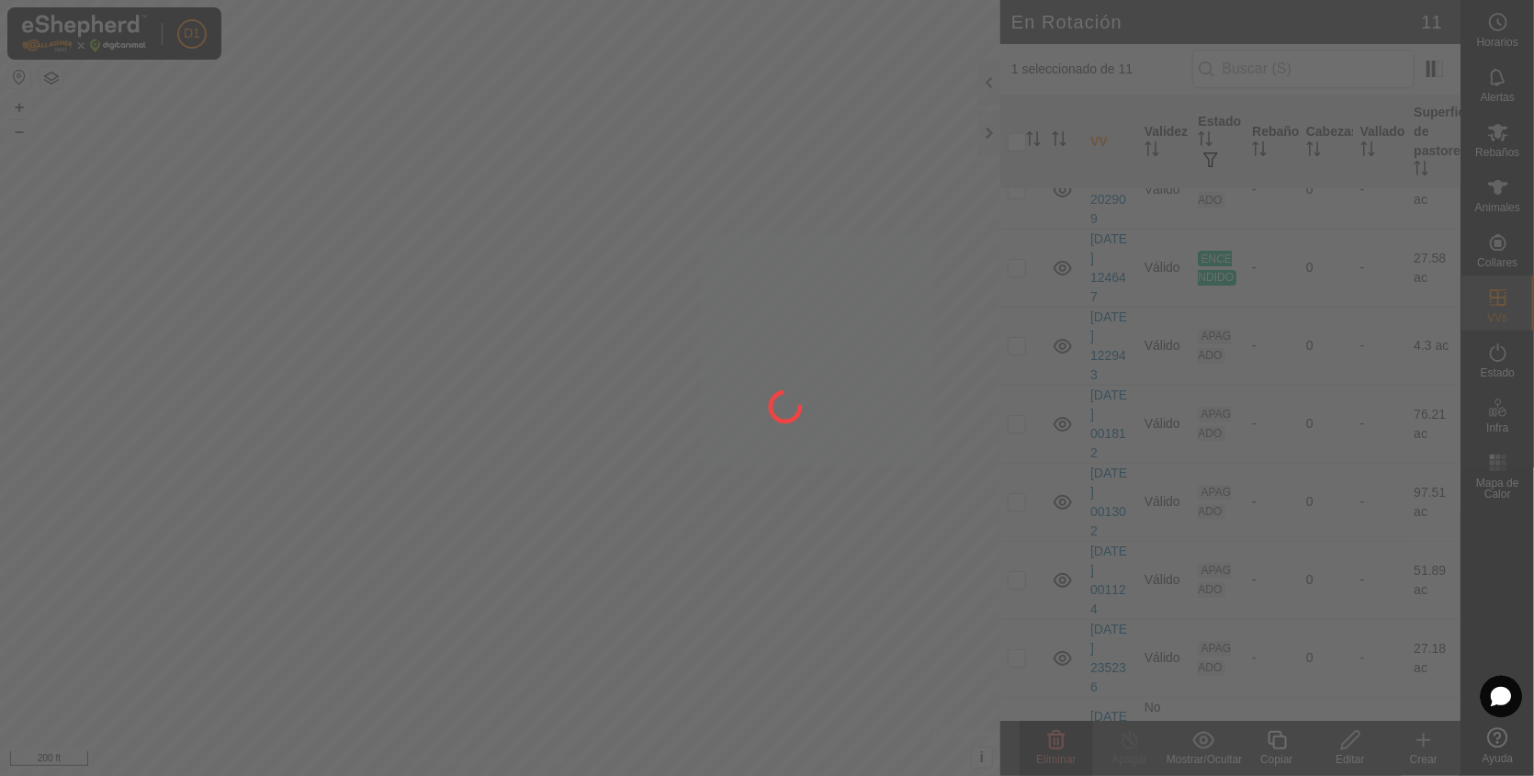
checkbox input "false"
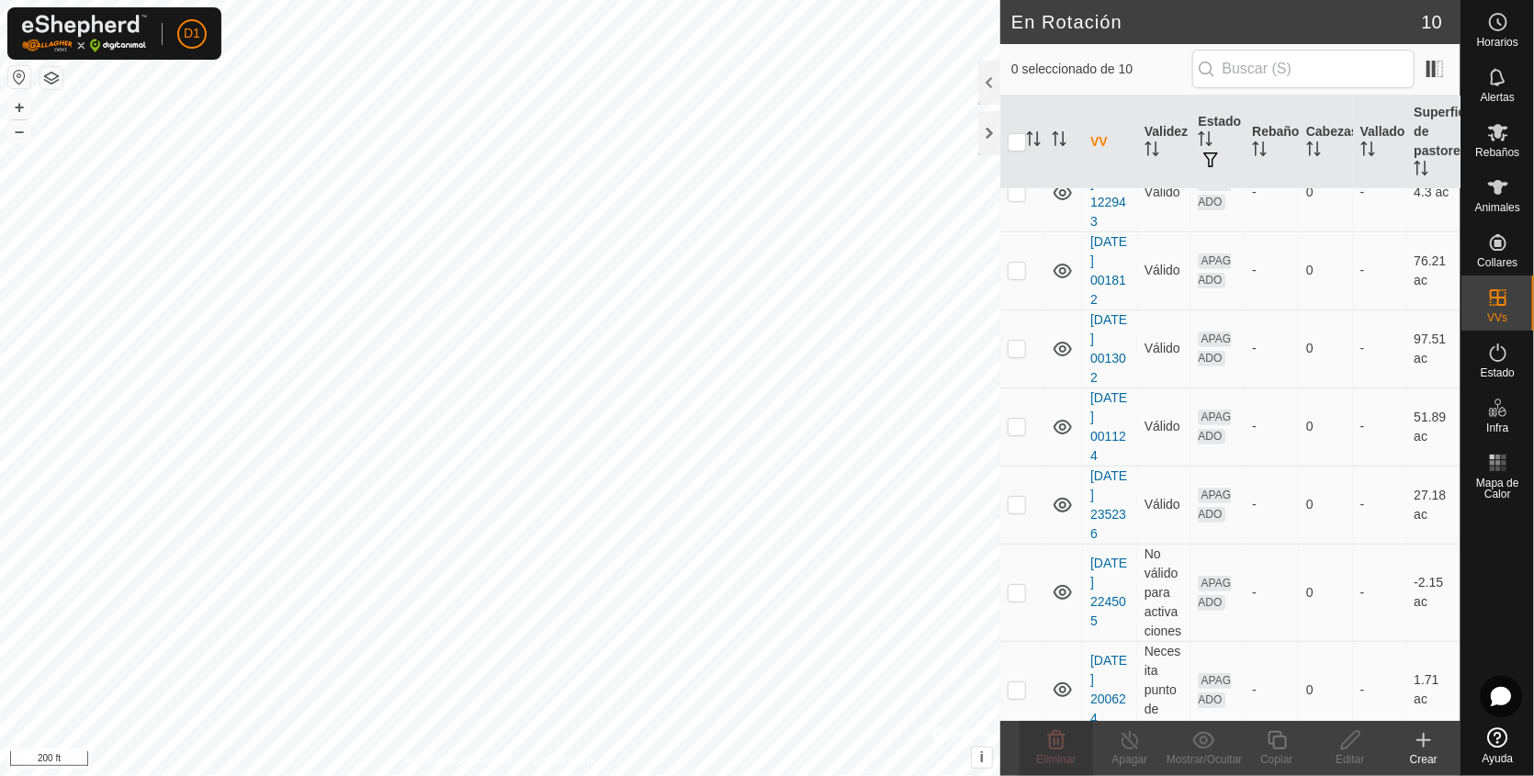
scroll to position [341, 0]
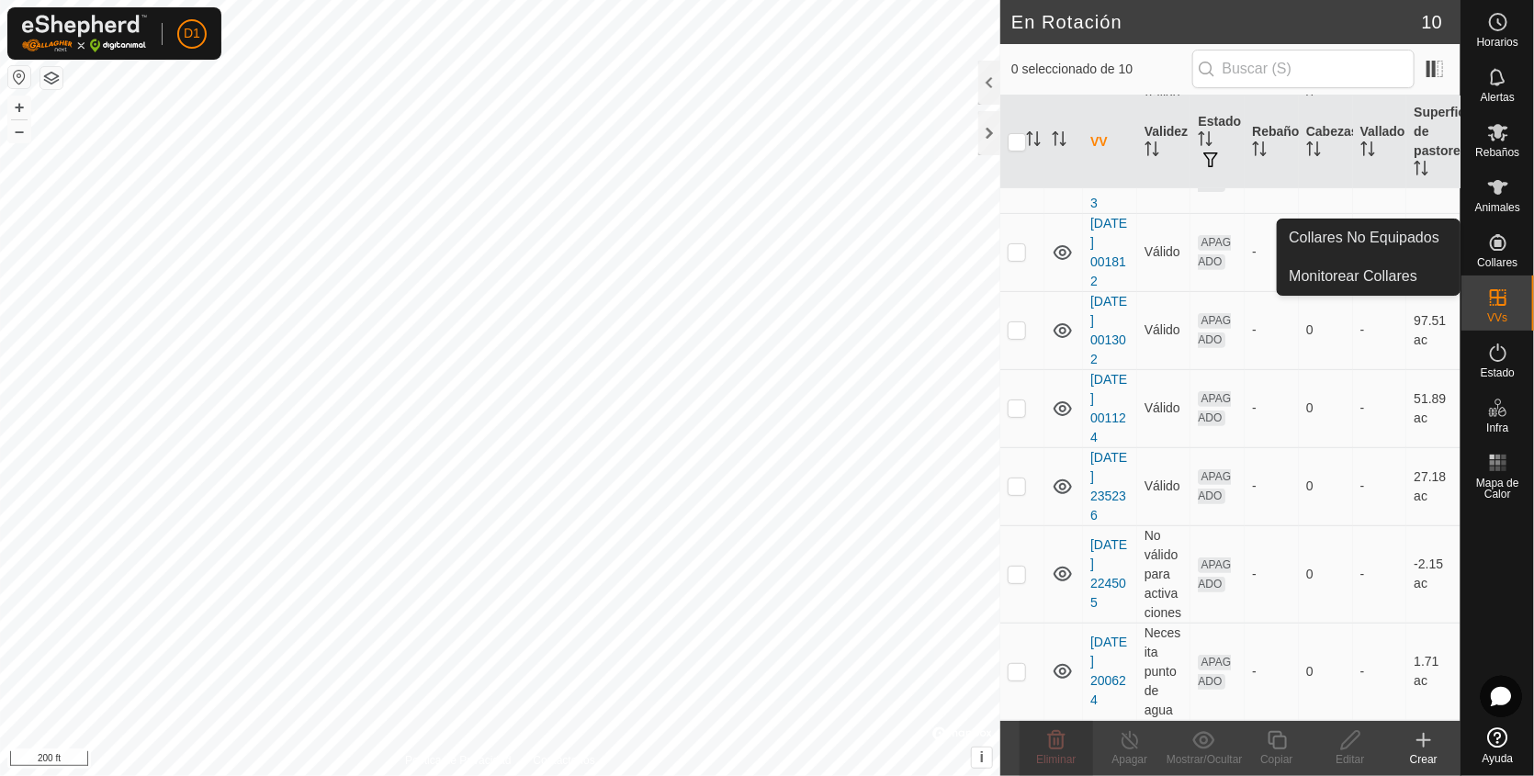
click at [1495, 245] on icon at bounding box center [1498, 242] width 17 height 17
click at [1398, 233] on link "Collares No Equipados" at bounding box center [1369, 238] width 182 height 37
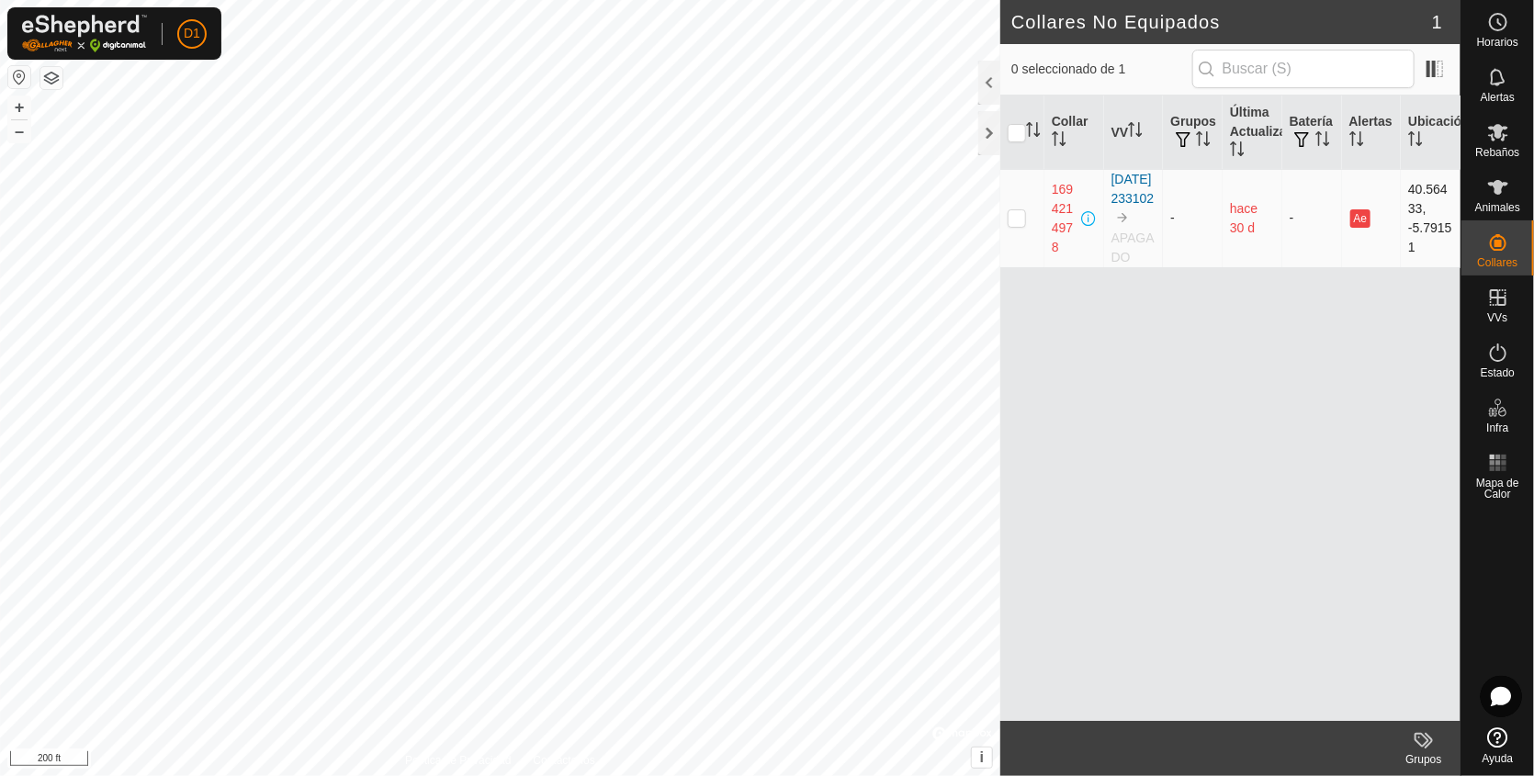
click at [1017, 225] on p-checkbox at bounding box center [1017, 217] width 18 height 15
checkbox input "true"
click at [1017, 225] on p-checkbox at bounding box center [1017, 217] width 18 height 15
checkbox input "false"
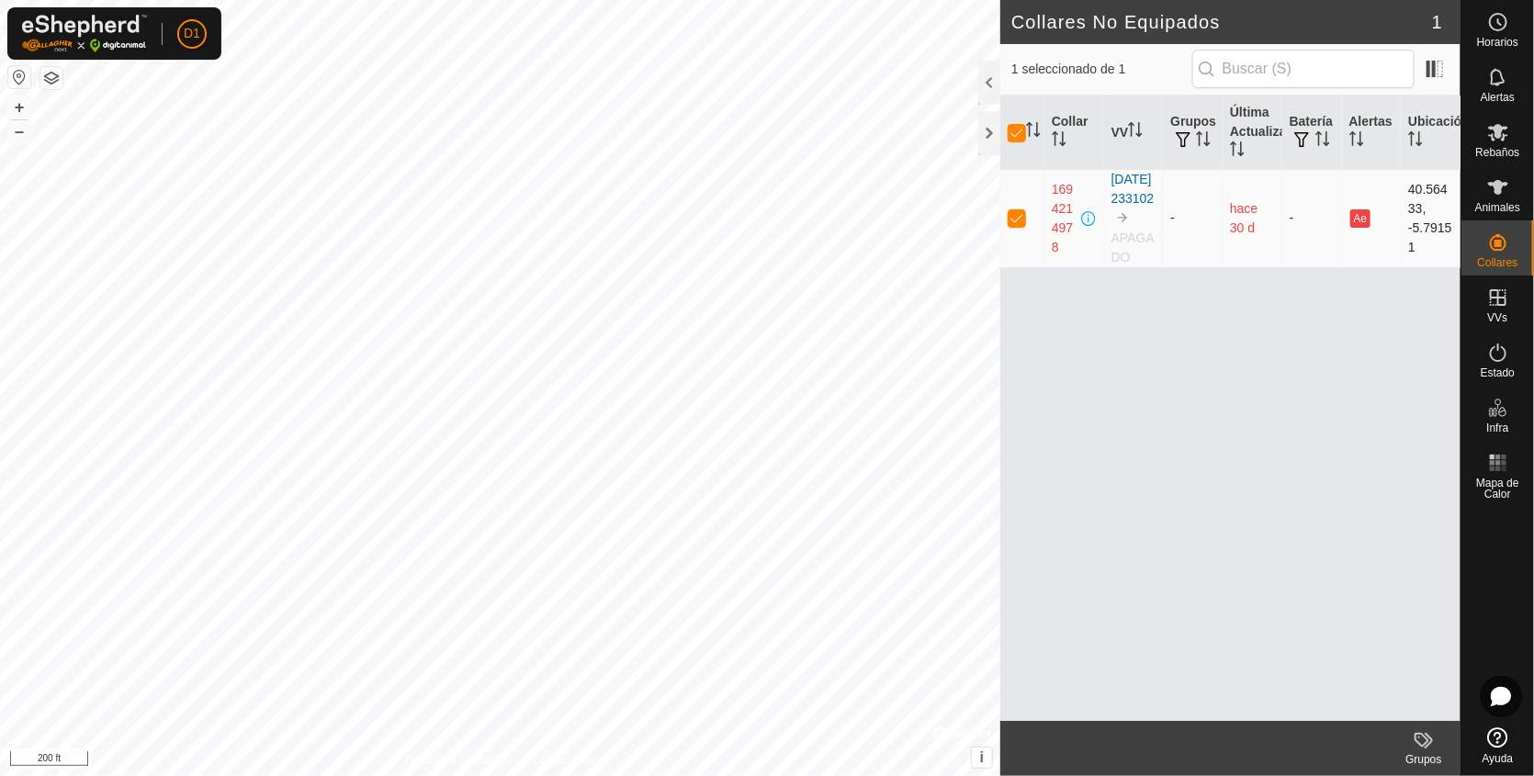
checkbox input "false"
click at [1017, 225] on p-checkbox at bounding box center [1017, 217] width 18 height 15
checkbox input "true"
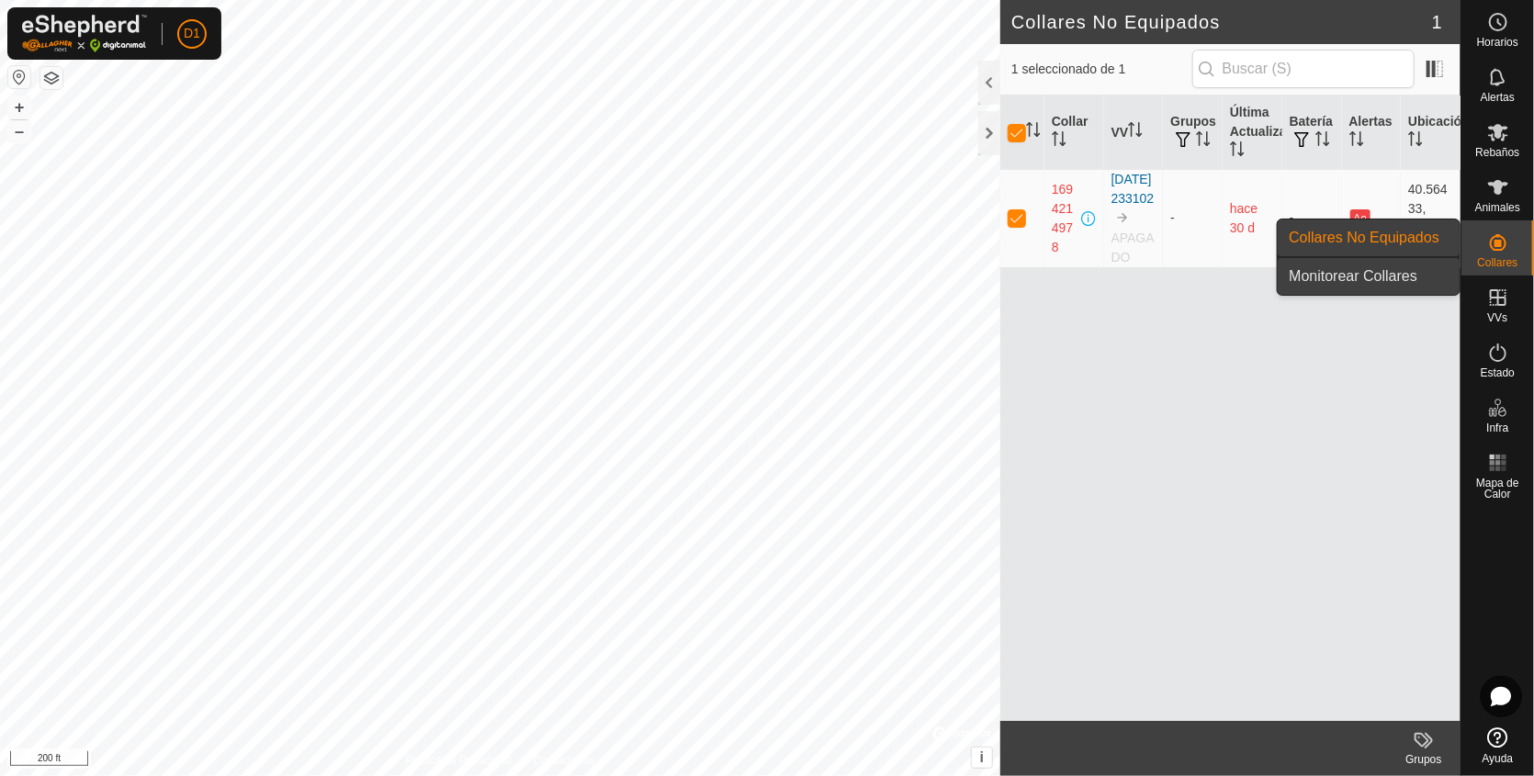
click at [1372, 273] on link "Monitorear Collares" at bounding box center [1369, 276] width 182 height 37
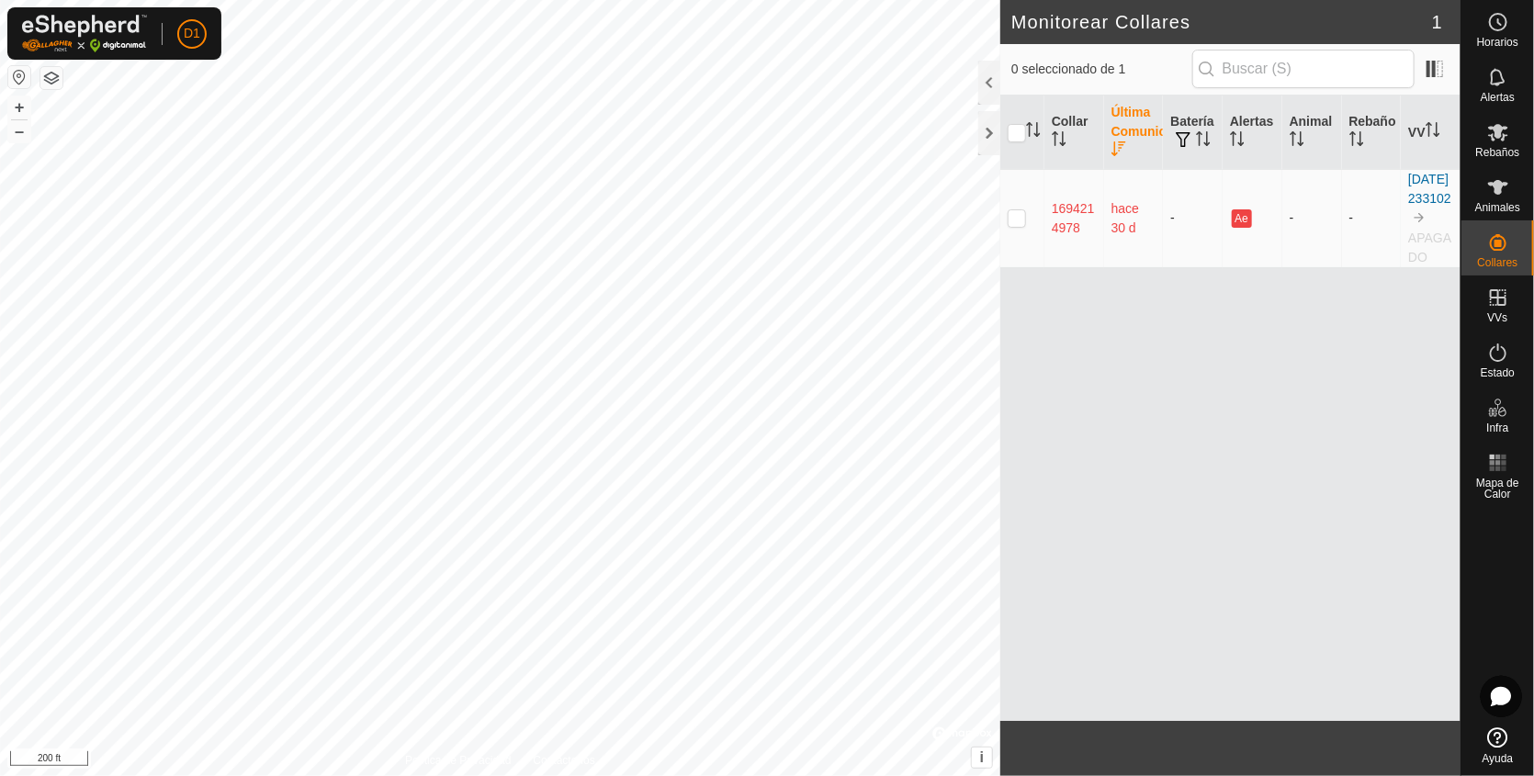
click at [1013, 225] on p-checkbox at bounding box center [1017, 217] width 18 height 15
checkbox input "true"
click at [1013, 225] on p-checkbox at bounding box center [1017, 217] width 18 height 15
checkbox input "false"
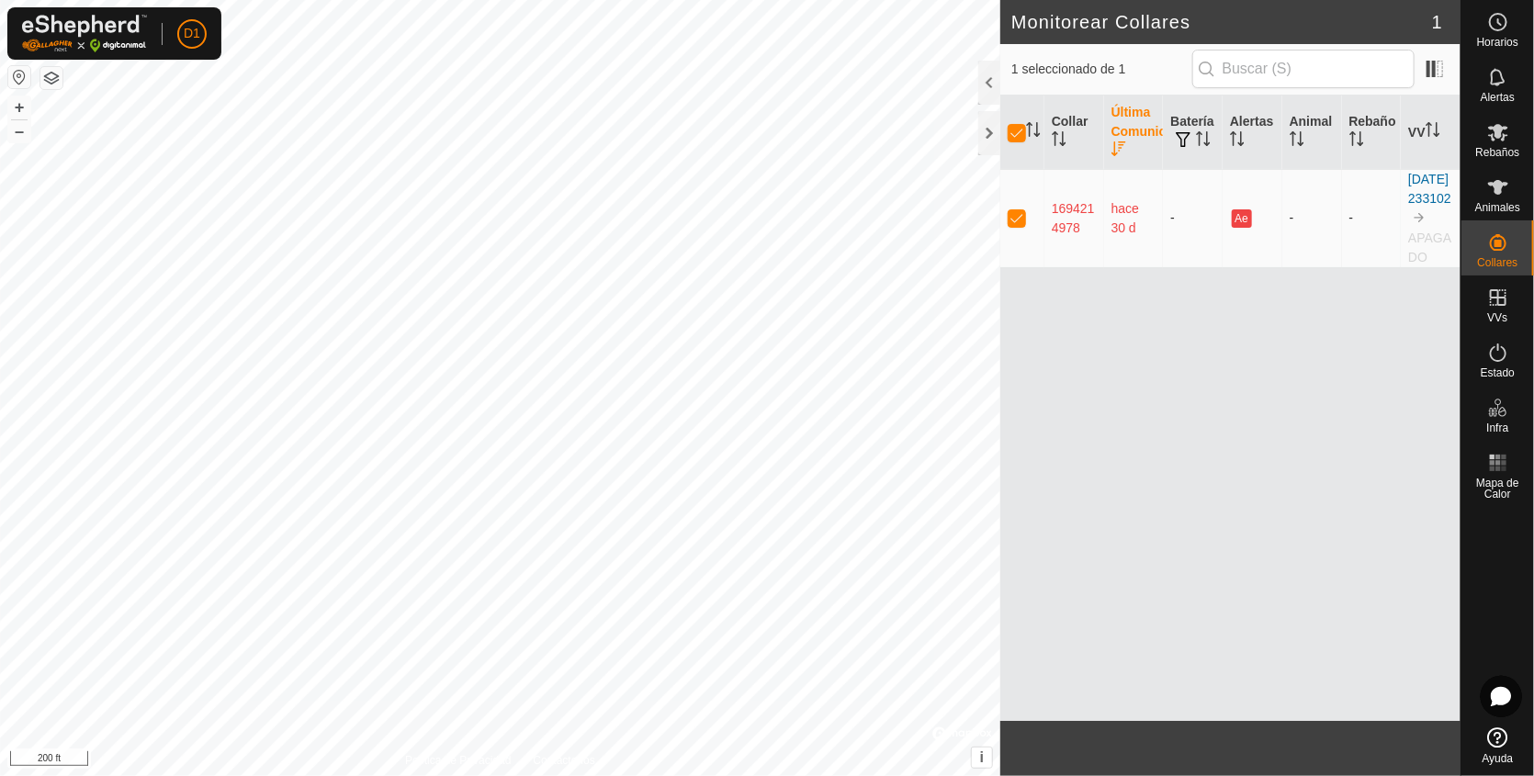
checkbox input "false"
click at [243, 142] on link "Cerrar sesión" at bounding box center [277, 144] width 182 height 29
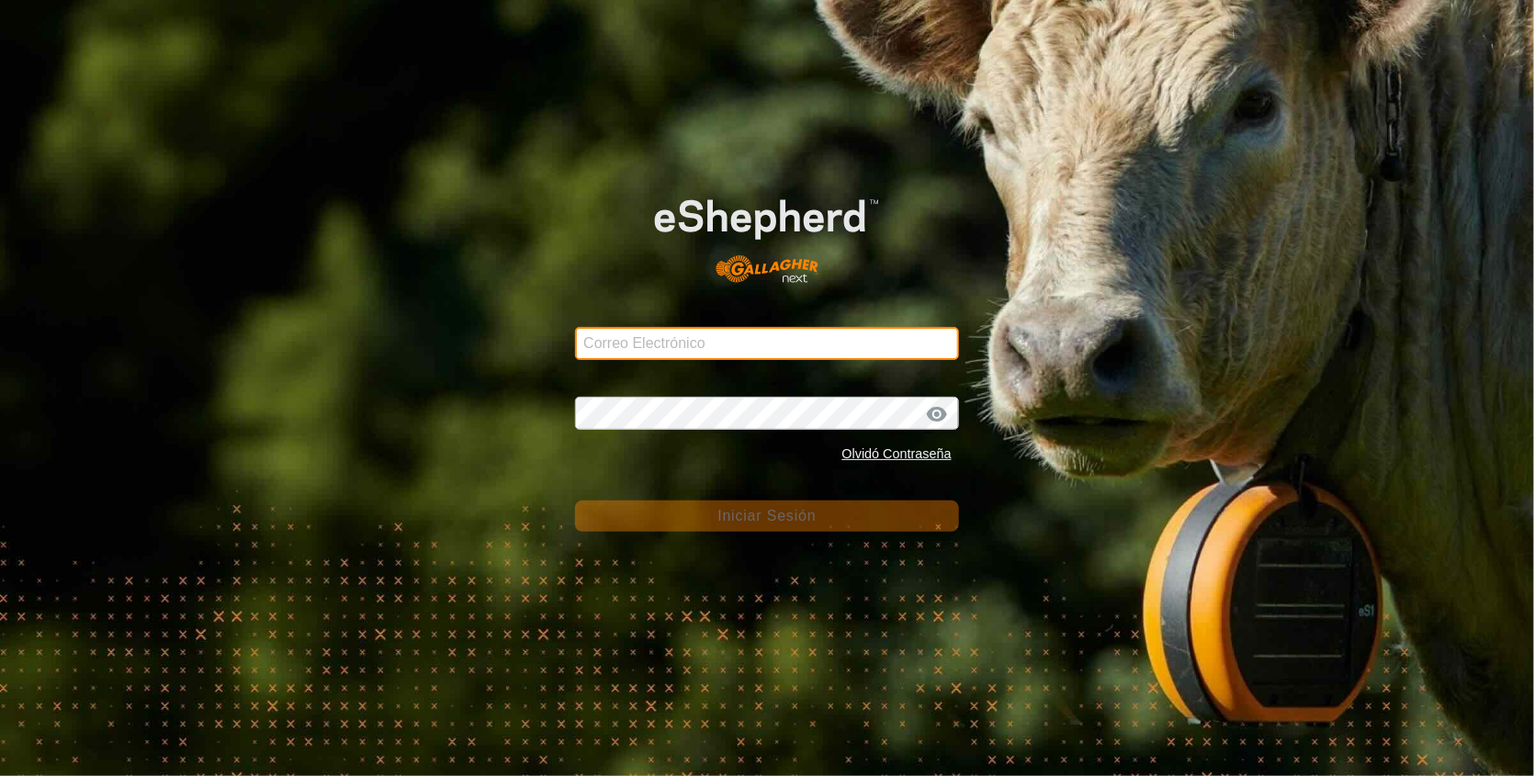
type input "[EMAIL_ADDRESS][DOMAIN_NAME]"
